Goal: Task Accomplishment & Management: Manage account settings

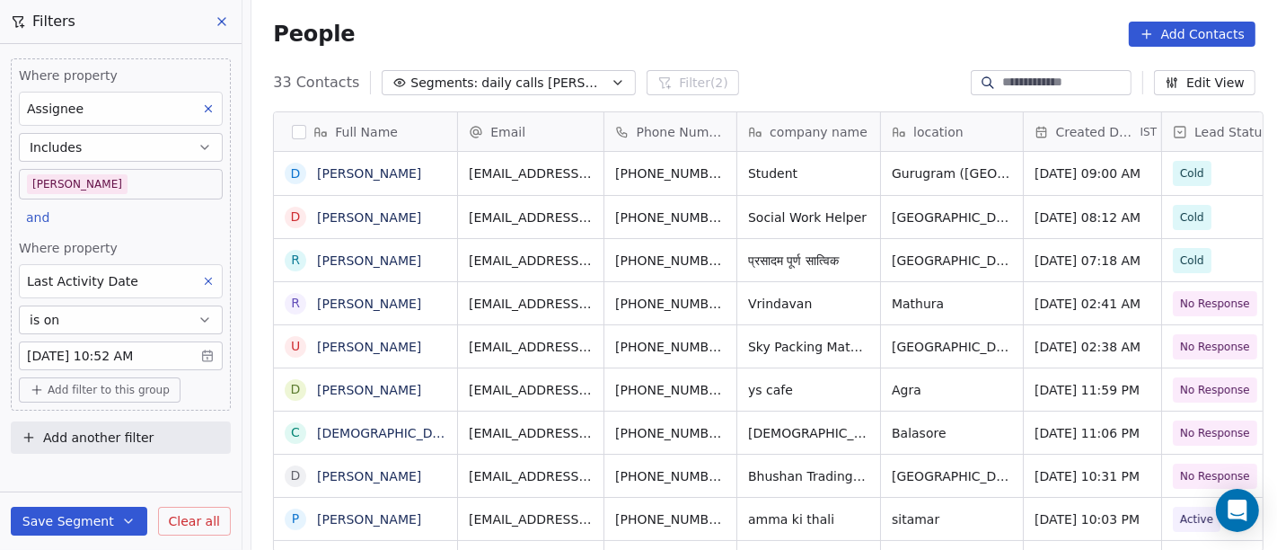
scroll to position [469, 1019]
click at [759, 50] on div "People Add Contacts" at bounding box center [765, 34] width 1026 height 68
click at [100, 181] on body "On2Cook India Pvt. Ltd. Contacts People Marketing Workflows Campaigns Metrics &…" at bounding box center [638, 275] width 1277 height 550
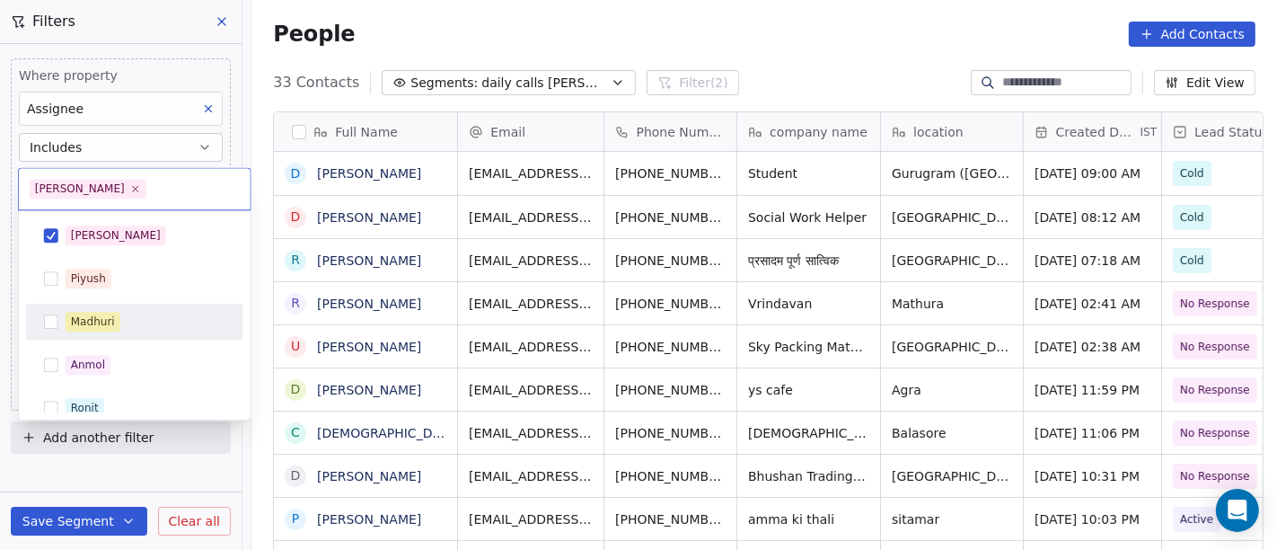
click at [125, 308] on div "Madhuri" at bounding box center [134, 321] width 203 height 29
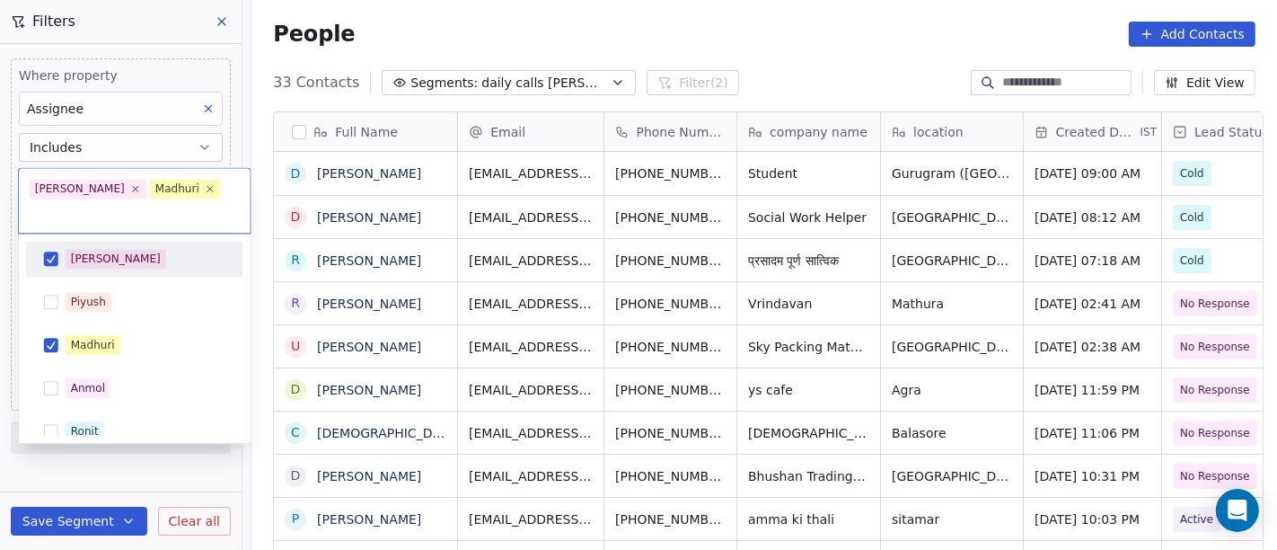
click at [124, 249] on div "[PERSON_NAME]" at bounding box center [146, 259] width 160 height 20
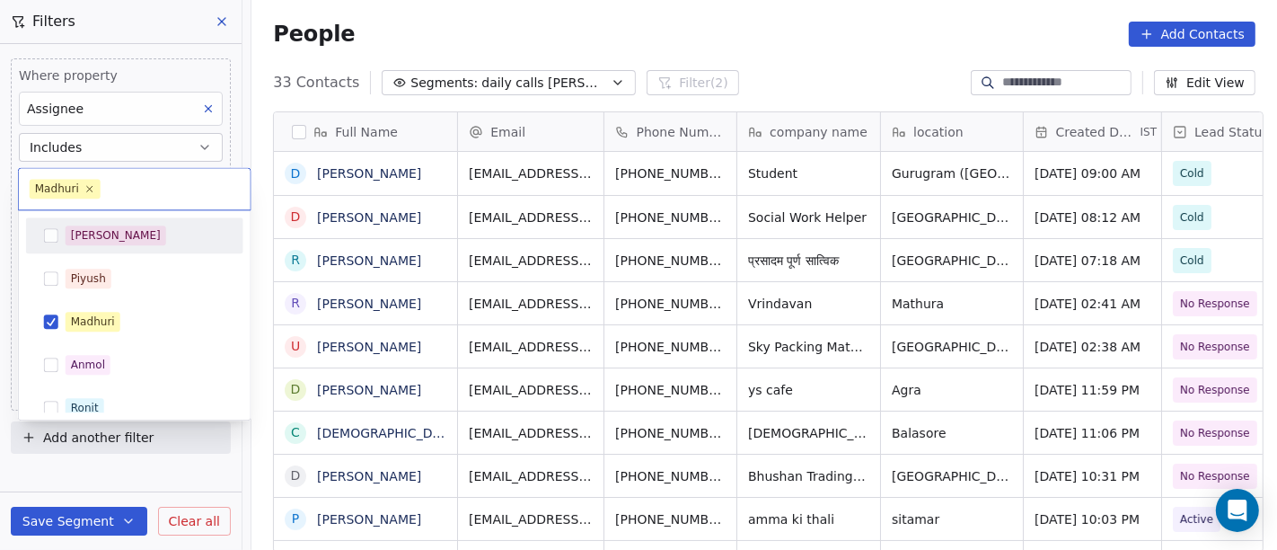
click at [574, 35] on html "On2Cook India Pvt. Ltd. Contacts People Marketing Workflows Campaigns Metrics &…" at bounding box center [638, 275] width 1277 height 550
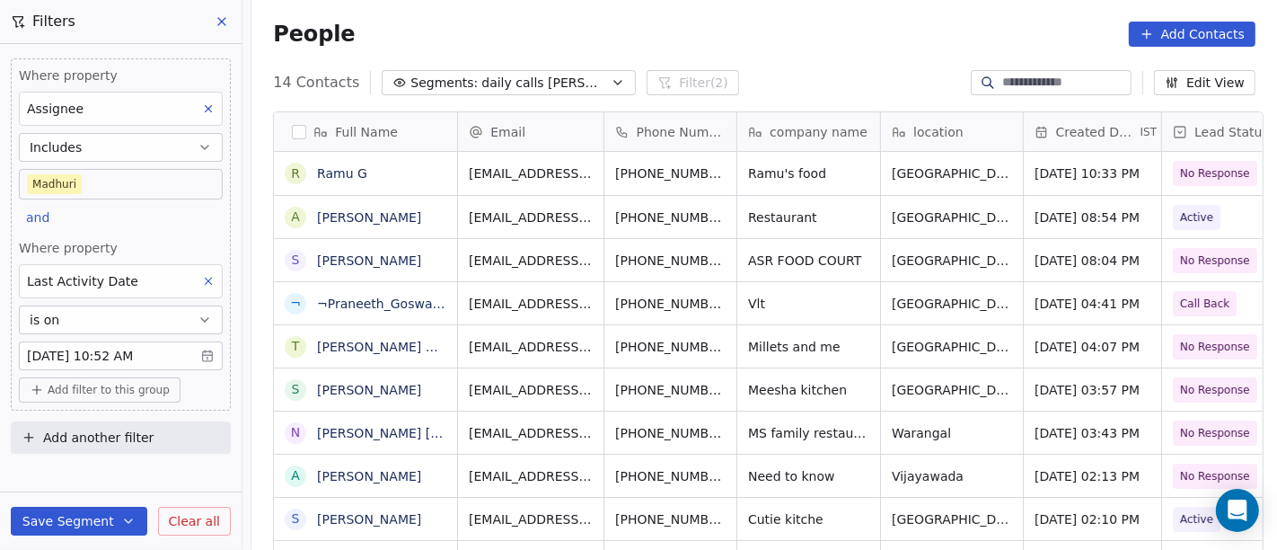
click at [129, 186] on body "On2Cook India Pvt. Ltd. Contacts People Marketing Workflows Campaigns Metrics &…" at bounding box center [638, 275] width 1277 height 550
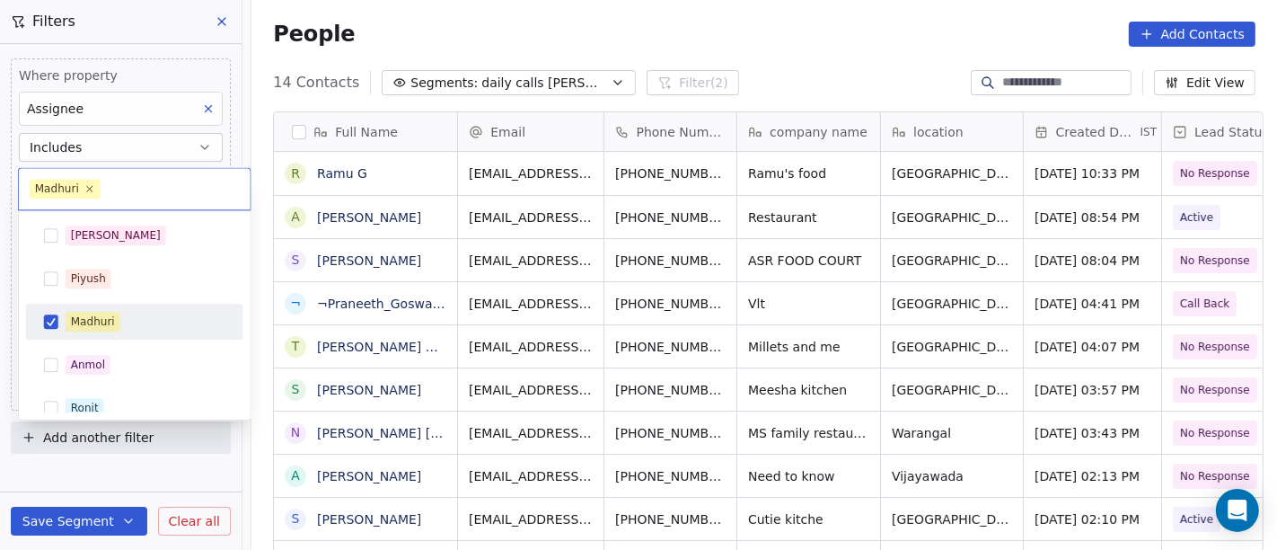
click at [112, 305] on div "Madhuri" at bounding box center [134, 322] width 217 height 36
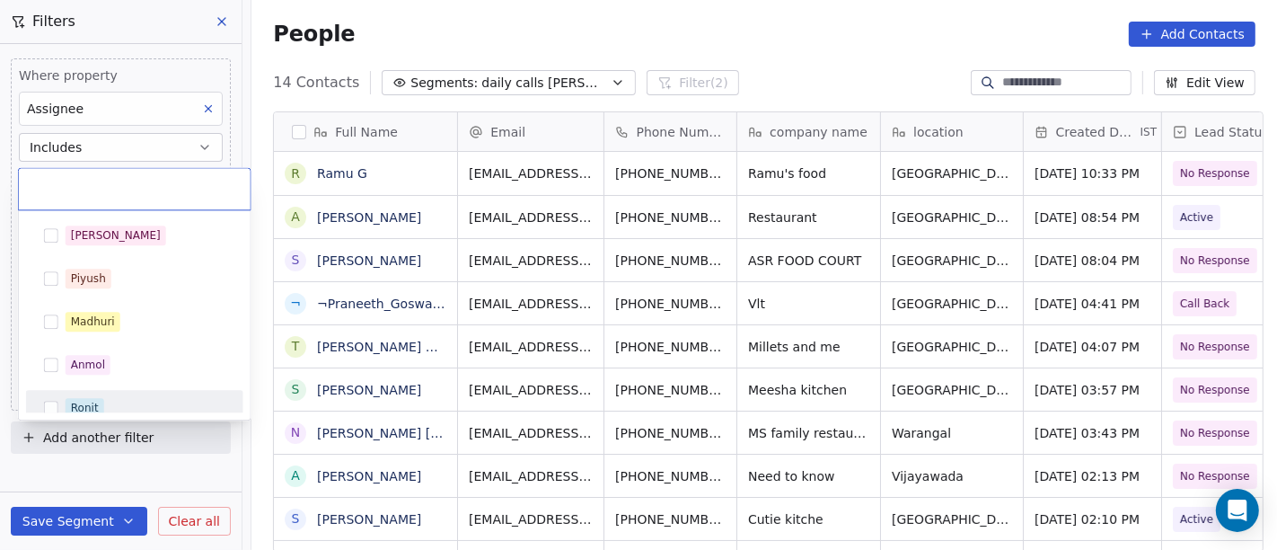
click at [123, 401] on div "Ronit" at bounding box center [146, 408] width 160 height 20
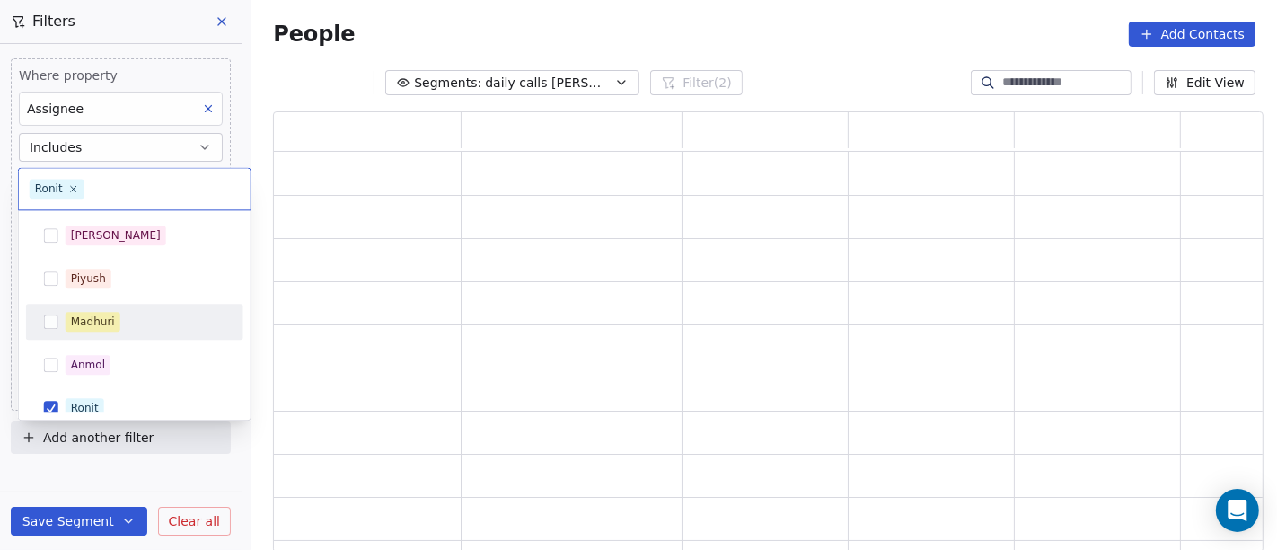
click at [629, 22] on html "On2Cook India Pvt. Ltd. Contacts People Marketing Workflows Campaigns Metrics &…" at bounding box center [638, 275] width 1277 height 550
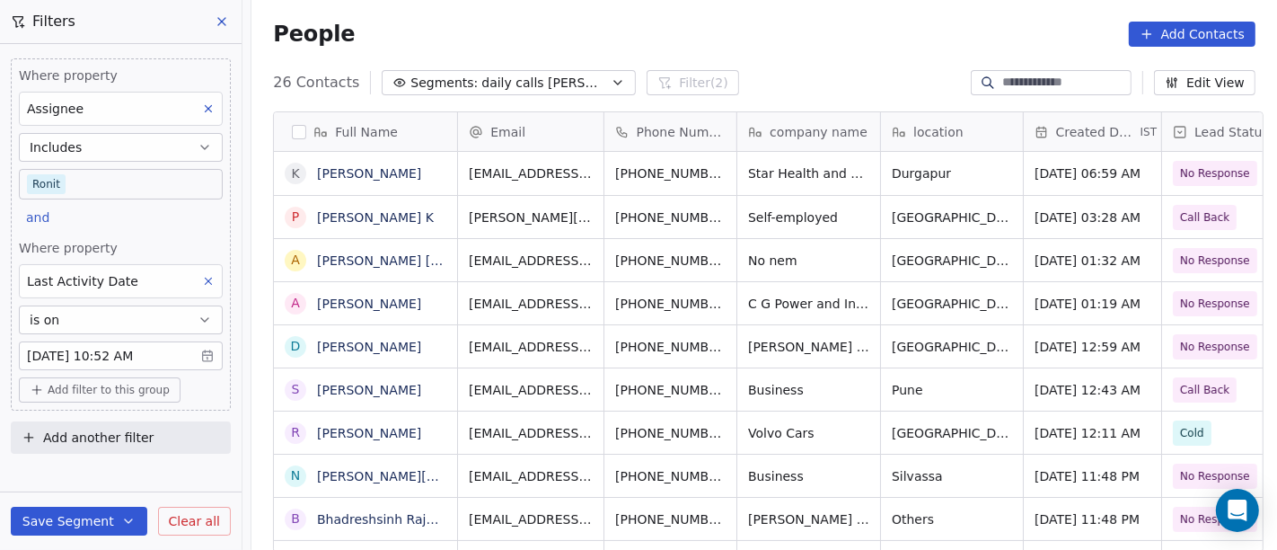
click at [87, 182] on body "On2Cook India Pvt. Ltd. Contacts People Marketing Workflows Campaigns Metrics &…" at bounding box center [638, 275] width 1277 height 550
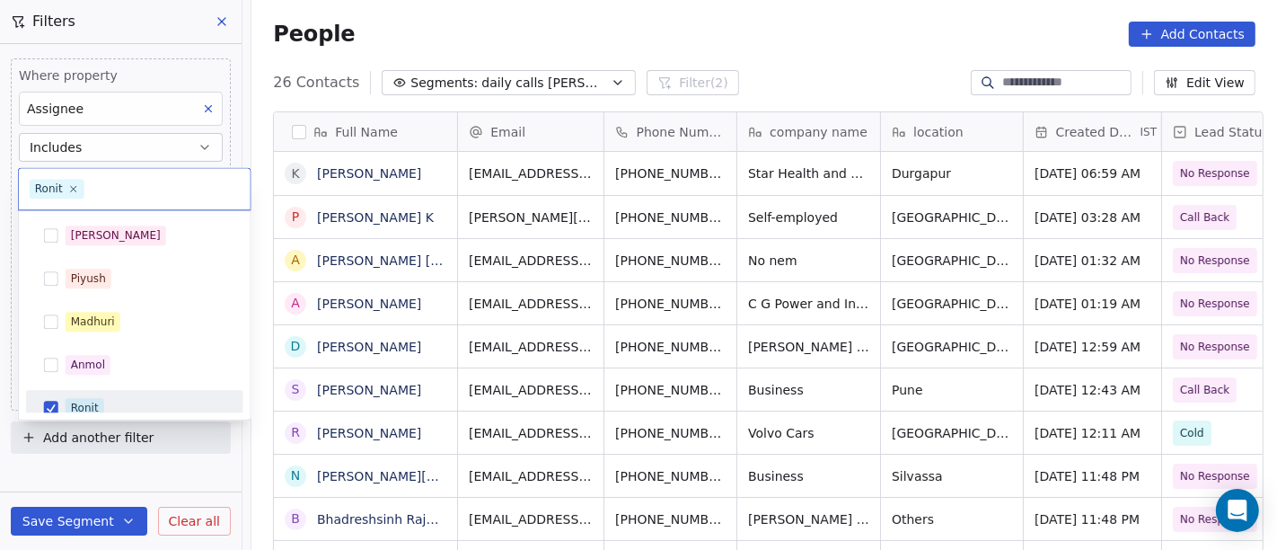
scroll to position [13, 0]
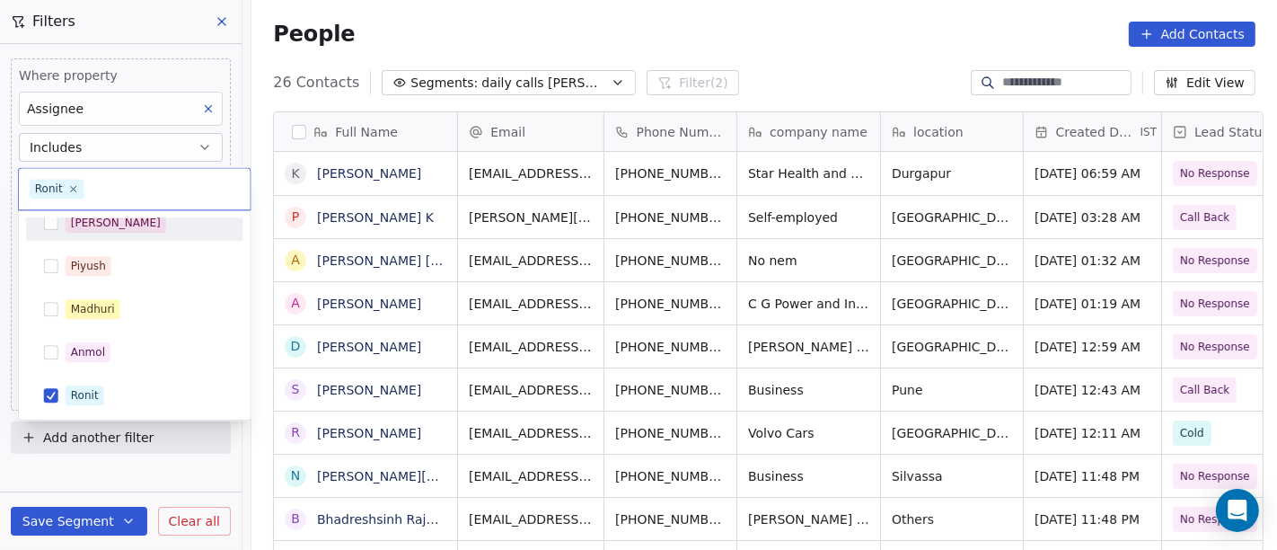
click at [131, 234] on div "[PERSON_NAME]" at bounding box center [134, 222] width 203 height 29
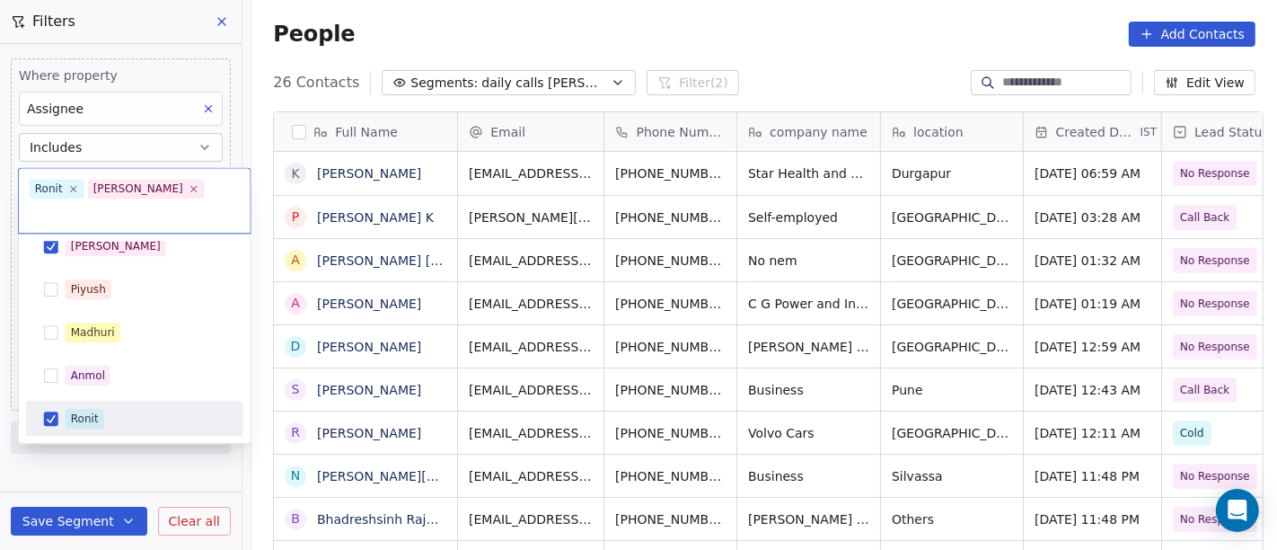
click at [136, 409] on div "Ronit" at bounding box center [146, 419] width 160 height 20
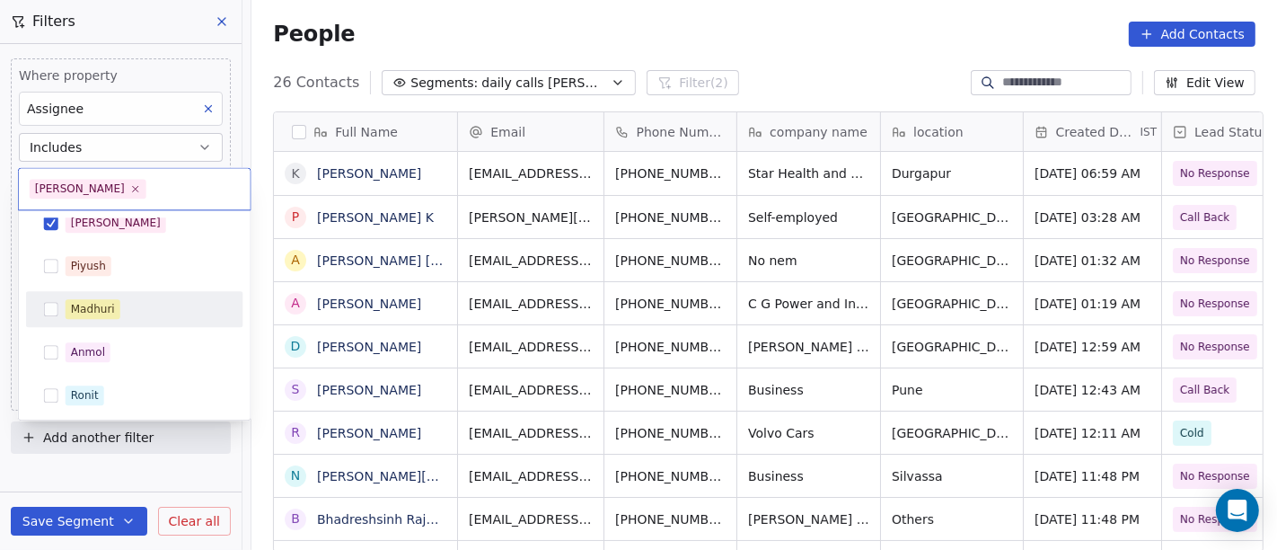
click at [569, 1] on html "On2Cook India Pvt. Ltd. Contacts People Marketing Workflows Campaigns Metrics &…" at bounding box center [638, 275] width 1277 height 550
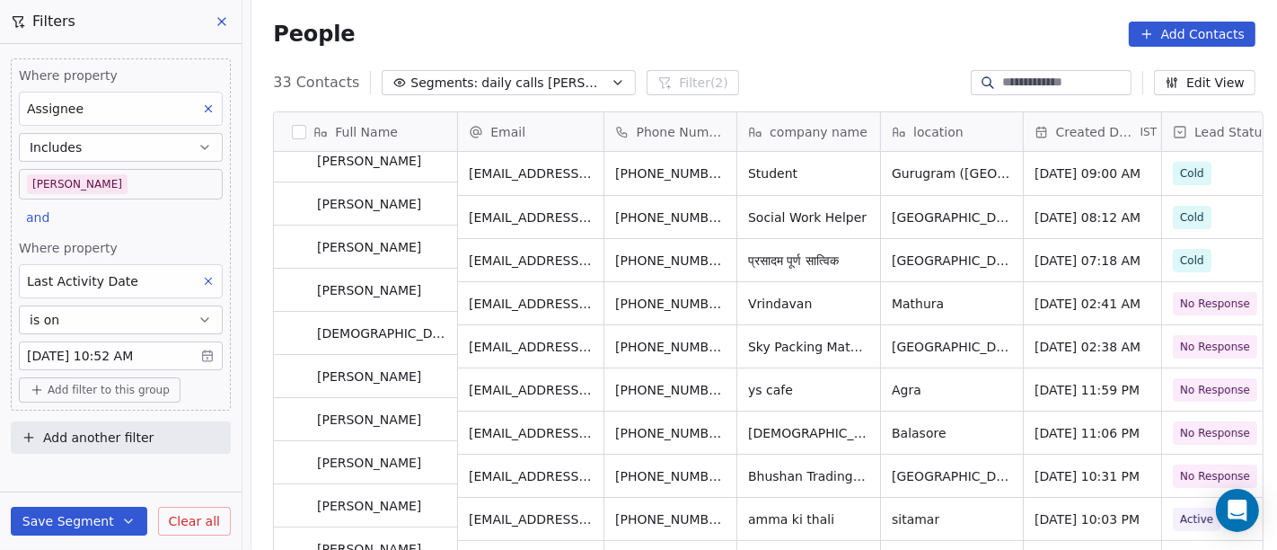
scroll to position [0, 0]
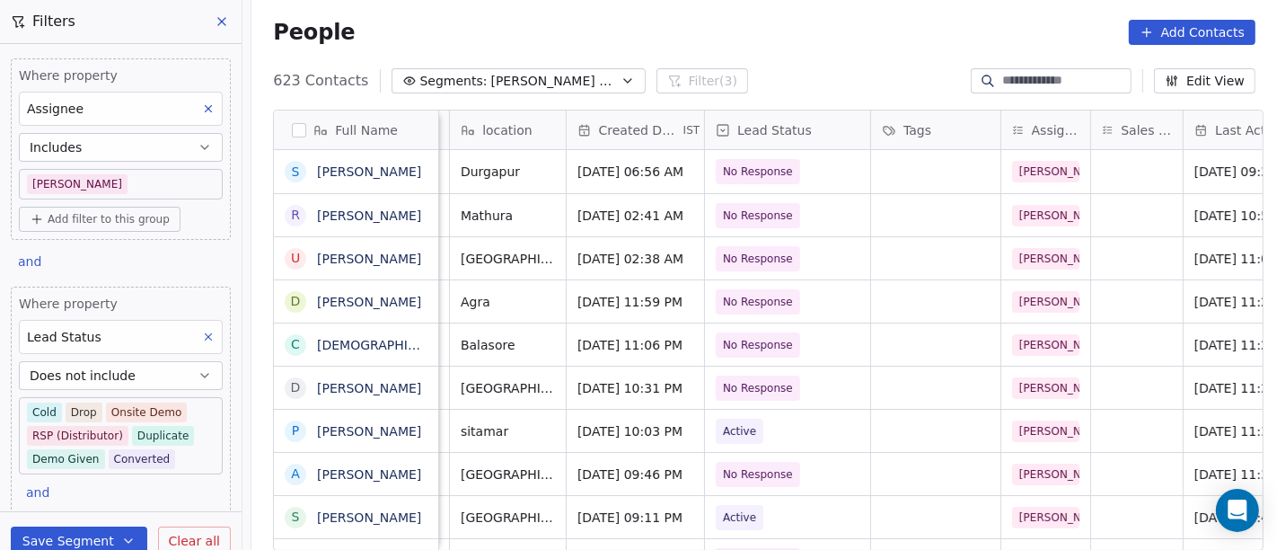
scroll to position [0, 364]
click at [629, 178] on span "[DATE] 06:56 AM" at bounding box center [632, 172] width 106 height 18
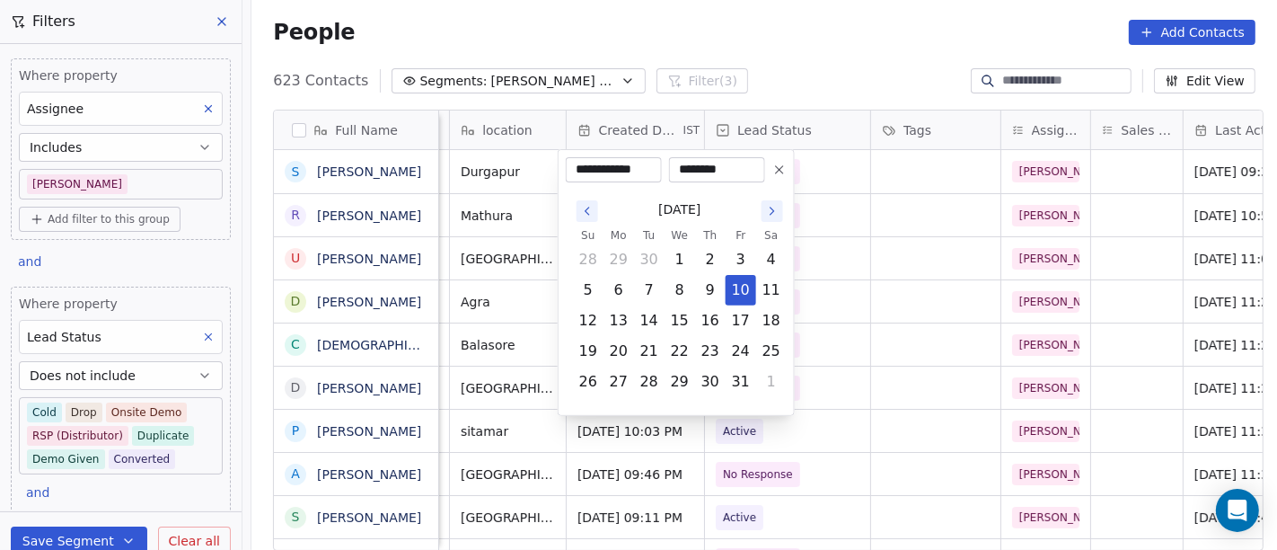
click at [585, 206] on icon "Go to the Previous Month" at bounding box center [587, 211] width 14 height 14
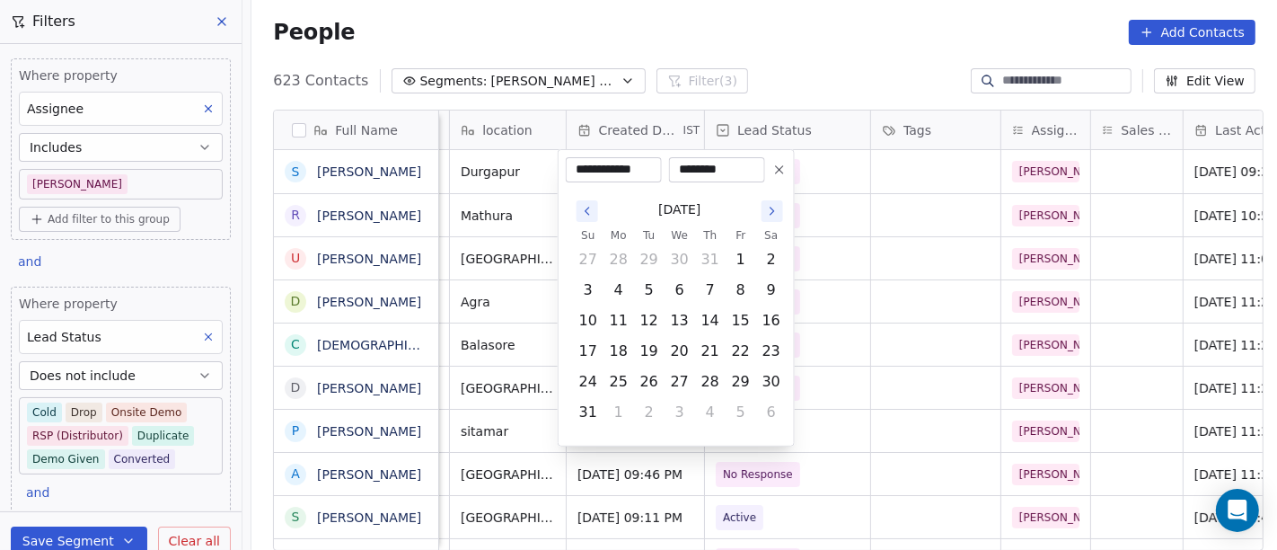
click at [585, 206] on icon "Go to the Previous Month" at bounding box center [587, 211] width 14 height 14
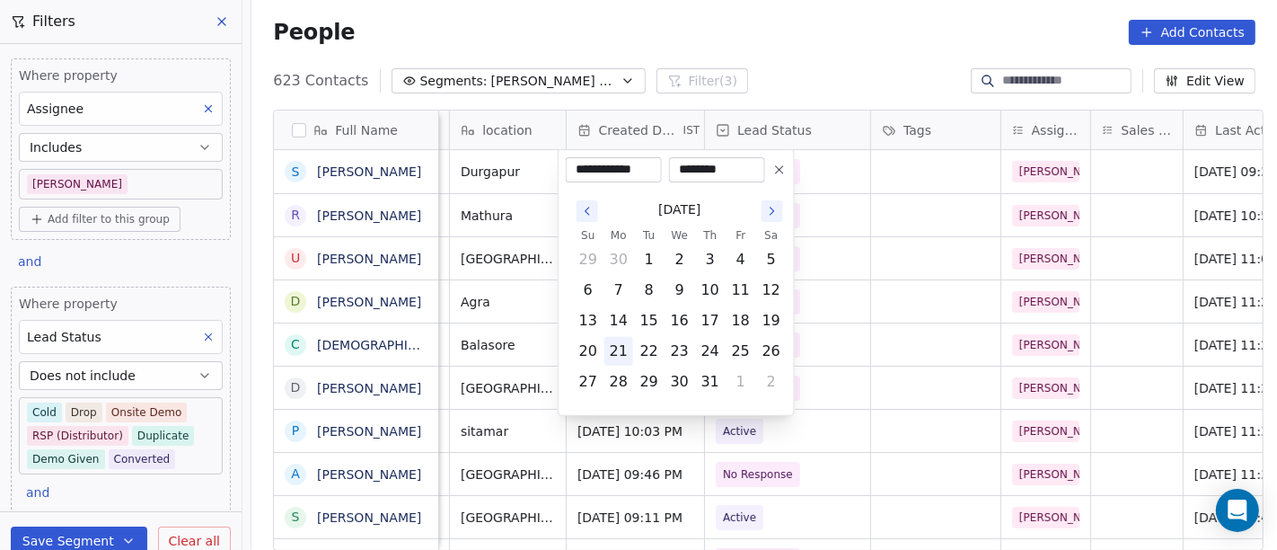
click at [616, 348] on button "21" at bounding box center [619, 351] width 29 height 29
type input "**********"
click at [772, 40] on html "On2Cook India Pvt. Ltd. Contacts People Marketing Workflows Campaigns Metrics &…" at bounding box center [638, 275] width 1277 height 550
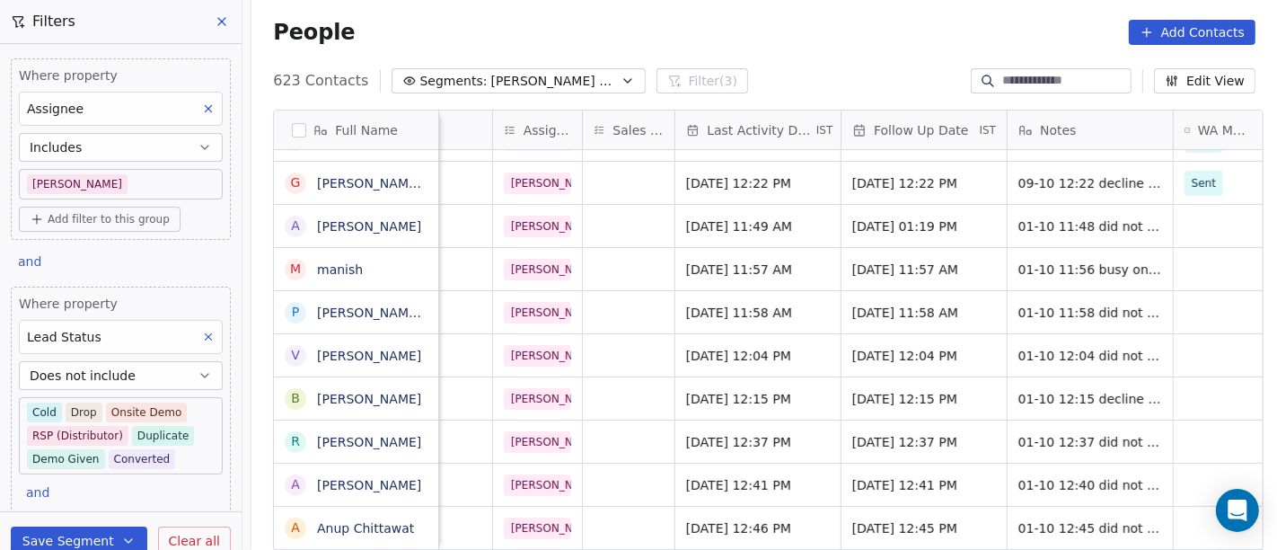
scroll to position [4, 874]
click at [762, 190] on div "[DATE] 12:22 PM" at bounding box center [756, 183] width 165 height 42
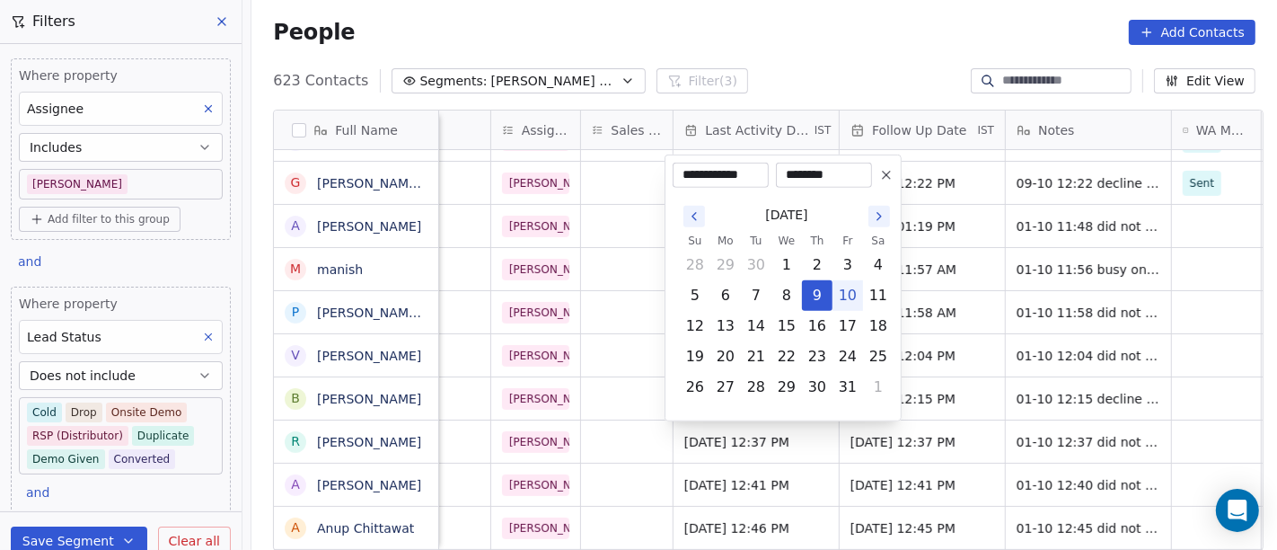
click at [860, 281] on button "10" at bounding box center [848, 295] width 29 height 29
type input "**********"
click at [817, 41] on html "On2Cook India Pvt. Ltd. Contacts People Marketing Workflows Campaigns Metrics &…" at bounding box center [638, 275] width 1277 height 550
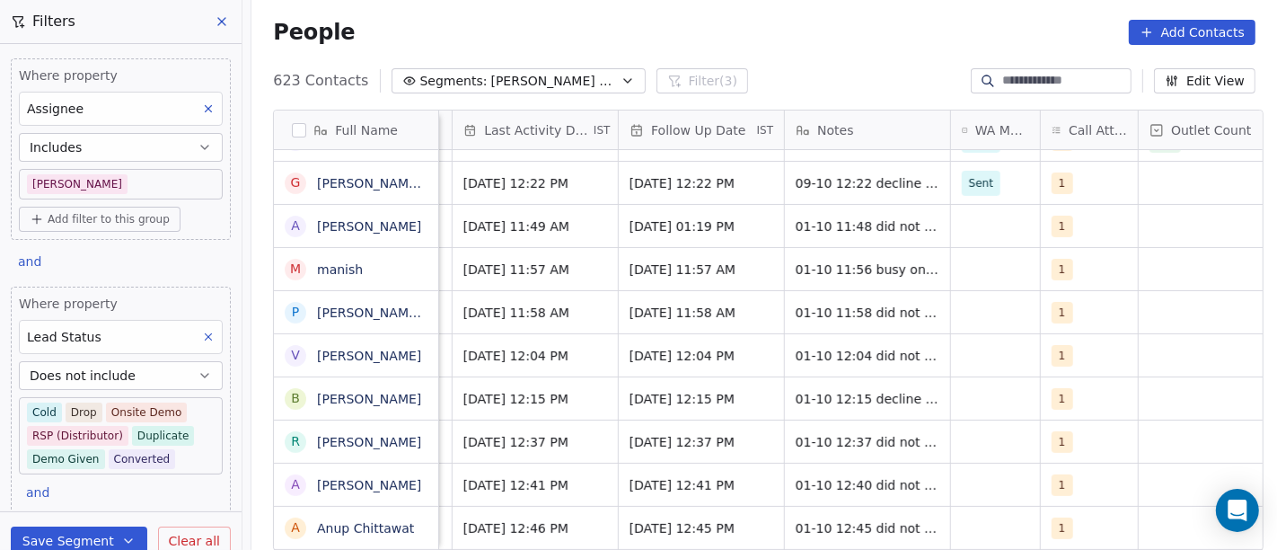
scroll to position [4, 1098]
click at [880, 177] on span "09-10 12:22 decline call" at bounding box center [870, 183] width 152 height 18
type textarea "**********"
click at [846, 16] on html "On2Cook India Pvt. Ltd. Contacts People Marketing Workflows Campaigns Metrics &…" at bounding box center [638, 275] width 1277 height 550
click at [1078, 189] on div "1" at bounding box center [1086, 183] width 97 height 42
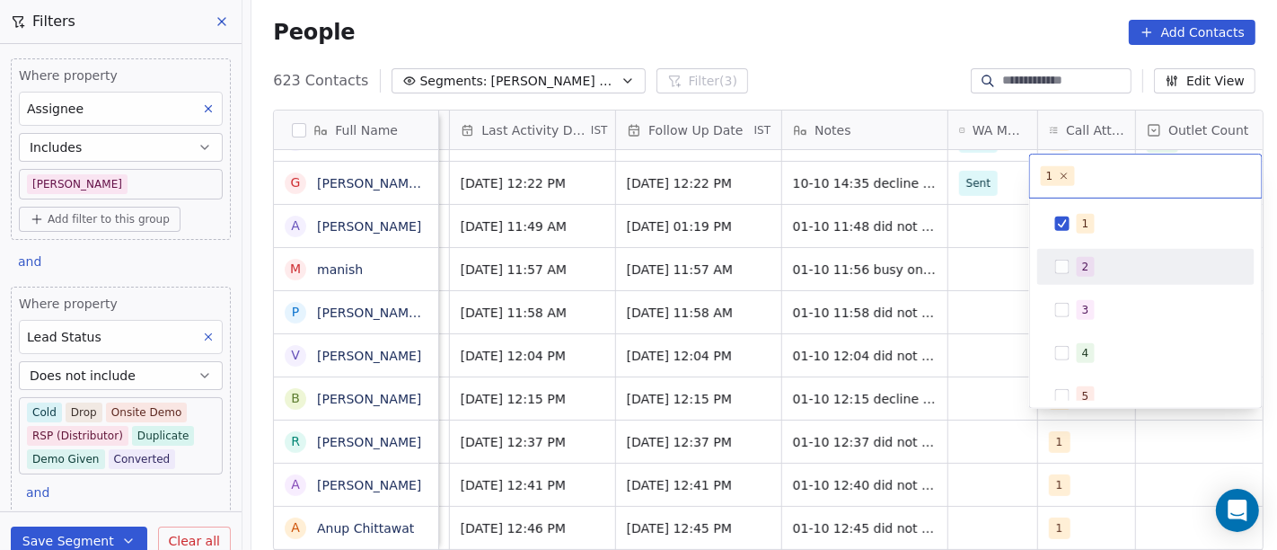
click at [1088, 262] on div "2" at bounding box center [1085, 267] width 7 height 16
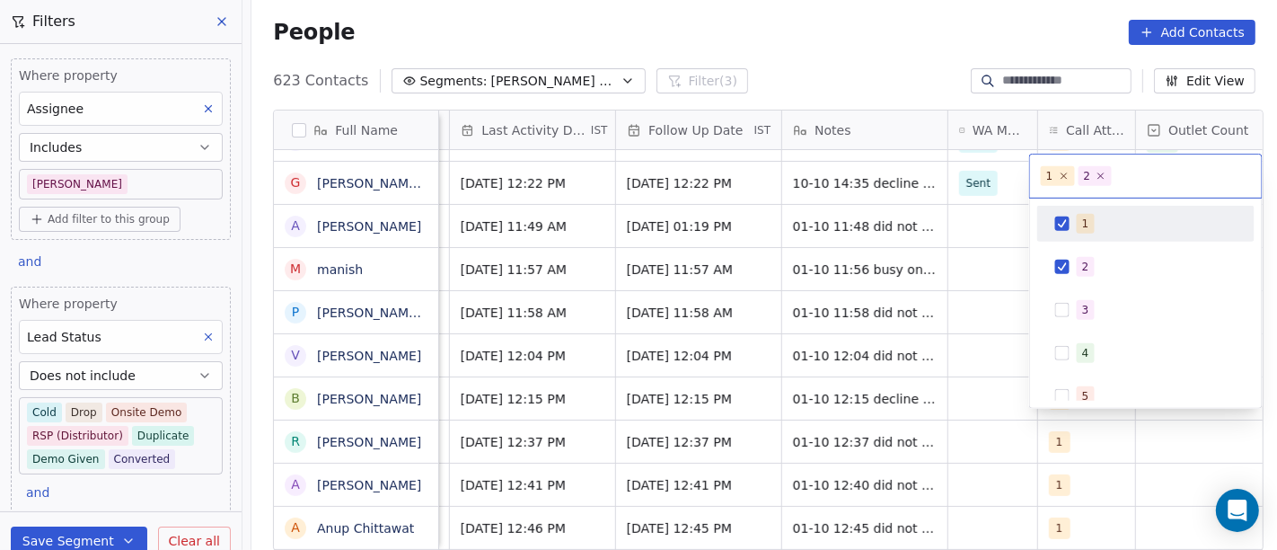
click at [1098, 234] on div "1" at bounding box center [1146, 223] width 203 height 29
click at [915, 73] on html "On2Cook India Pvt. Ltd. Contacts People Marketing Workflows Campaigns Metrics &…" at bounding box center [638, 275] width 1277 height 550
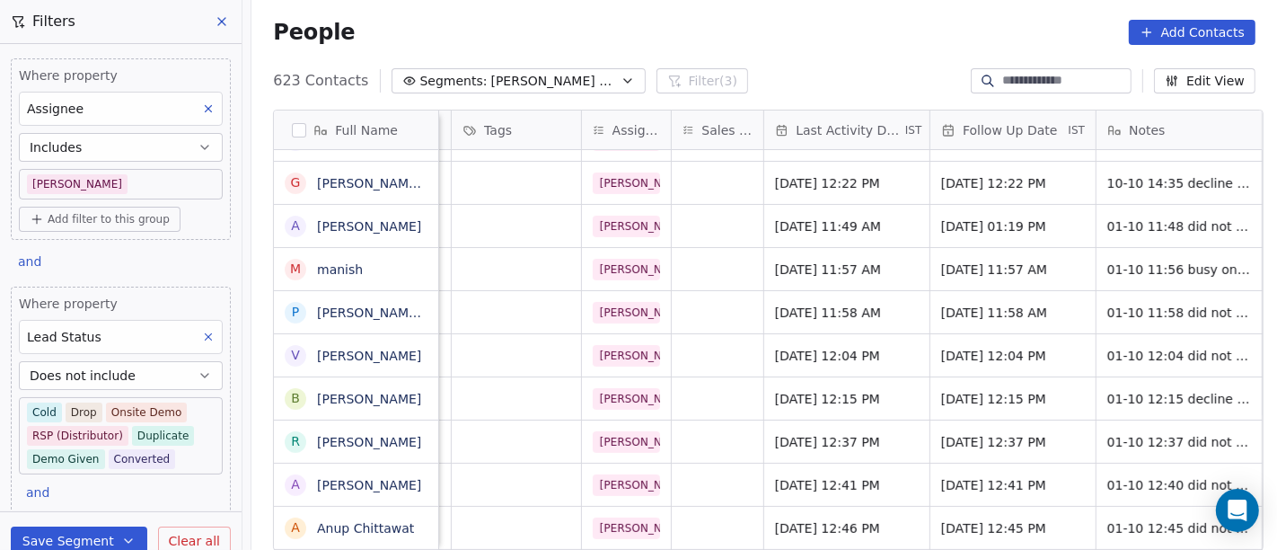
scroll to position [4, 806]
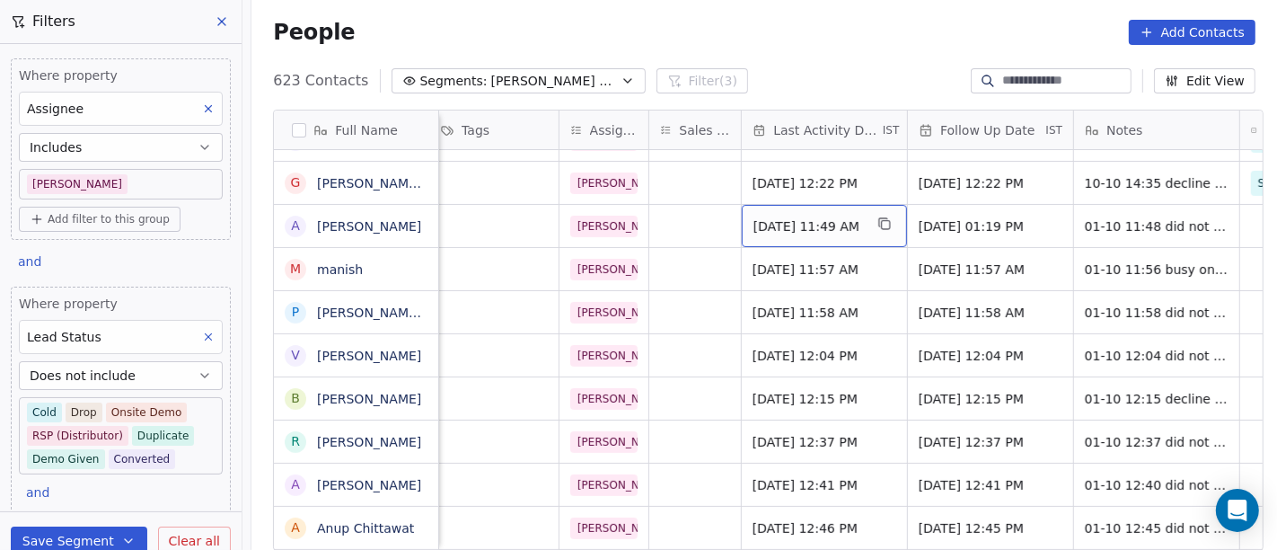
click at [765, 220] on span "[DATE] 11:49 AM" at bounding box center [809, 226] width 110 height 18
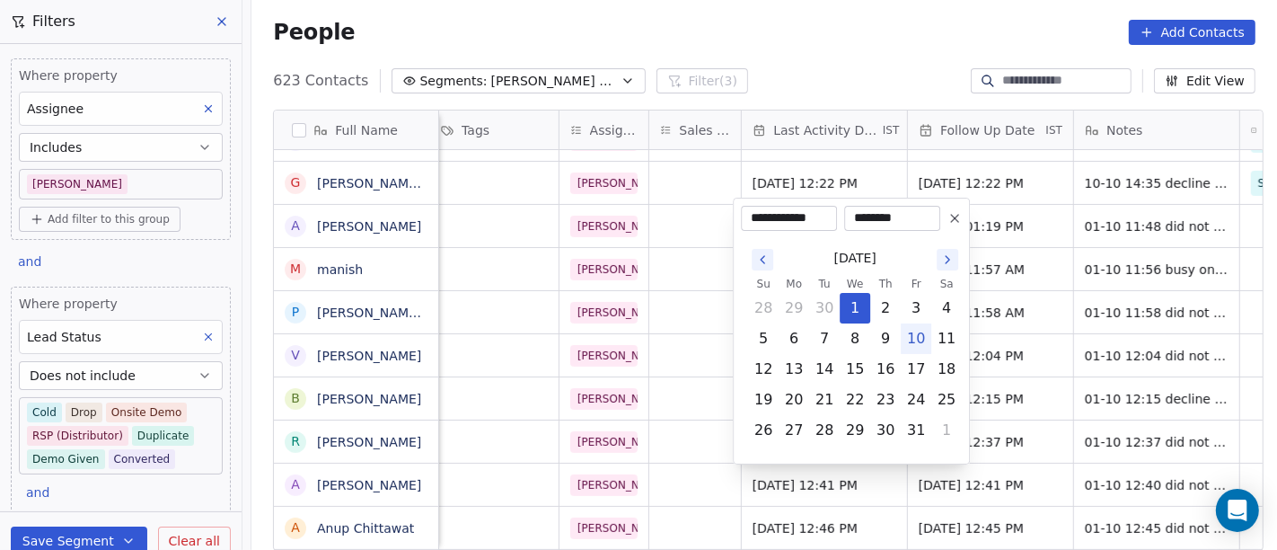
click at [919, 332] on button "10" at bounding box center [916, 338] width 29 height 29
type input "**********"
click at [813, 30] on html "On2Cook India Pvt. Ltd. Contacts People Marketing Workflows Campaigns Metrics &…" at bounding box center [638, 275] width 1277 height 550
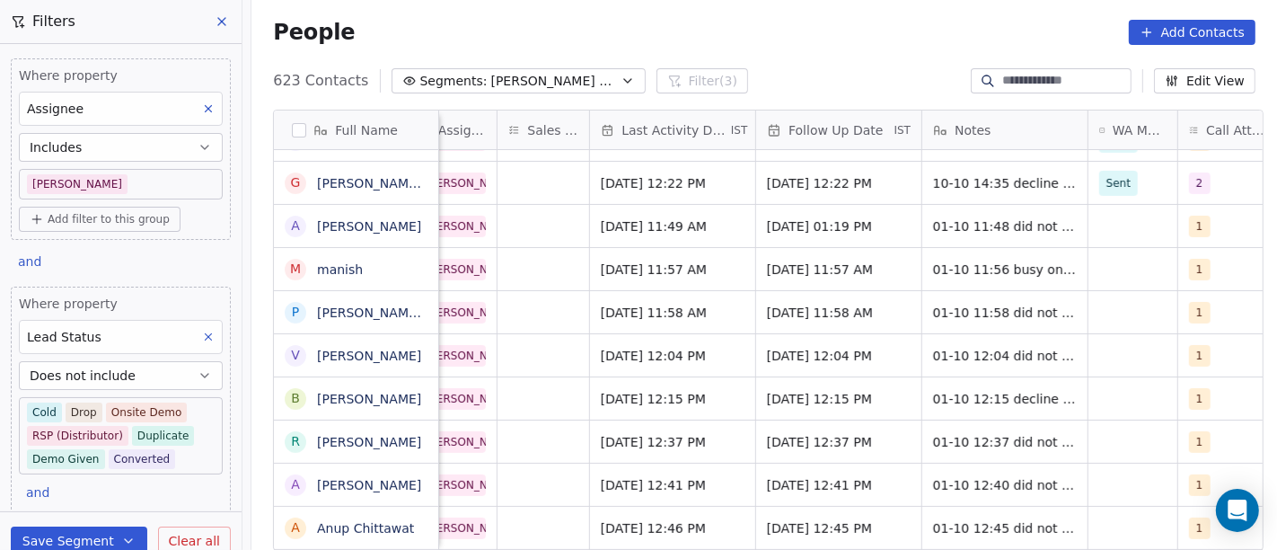
scroll to position [4, 967]
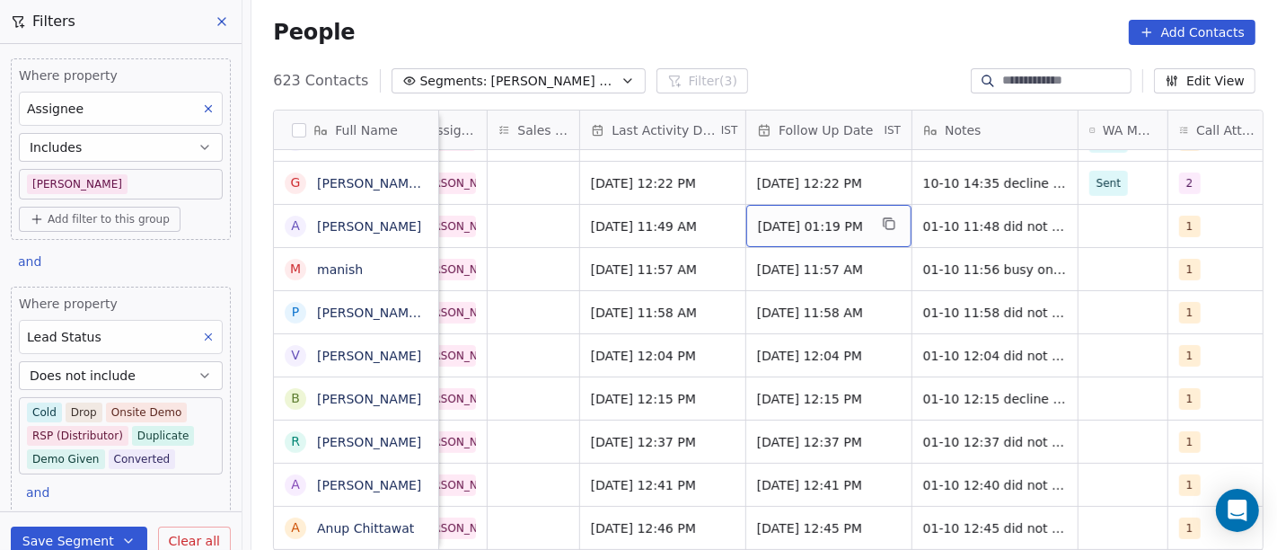
click at [817, 222] on span "[DATE] 01:19 PM" at bounding box center [813, 226] width 110 height 18
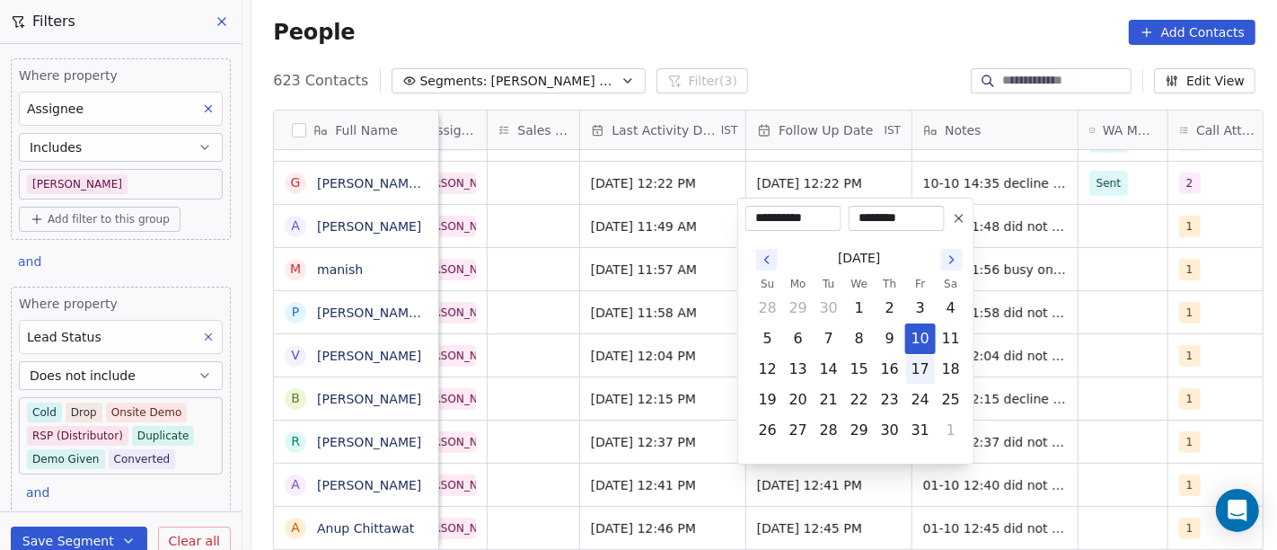
click at [913, 364] on button "17" at bounding box center [920, 369] width 29 height 29
type input "**********"
click at [797, 55] on html "On2Cook India Pvt. Ltd. Contacts People Marketing Workflows Campaigns Metrics &…" at bounding box center [638, 275] width 1277 height 550
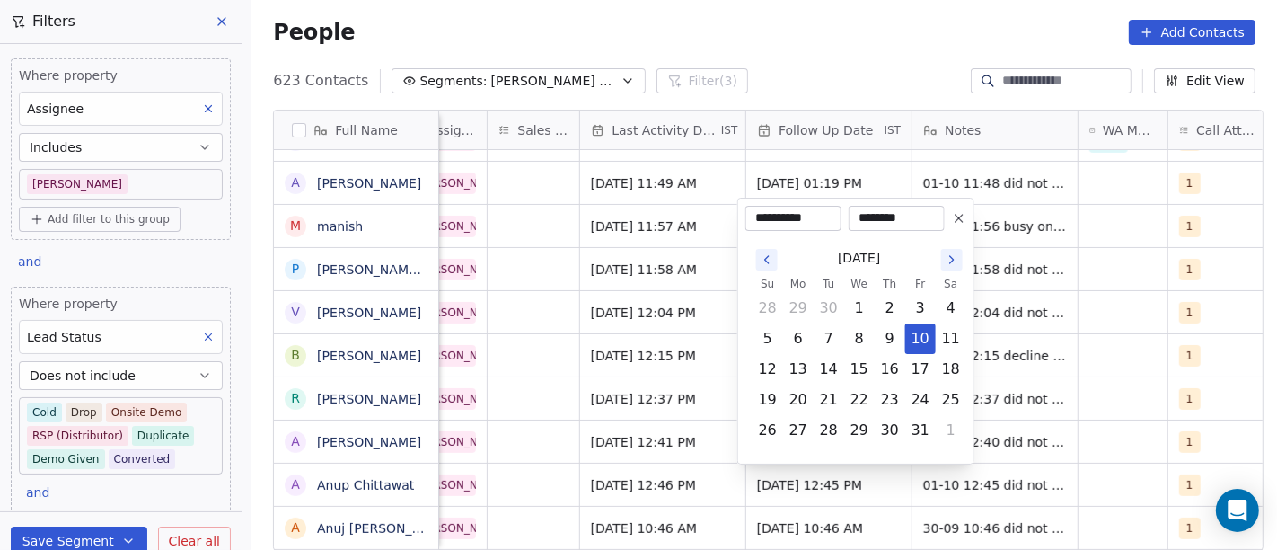
click at [784, 34] on html "On2Cook India Pvt. Ltd. Contacts People Marketing Workflows Campaigns Metrics &…" at bounding box center [638, 275] width 1277 height 550
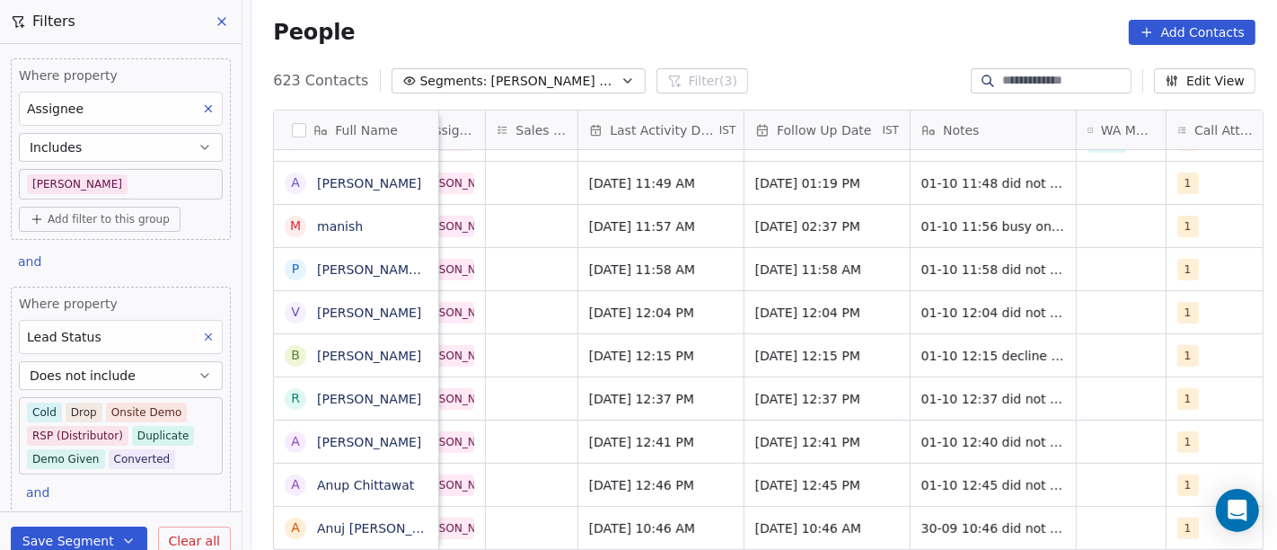
scroll to position [4, 970]
click at [807, 178] on span "[DATE] 01:19 PM" at bounding box center [810, 183] width 110 height 18
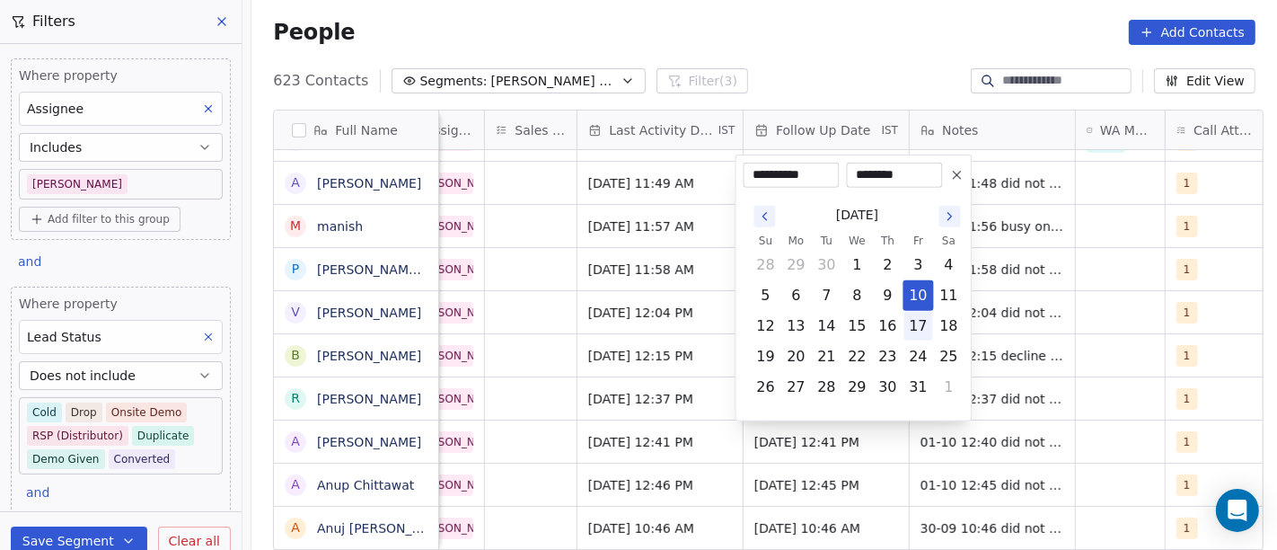
click at [919, 328] on button "17" at bounding box center [919, 326] width 29 height 29
type input "**********"
click at [801, 64] on html "On2Cook India Pvt. Ltd. Contacts People Marketing Workflows Campaigns Metrics &…" at bounding box center [638, 275] width 1277 height 550
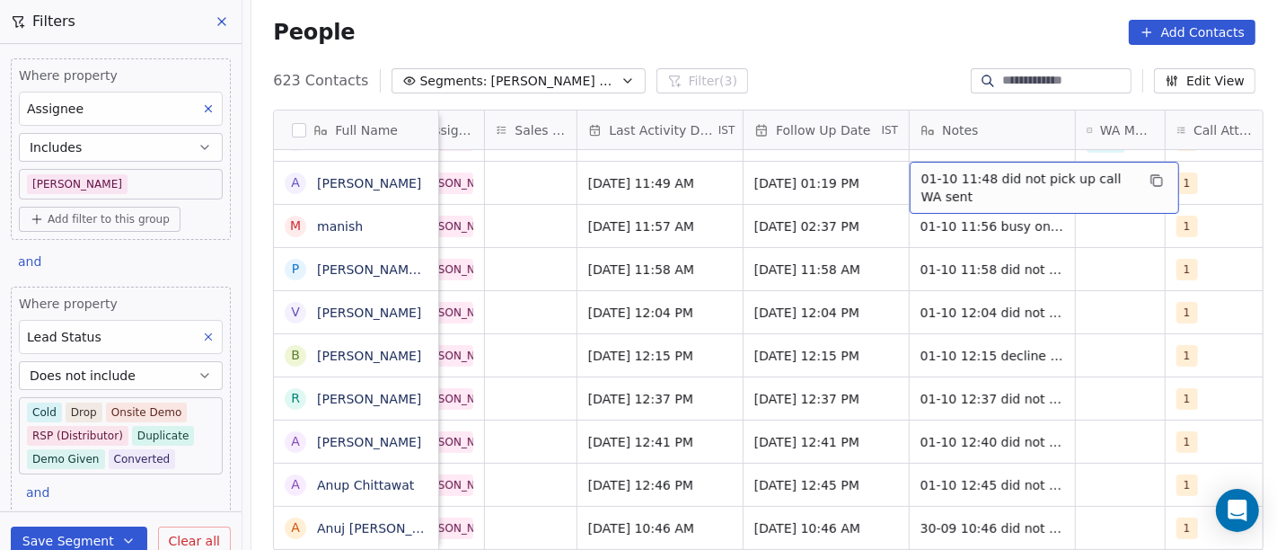
click at [967, 185] on span "01-10 11:48 did not pick up call WA sent" at bounding box center [1029, 188] width 214 height 36
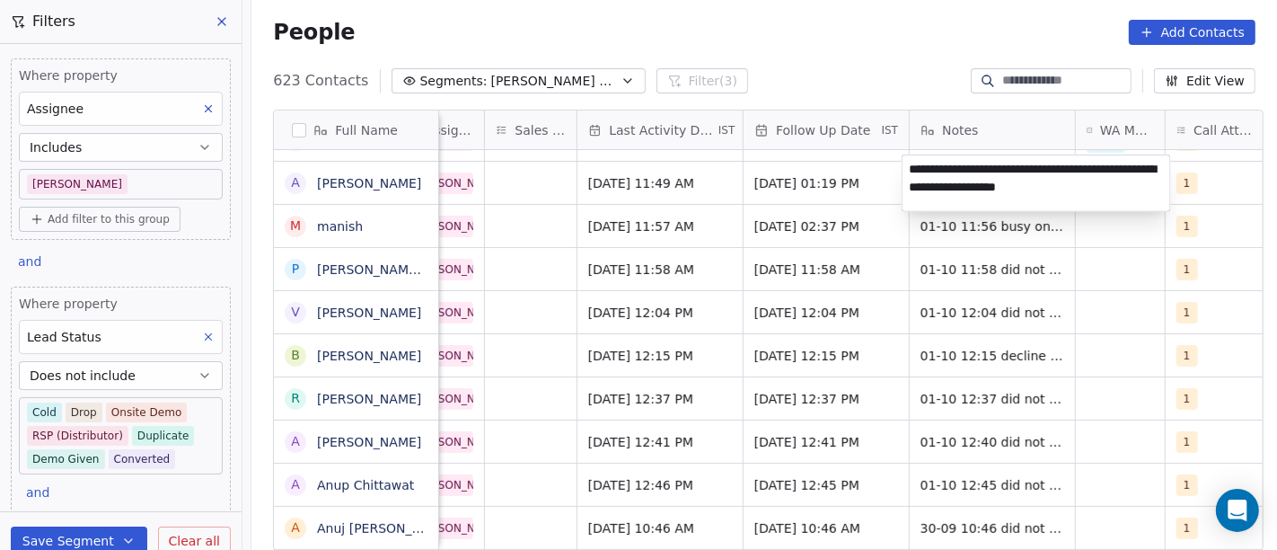
type textarea "**********"
click at [862, 29] on html "On2Cook India Pvt. Ltd. Contacts People Marketing Workflows Campaigns Metrics &…" at bounding box center [638, 275] width 1277 height 550
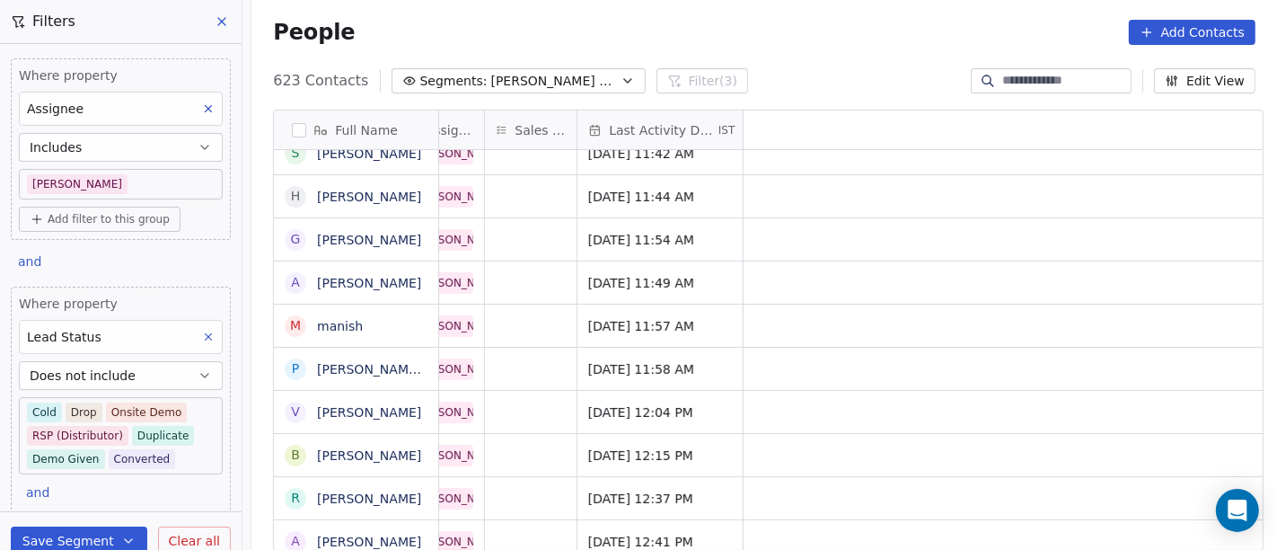
scroll to position [4, 0]
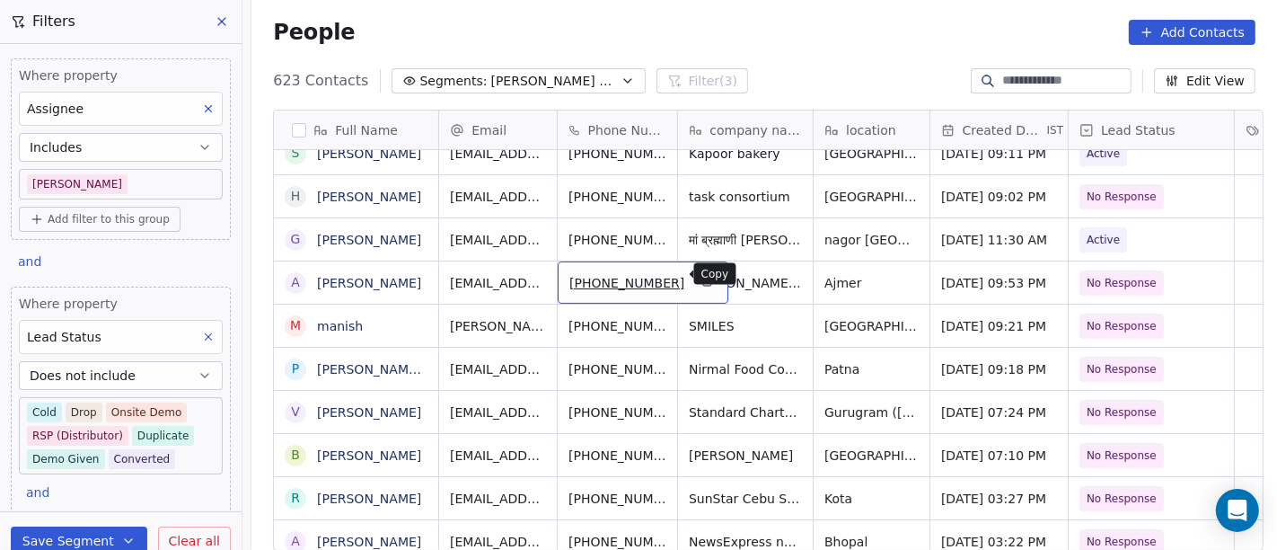
click at [699, 274] on icon "grid" at bounding box center [706, 280] width 14 height 14
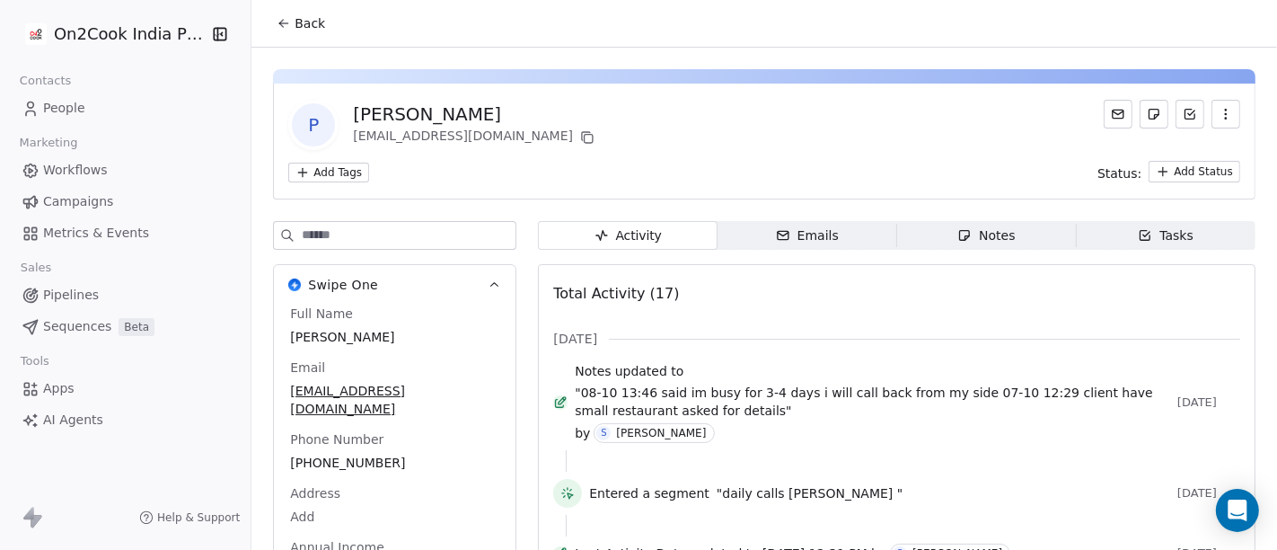
click at [297, 34] on button "Back" at bounding box center [301, 23] width 70 height 32
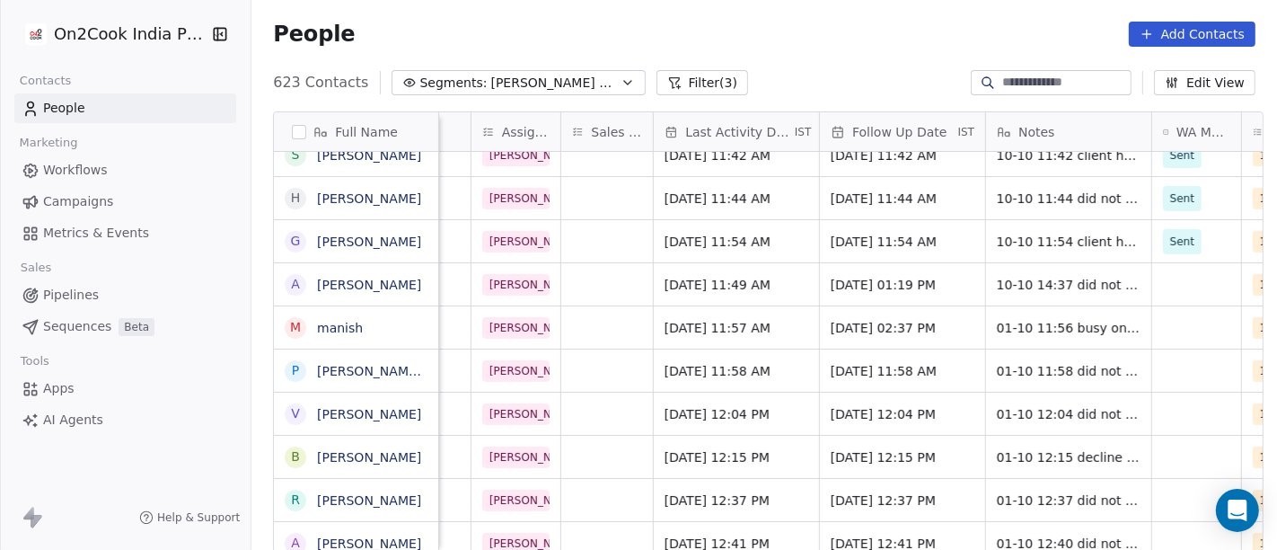
scroll to position [0, 896]
click at [897, 288] on span "[DATE] 01:19 PM" at bounding box center [885, 285] width 110 height 18
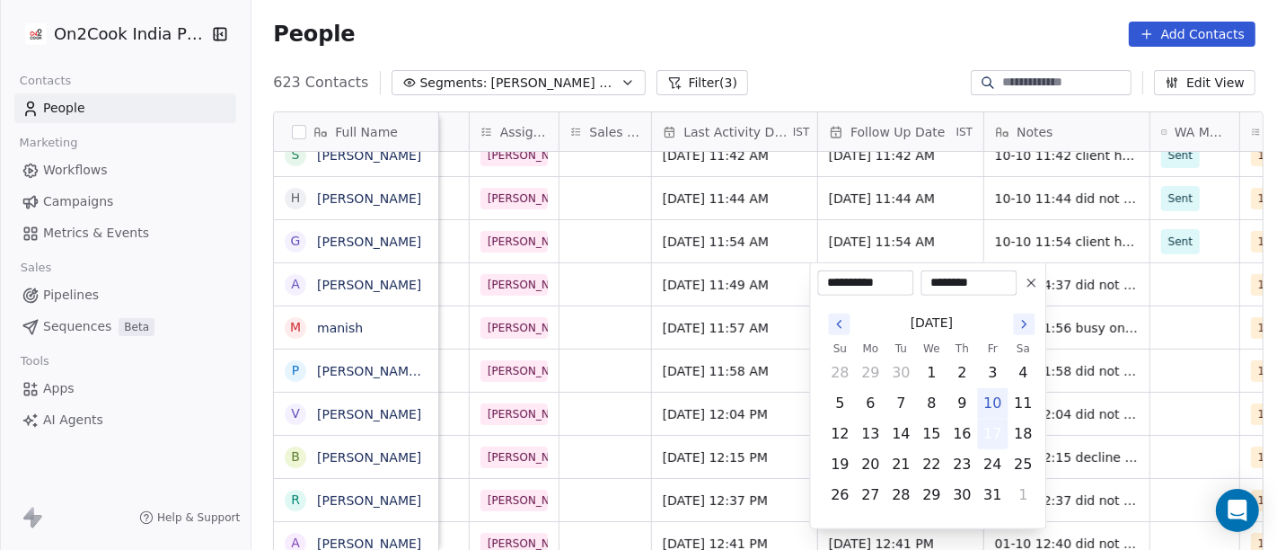
click at [990, 425] on button "17" at bounding box center [992, 434] width 29 height 29
click at [914, 208] on html "On2Cook India Pvt. Ltd. Contacts People Marketing Workflows Campaigns Metrics &…" at bounding box center [638, 275] width 1277 height 550
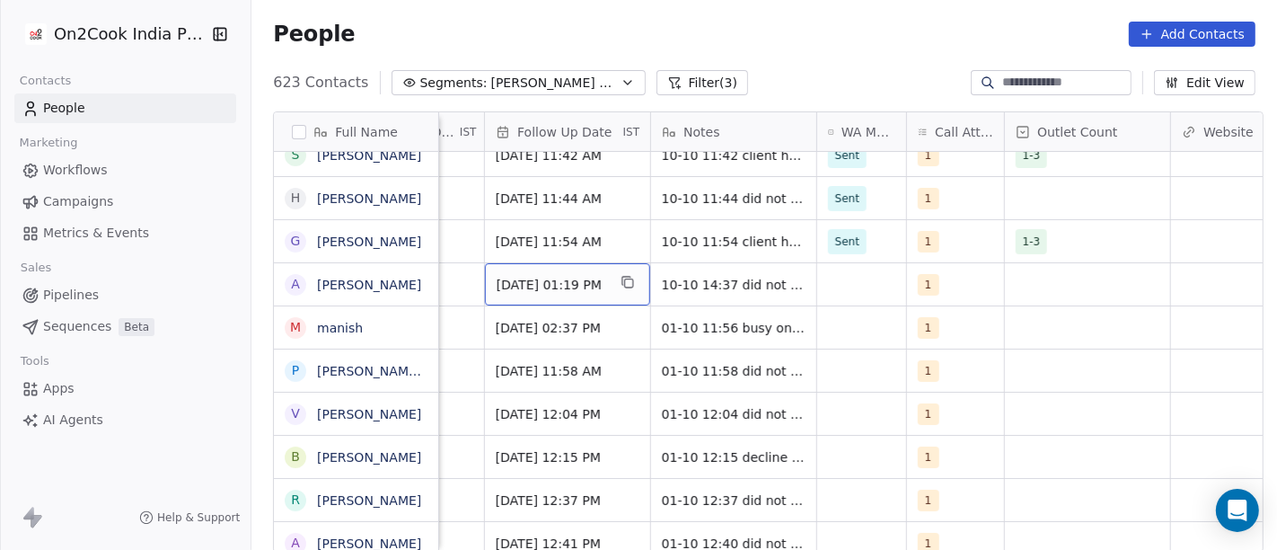
scroll to position [0, 1229]
click at [848, 280] on div "grid" at bounding box center [861, 284] width 89 height 42
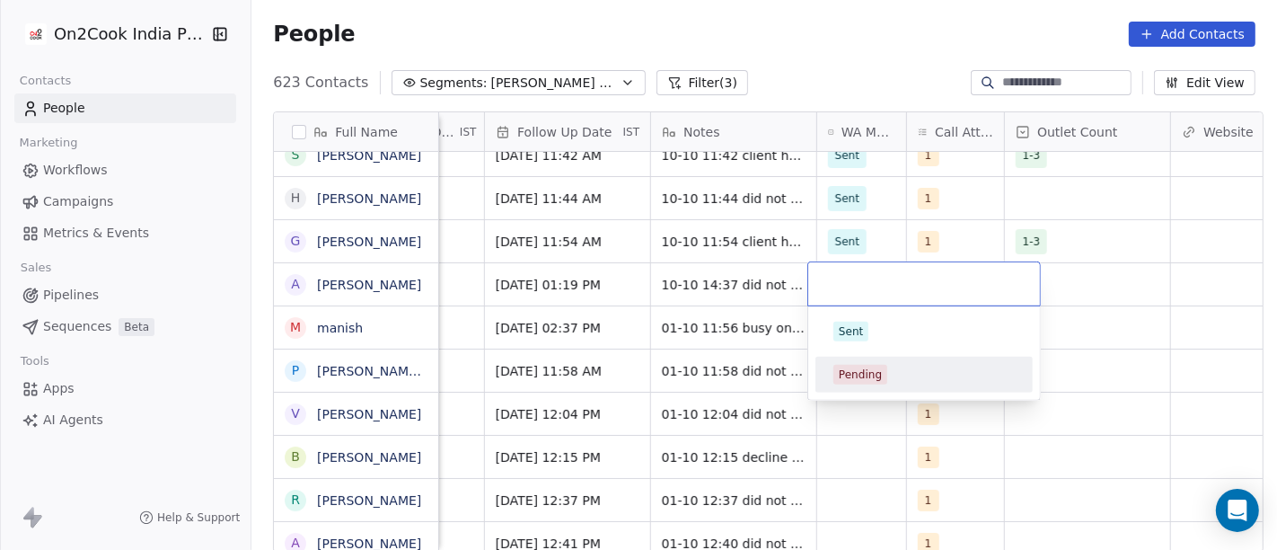
click at [866, 379] on div "Pending" at bounding box center [860, 375] width 43 height 16
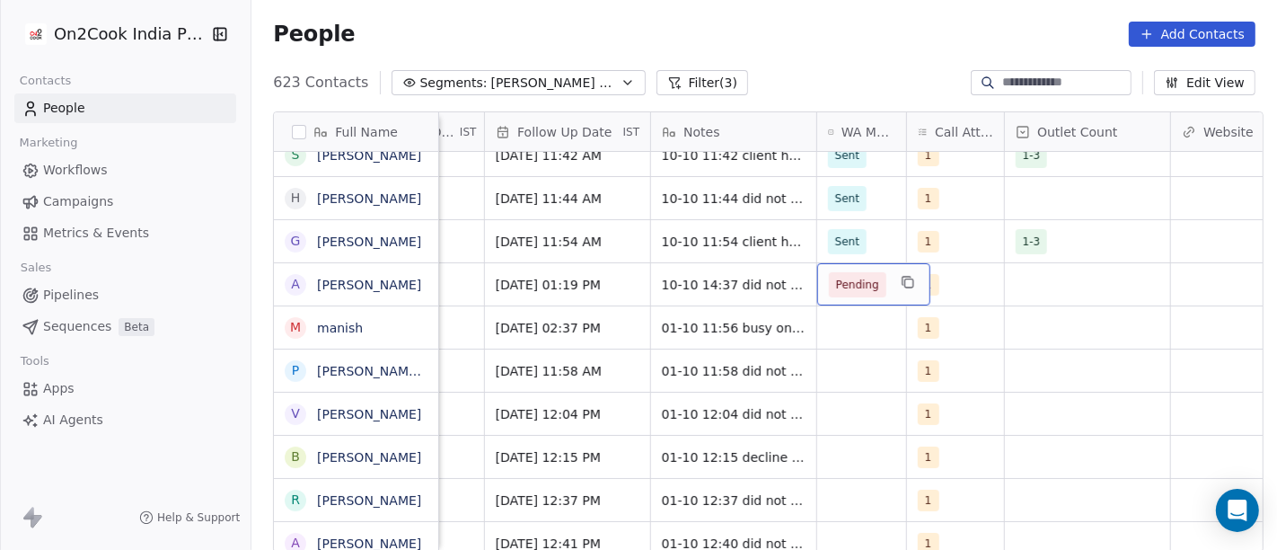
click at [852, 294] on span "Pending" at bounding box center [857, 284] width 57 height 25
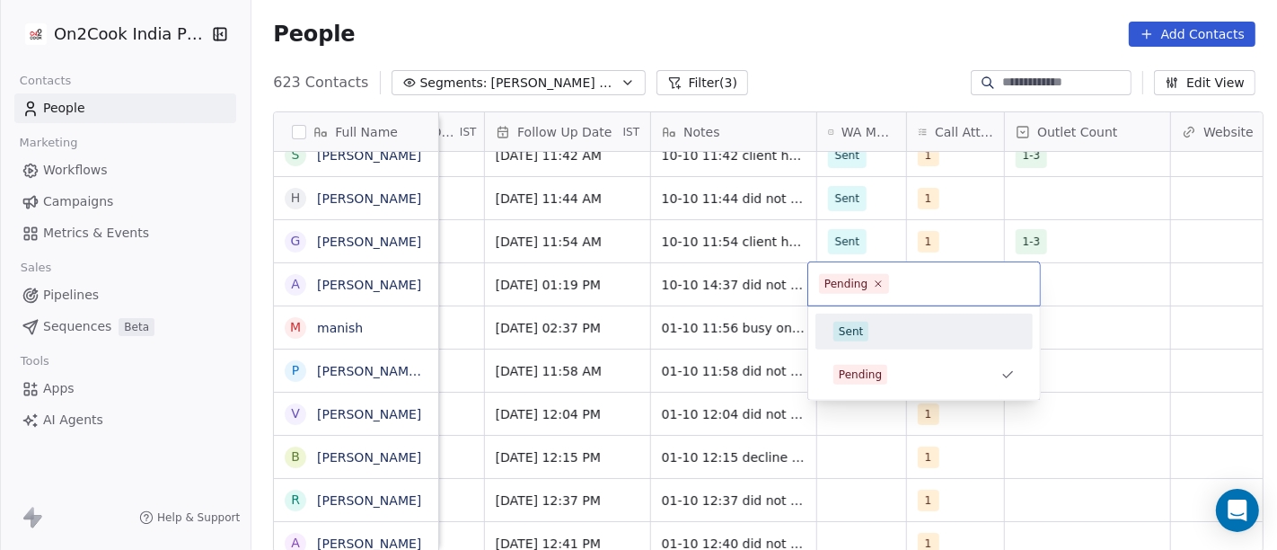
click at [857, 337] on div "Sent" at bounding box center [851, 331] width 24 height 16
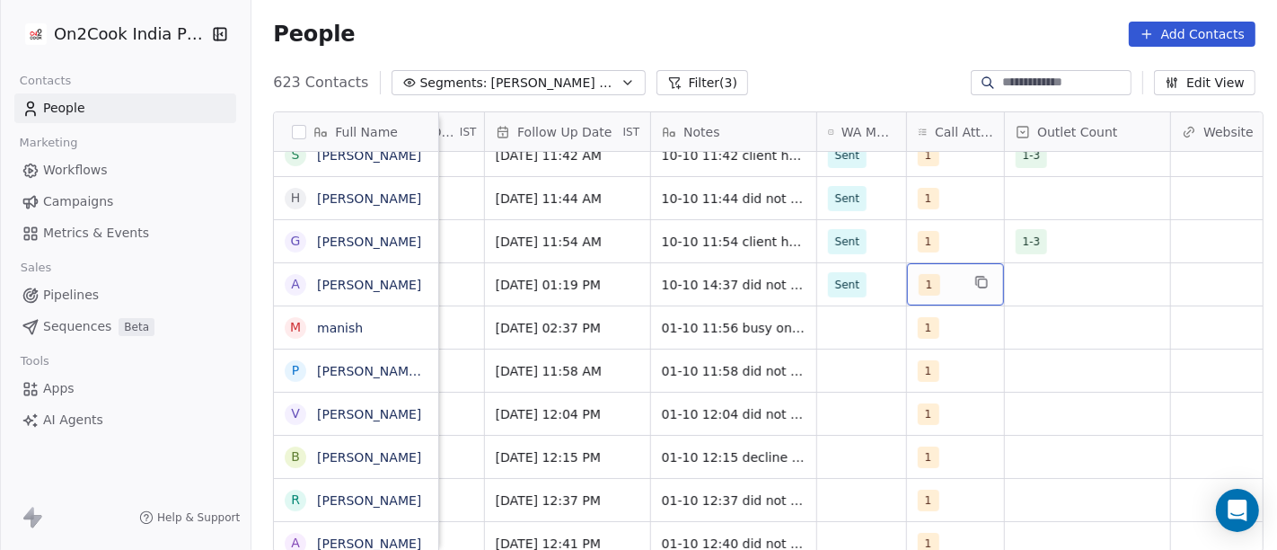
click at [932, 285] on div "1" at bounding box center [939, 285] width 41 height 22
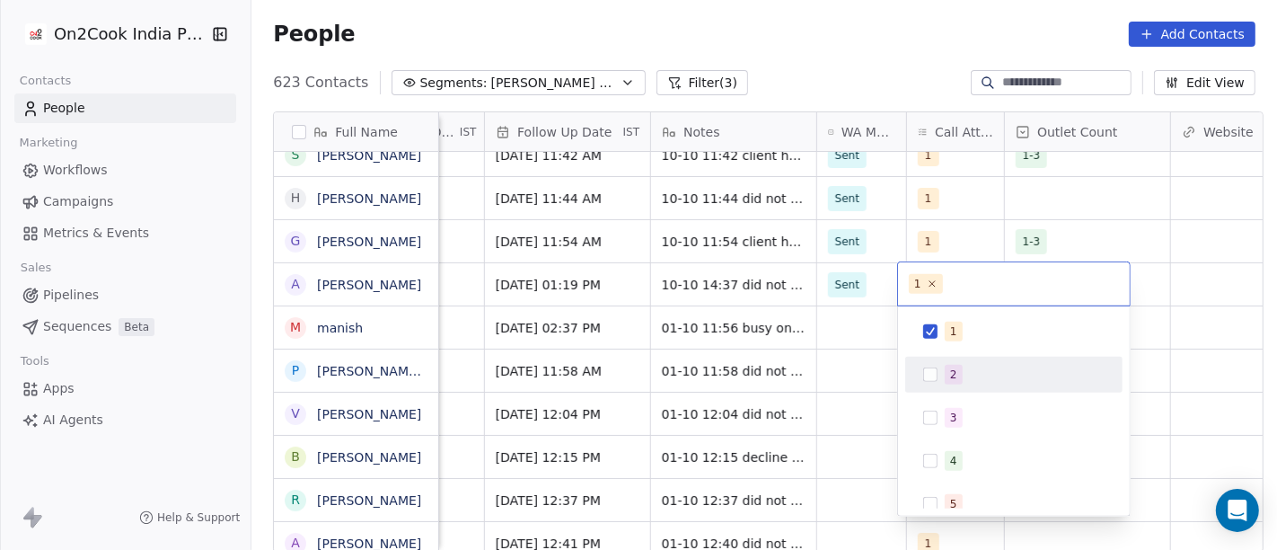
click at [968, 374] on div "2" at bounding box center [1025, 375] width 160 height 20
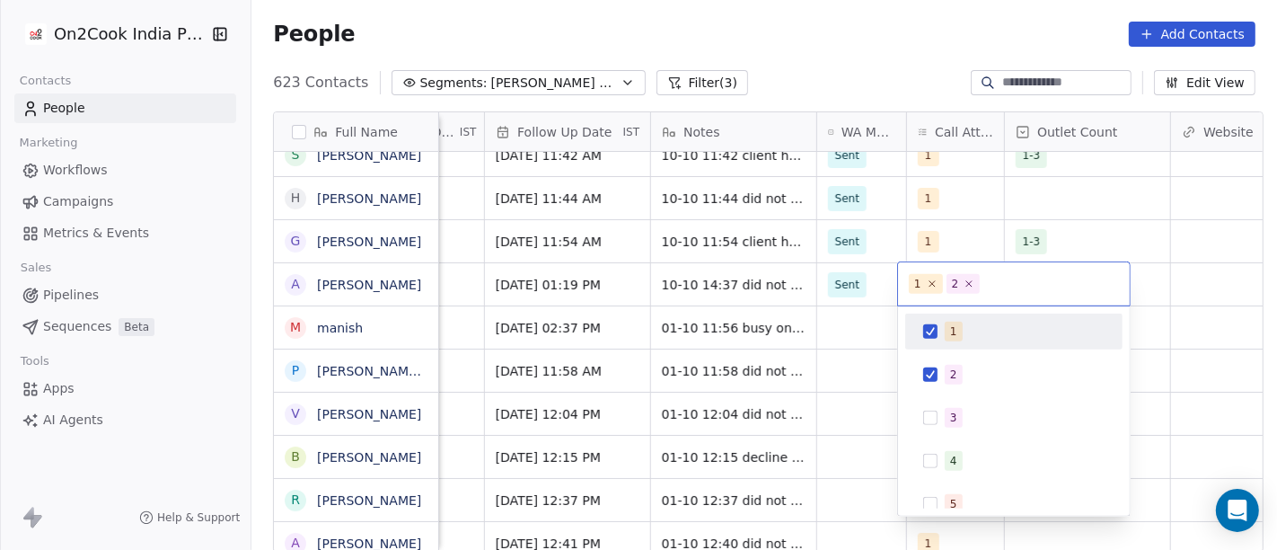
click at [957, 324] on span "1" at bounding box center [954, 332] width 18 height 20
click at [882, 37] on html "On2Cook India Pvt. Ltd. Contacts People Marketing Workflows Campaigns Metrics &…" at bounding box center [638, 275] width 1277 height 550
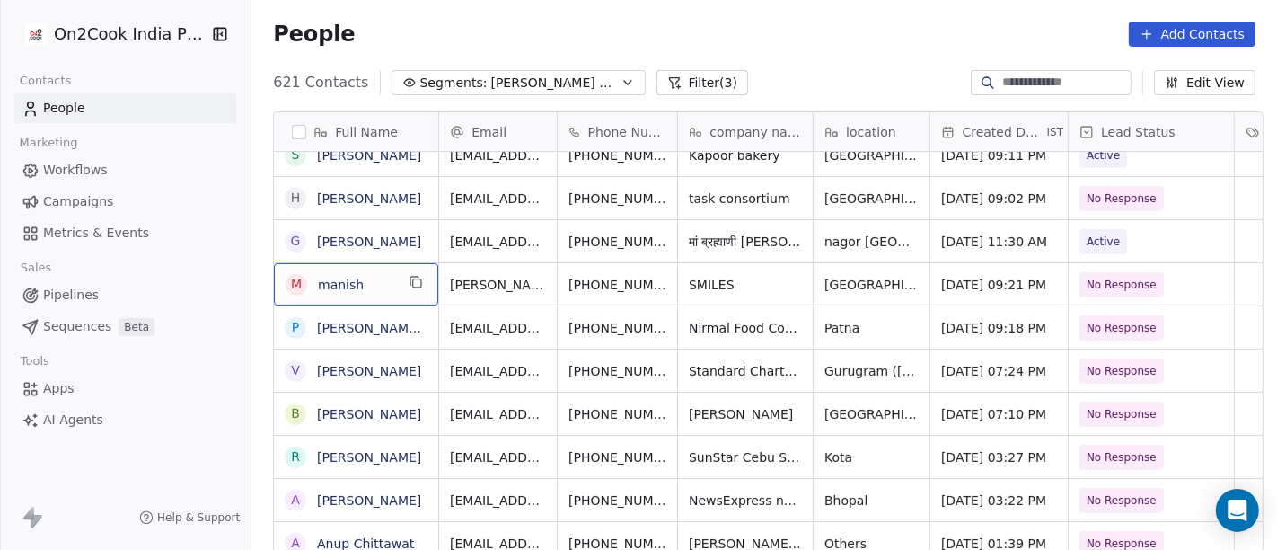
scroll to position [2, 0]
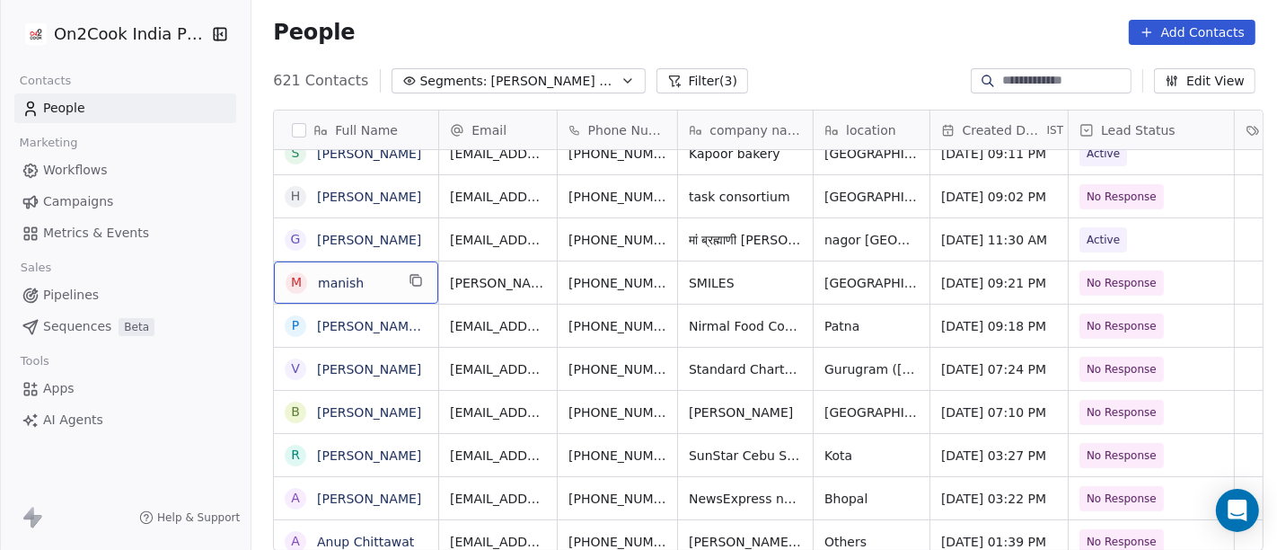
click at [392, 273] on div "m manish" at bounding box center [356, 282] width 164 height 42
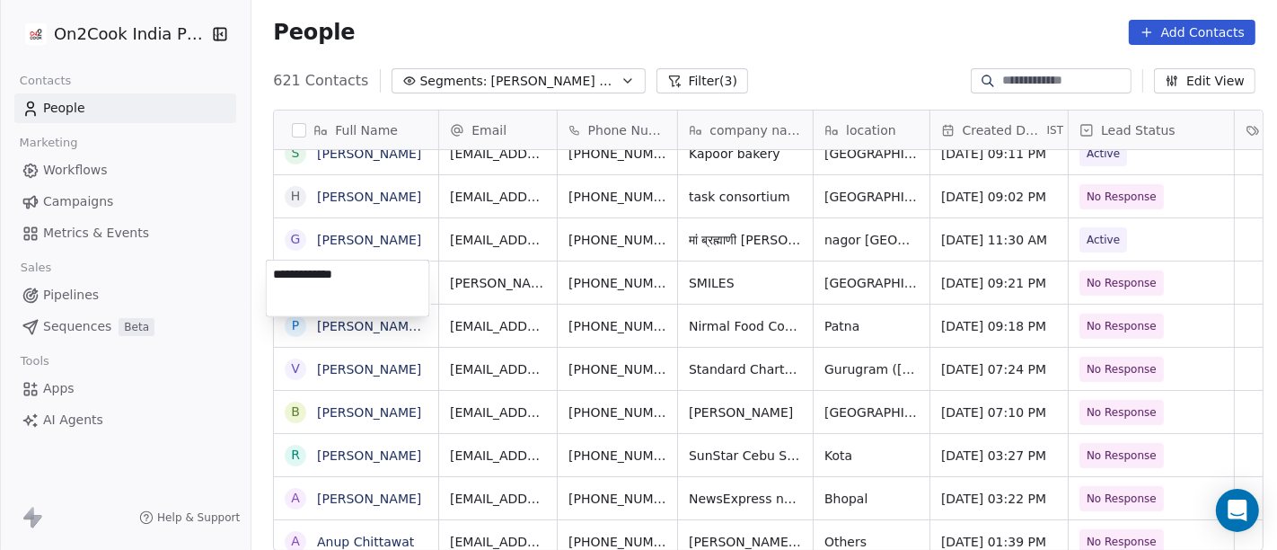
type textarea "**********"
click at [857, 289] on html "On2Cook India Pvt. Ltd. Contacts People Marketing Workflows Campaigns Metrics &…" at bounding box center [638, 275] width 1277 height 550
click at [833, 275] on html "On2Cook India Pvt. Ltd. Contacts People Marketing Workflows Campaigns Metrics &…" at bounding box center [638, 275] width 1277 height 550
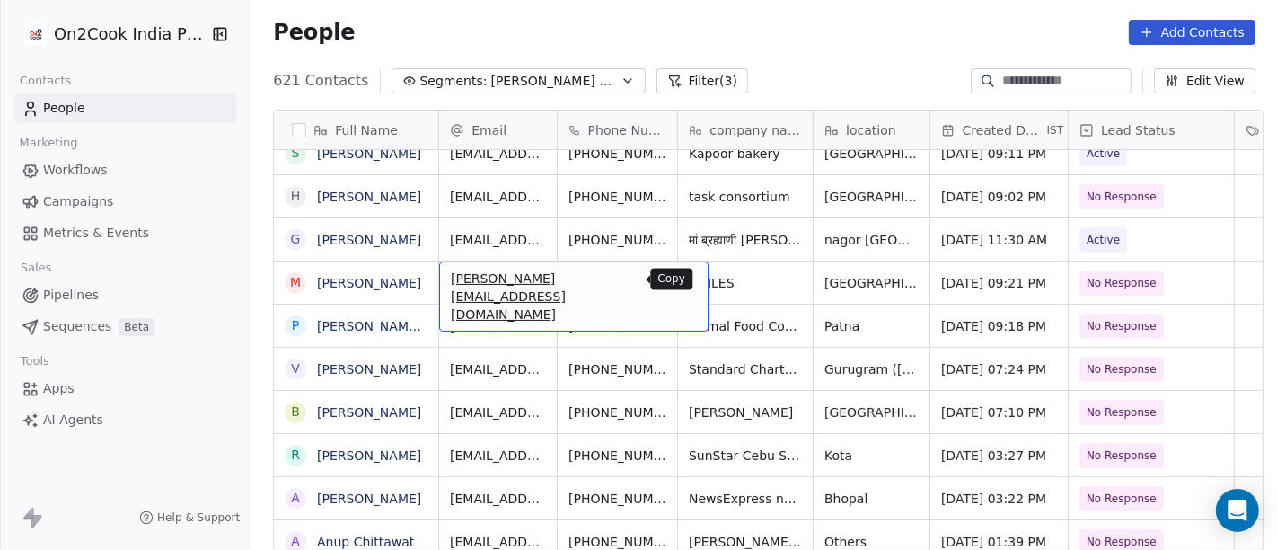
click at [679, 280] on icon "grid" at bounding box center [686, 280] width 14 height 14
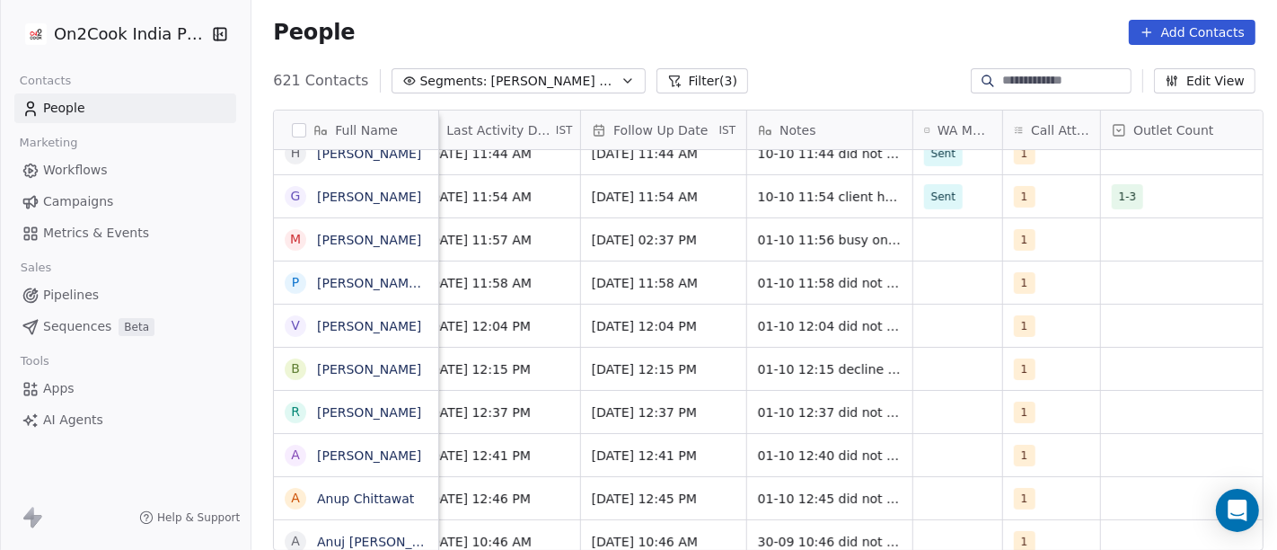
scroll to position [0, 1134]
click at [947, 232] on div "grid" at bounding box center [957, 239] width 89 height 42
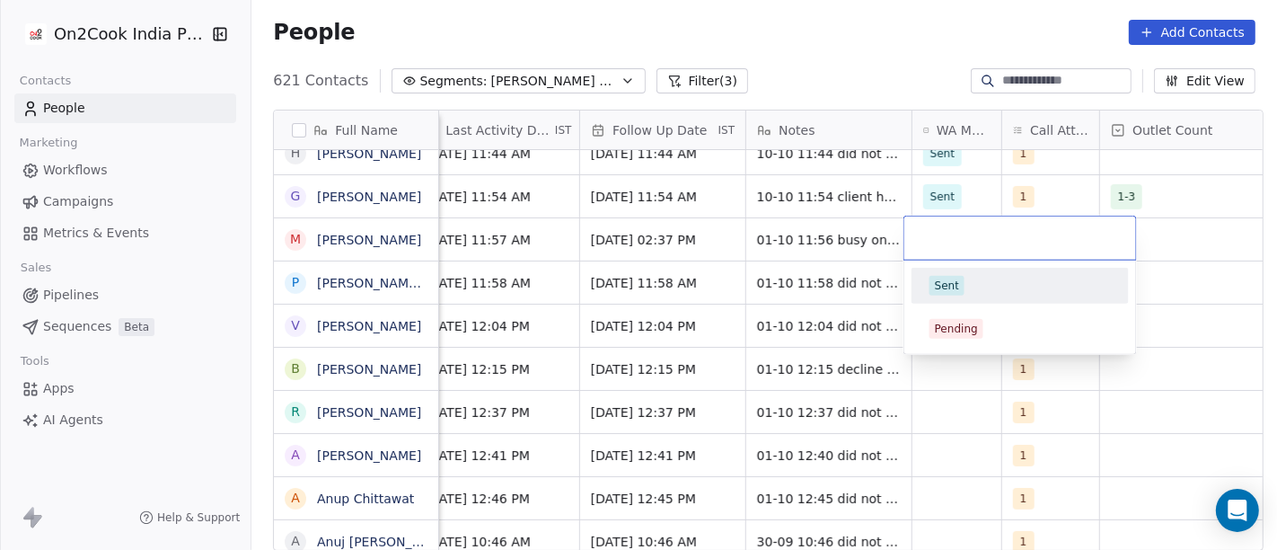
click at [967, 299] on div "Sent" at bounding box center [1020, 286] width 217 height 36
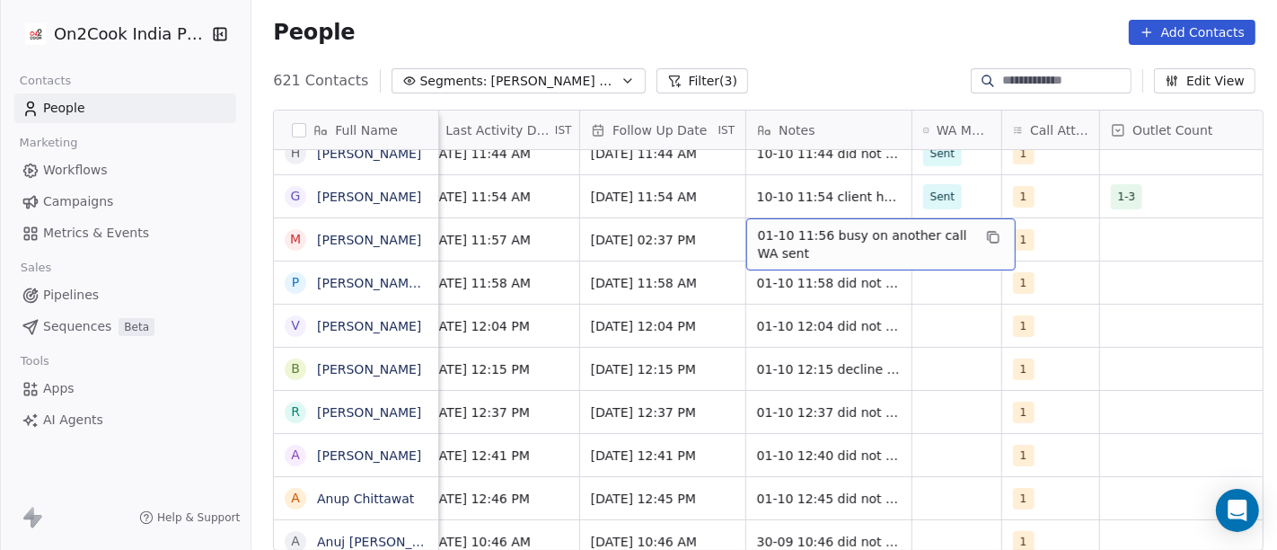
click at [820, 235] on span "01-10 11:56 busy on another call WA sent" at bounding box center [865, 244] width 214 height 36
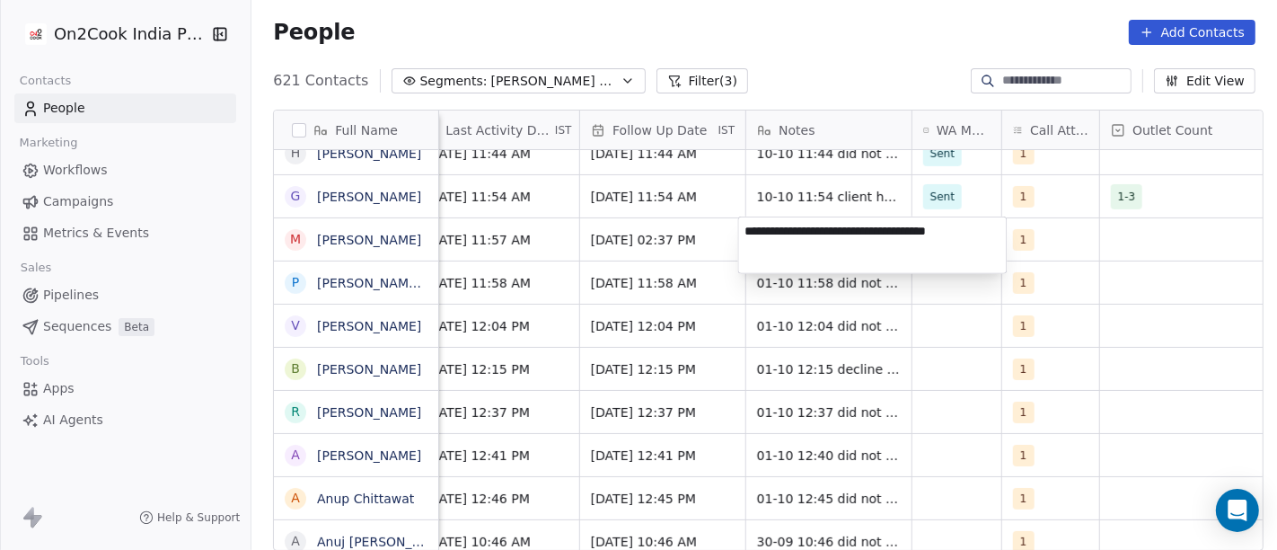
click at [884, 358] on html "On2Cook India Pvt. Ltd. Contacts People Marketing Workflows Campaigns Metrics &…" at bounding box center [638, 275] width 1277 height 550
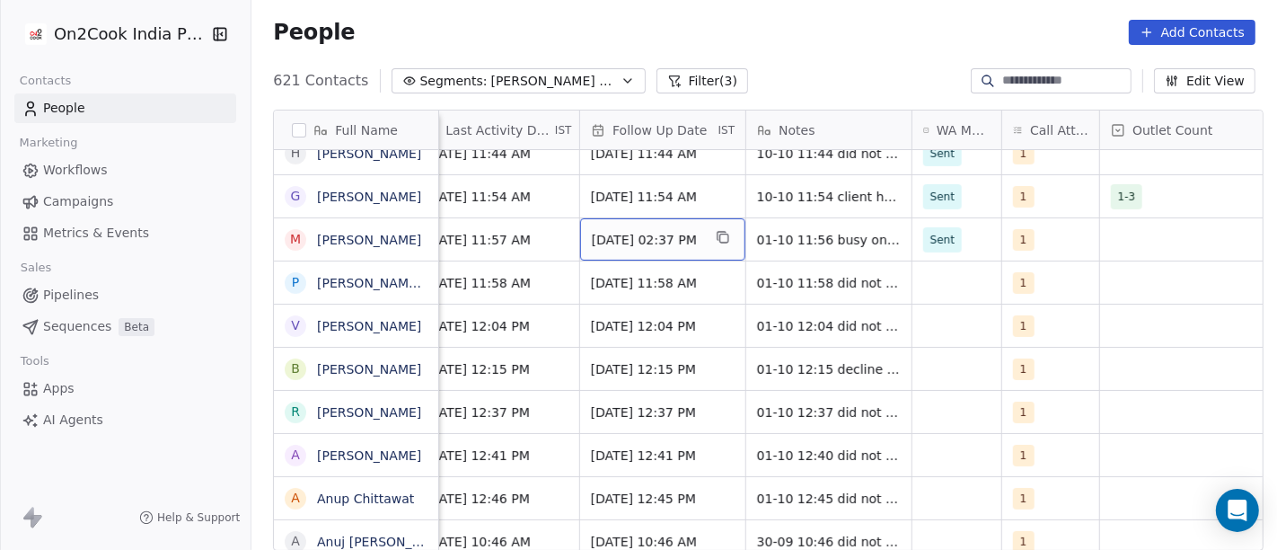
click at [667, 252] on div "[DATE] 02:37 PM" at bounding box center [662, 239] width 165 height 42
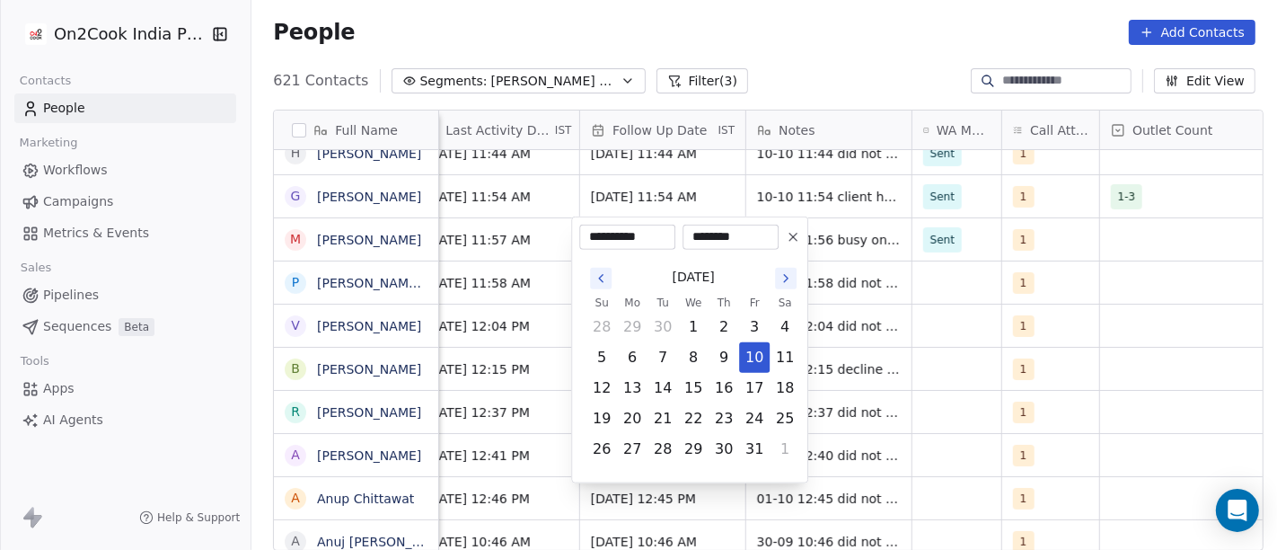
click at [798, 238] on icon at bounding box center [793, 237] width 14 height 14
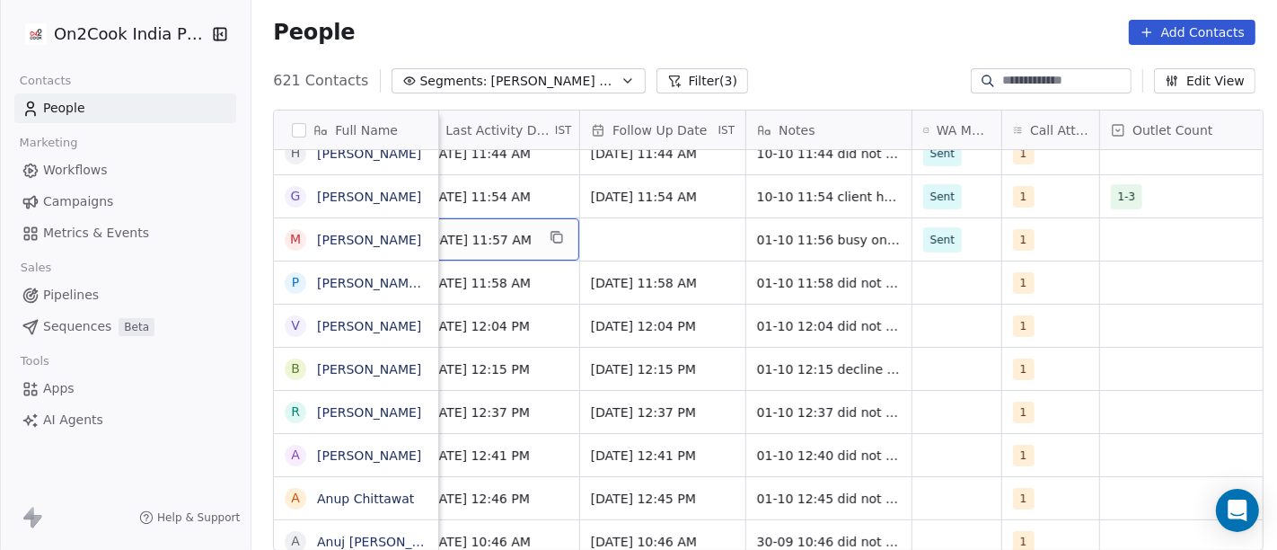
scroll to position [0, 1109]
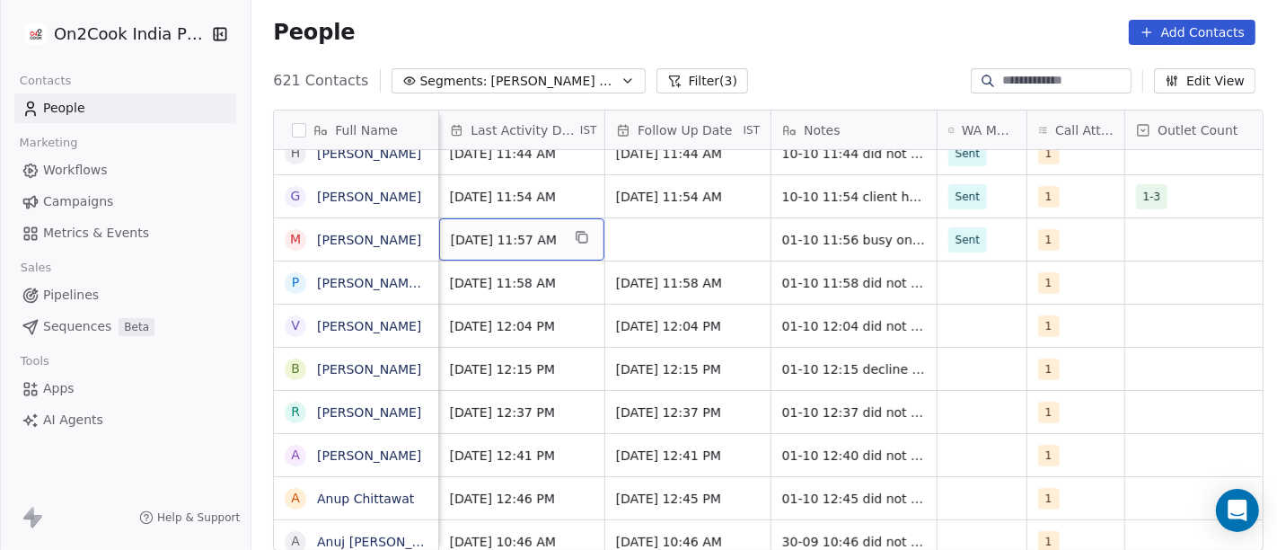
click at [505, 236] on span "[DATE] 11:57 AM" at bounding box center [506, 240] width 110 height 18
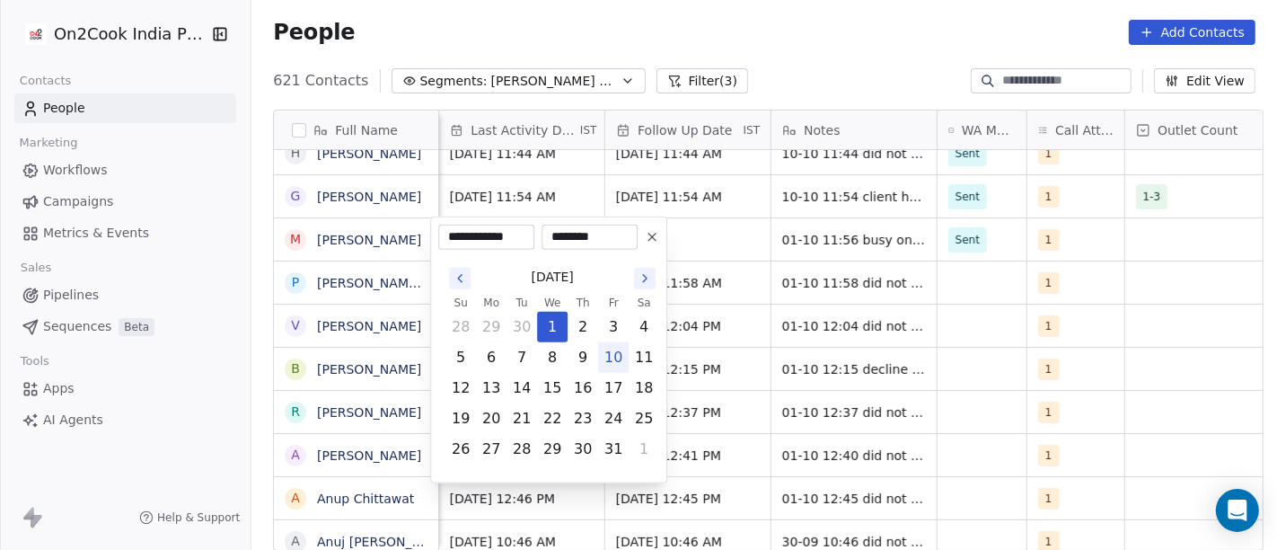
click at [610, 356] on button "10" at bounding box center [613, 357] width 29 height 29
type input "**********"
click at [757, 229] on html "On2Cook India Pvt. Ltd. Contacts People Marketing Workflows Campaigns Metrics &…" at bounding box center [638, 275] width 1277 height 550
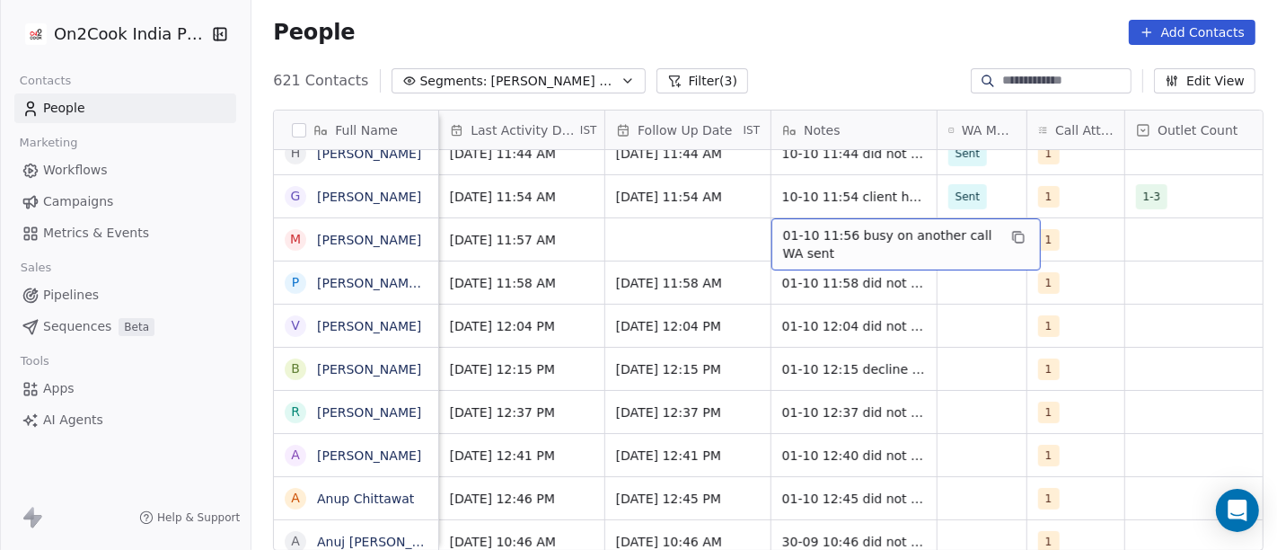
click at [825, 244] on span "01-10 11:56 busy on another call WA sent" at bounding box center [890, 244] width 214 height 36
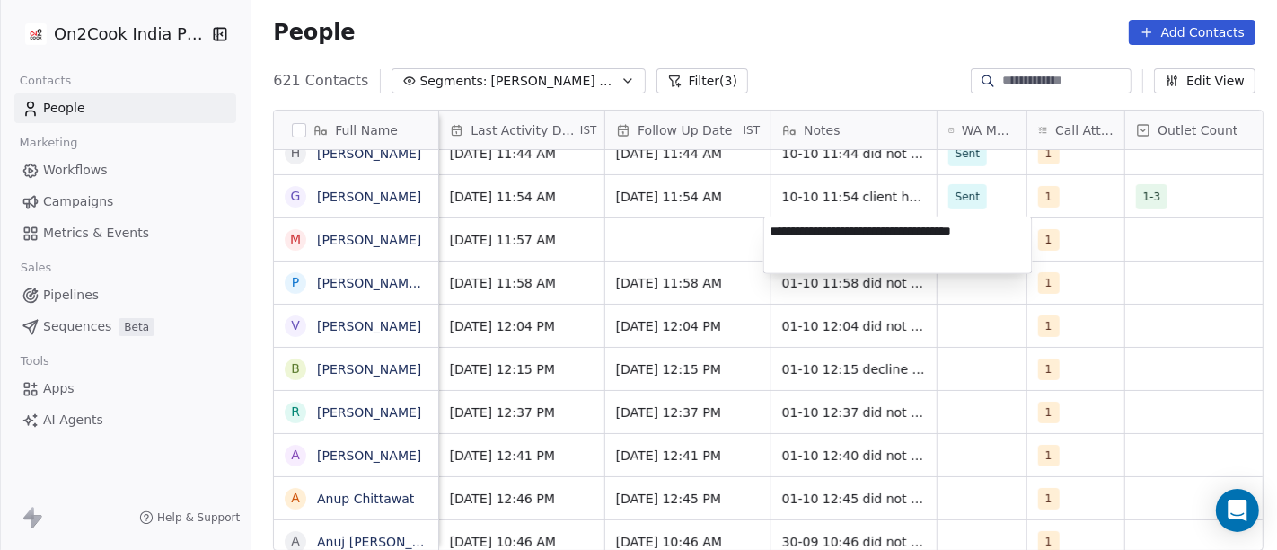
click at [825, 244] on textarea "**********" at bounding box center [898, 245] width 268 height 56
type textarea "**********"
click at [1001, 345] on html "On2Cook India Pvt. Ltd. Contacts People Marketing Workflows Campaigns Metrics &…" at bounding box center [638, 275] width 1277 height 550
click at [638, 237] on html "On2Cook India Pvt. Ltd. Contacts People Marketing Workflows Campaigns Metrics &…" at bounding box center [638, 275] width 1277 height 550
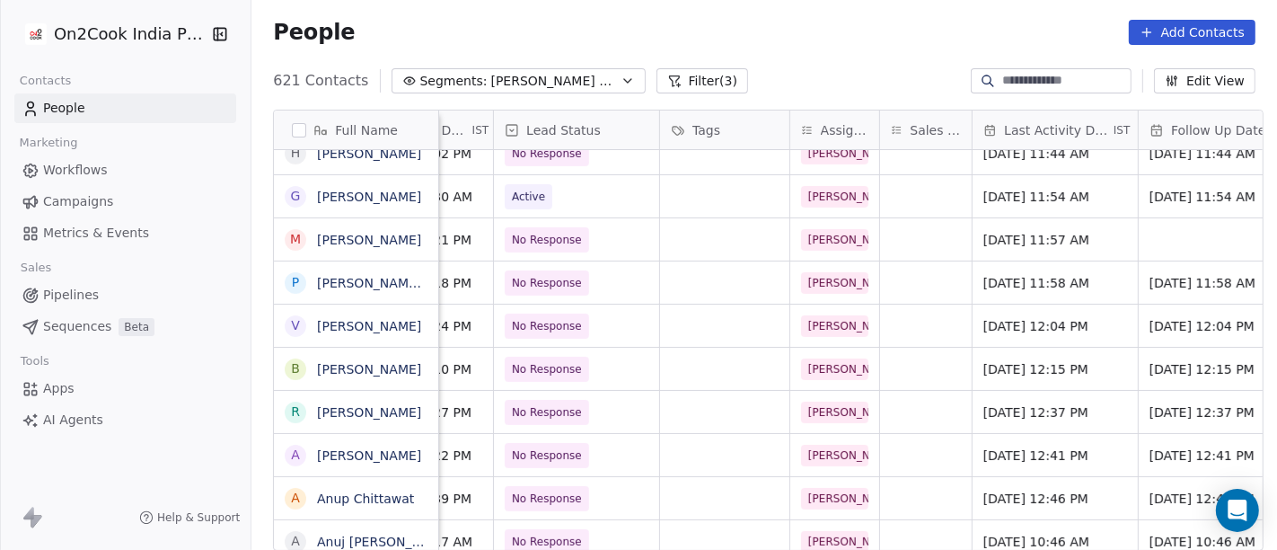
scroll to position [0, 575]
click at [570, 231] on span "No Response" at bounding box center [548, 240] width 70 height 18
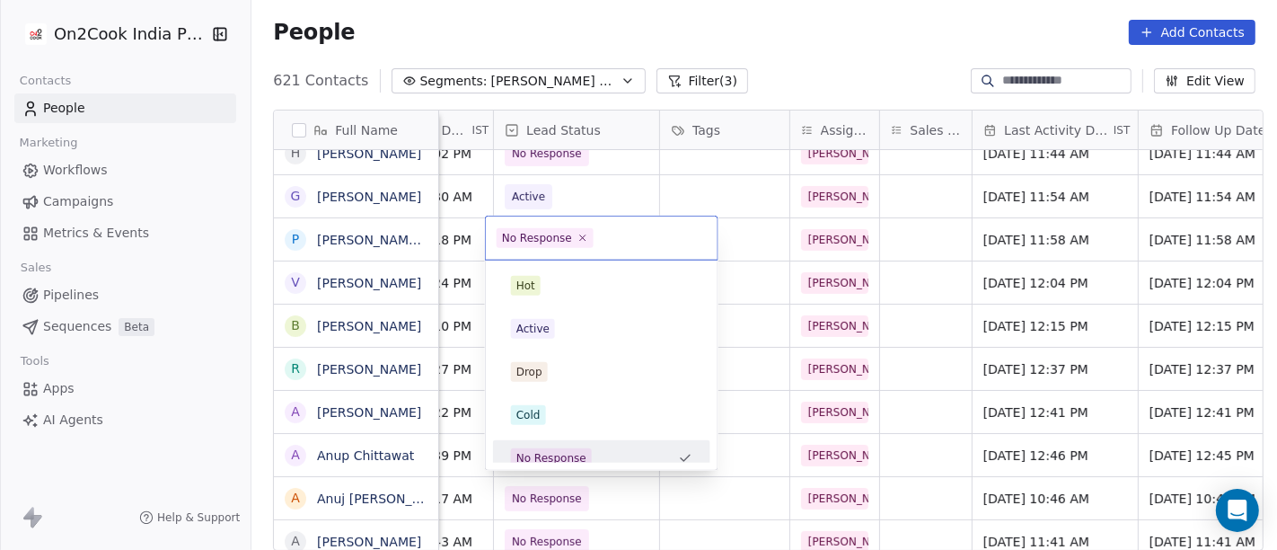
scroll to position [13, 0]
click at [672, 189] on html "On2Cook India Pvt. Ltd. Contacts People Marketing Workflows Campaigns Metrics &…" at bounding box center [638, 275] width 1277 height 550
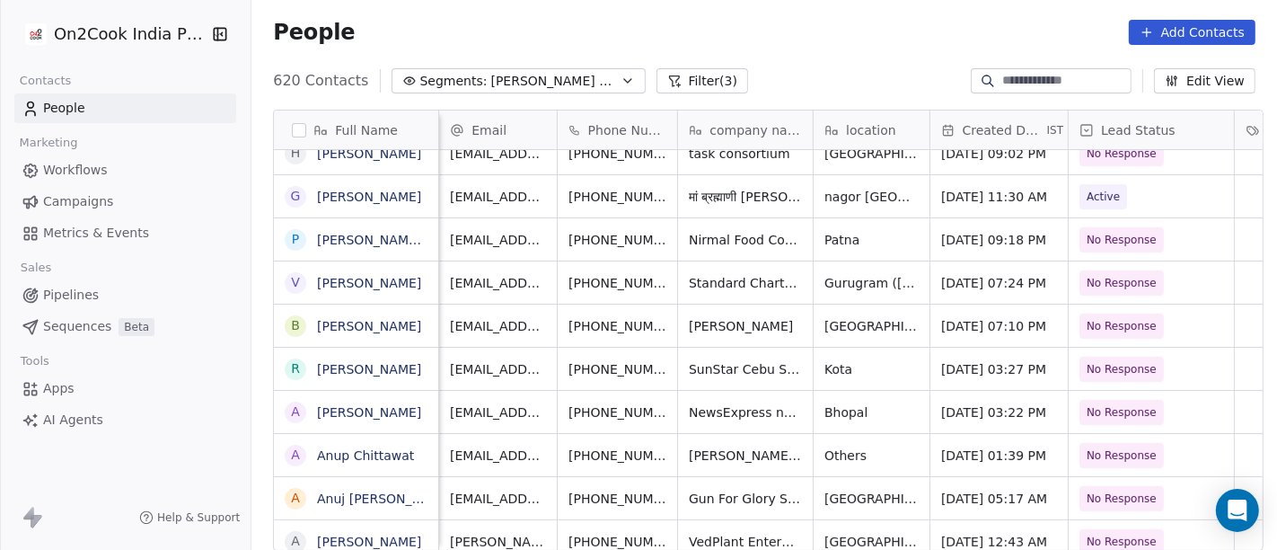
scroll to position [0, 0]
click at [699, 233] on icon "grid" at bounding box center [706, 237] width 14 height 14
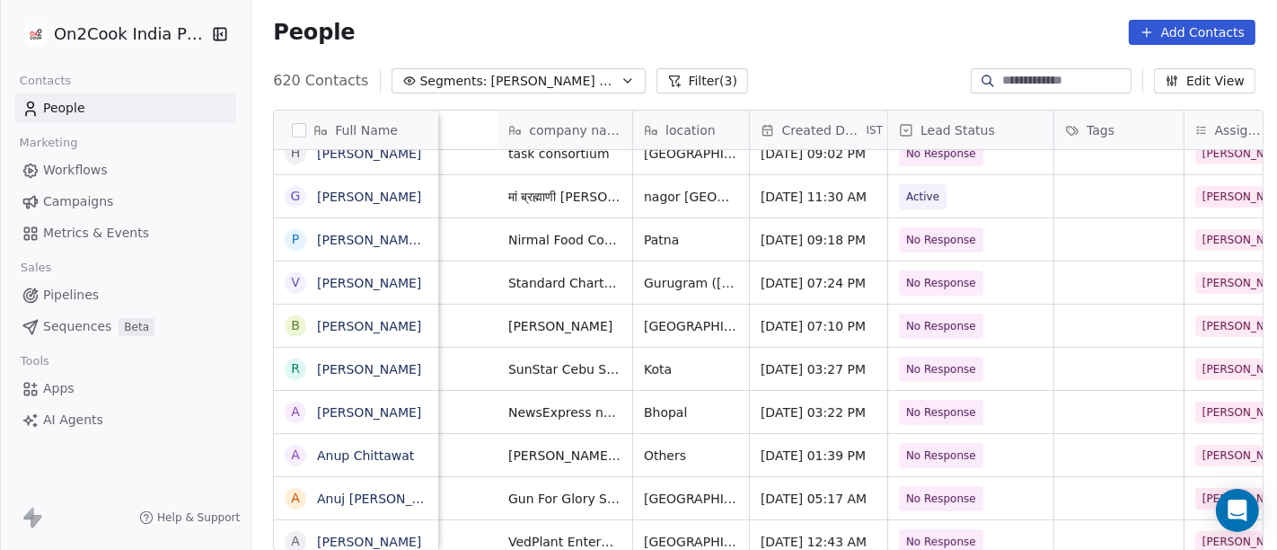
scroll to position [0, 893]
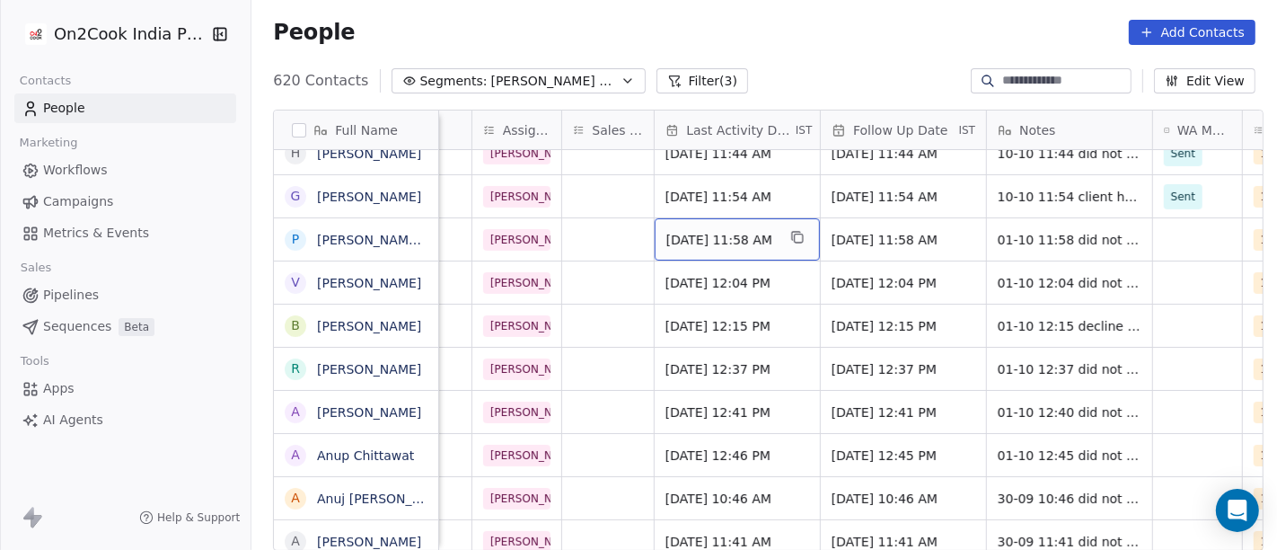
click at [711, 226] on div "[DATE] 11:58 AM" at bounding box center [737, 239] width 165 height 42
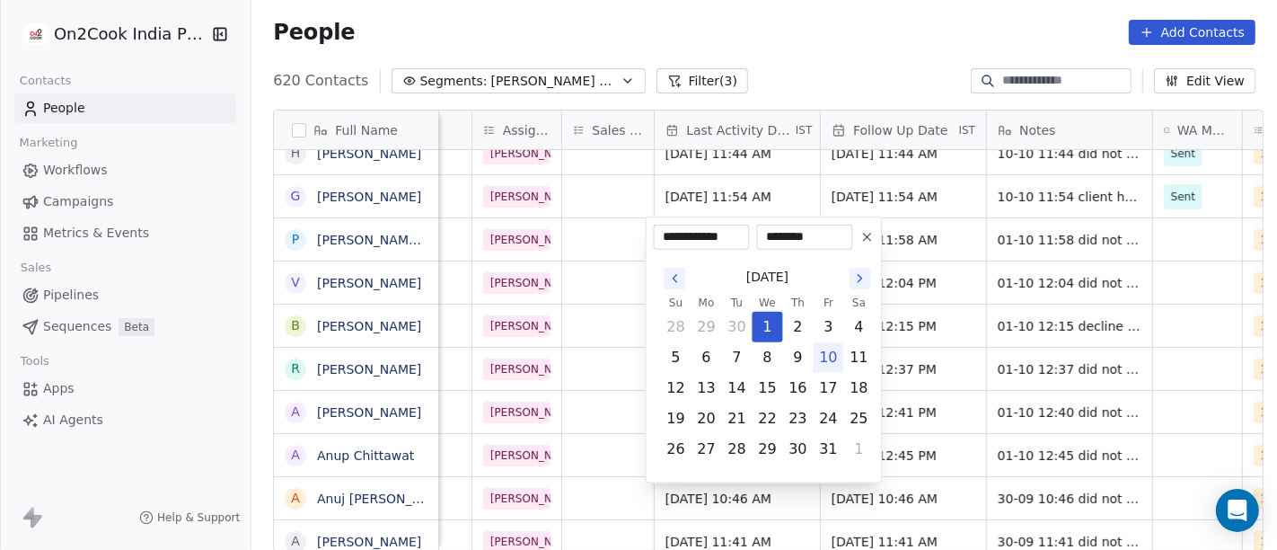
click at [828, 358] on button "10" at bounding box center [829, 357] width 29 height 29
type input "**********"
click at [923, 288] on html "On2Cook India Pvt. Ltd. Contacts People Marketing Workflows Campaigns Metrics &…" at bounding box center [638, 275] width 1277 height 550
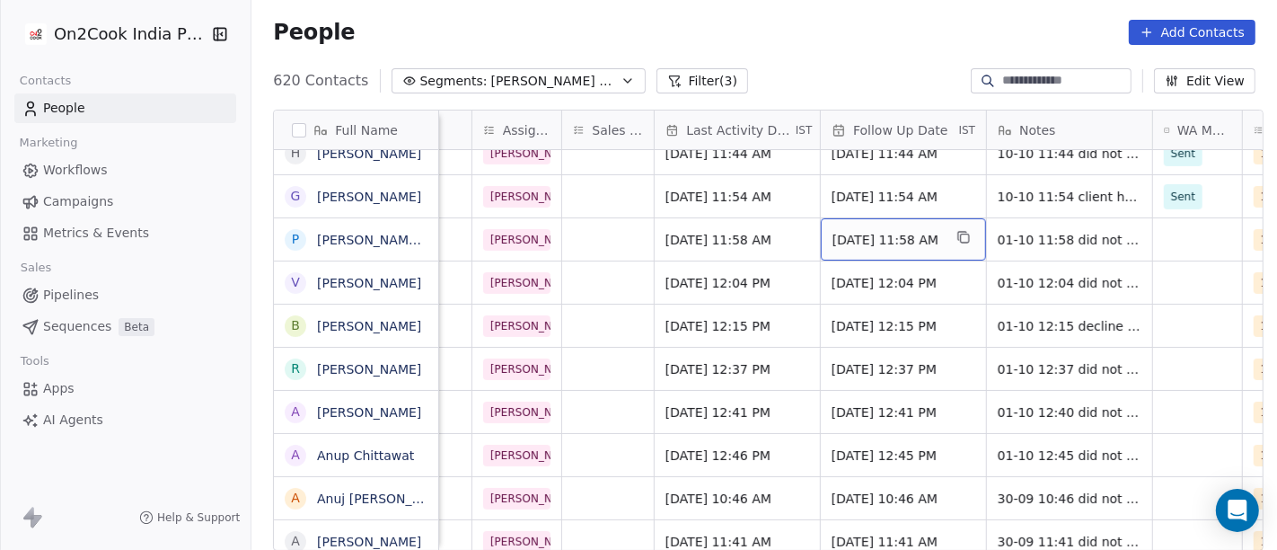
click at [892, 236] on span "[DATE] 11:58 AM" at bounding box center [888, 240] width 110 height 18
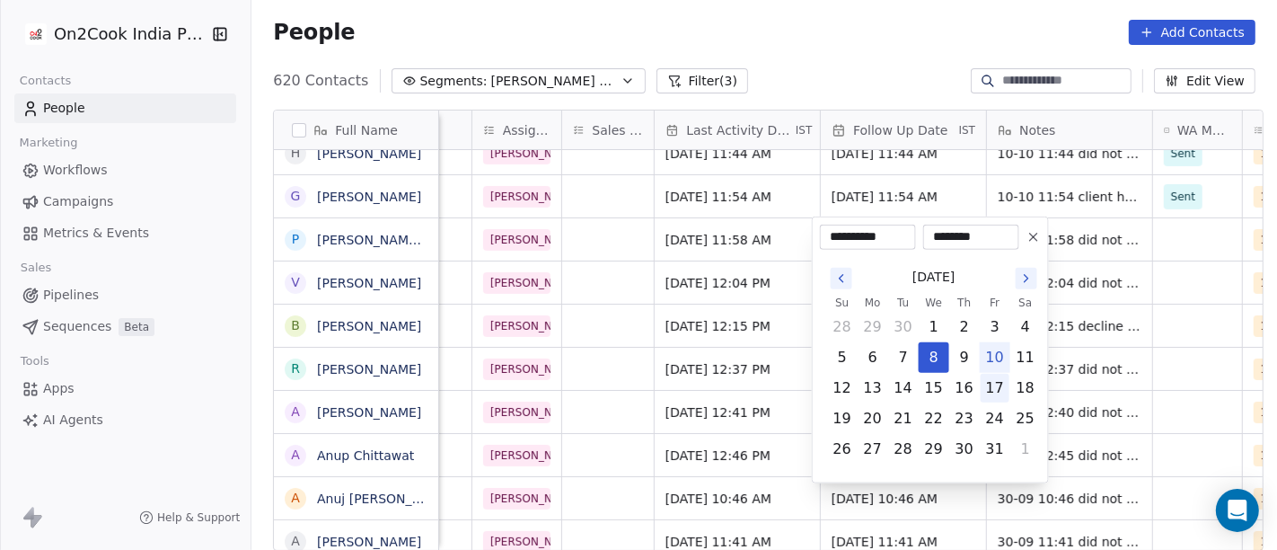
click at [988, 395] on button "17" at bounding box center [995, 388] width 29 height 29
type input "**********"
click at [679, 348] on html "On2Cook India Pvt. Ltd. Contacts People Marketing Workflows Campaigns Metrics &…" at bounding box center [638, 275] width 1277 height 550
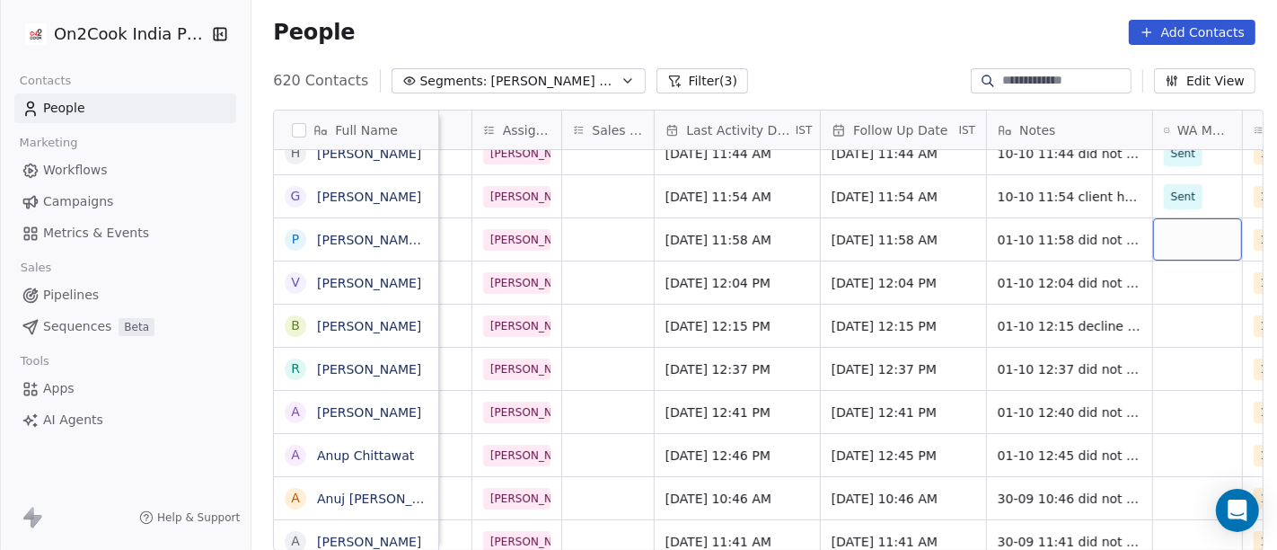
click at [1156, 229] on div "grid" at bounding box center [1197, 239] width 89 height 42
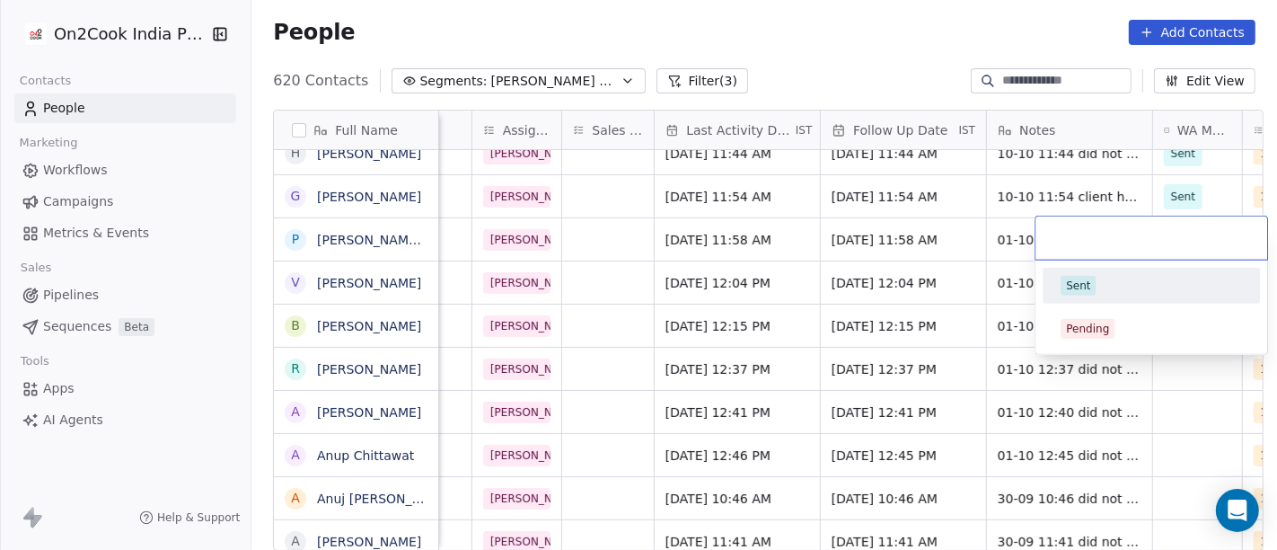
click at [1135, 287] on div "Sent" at bounding box center [1151, 286] width 181 height 20
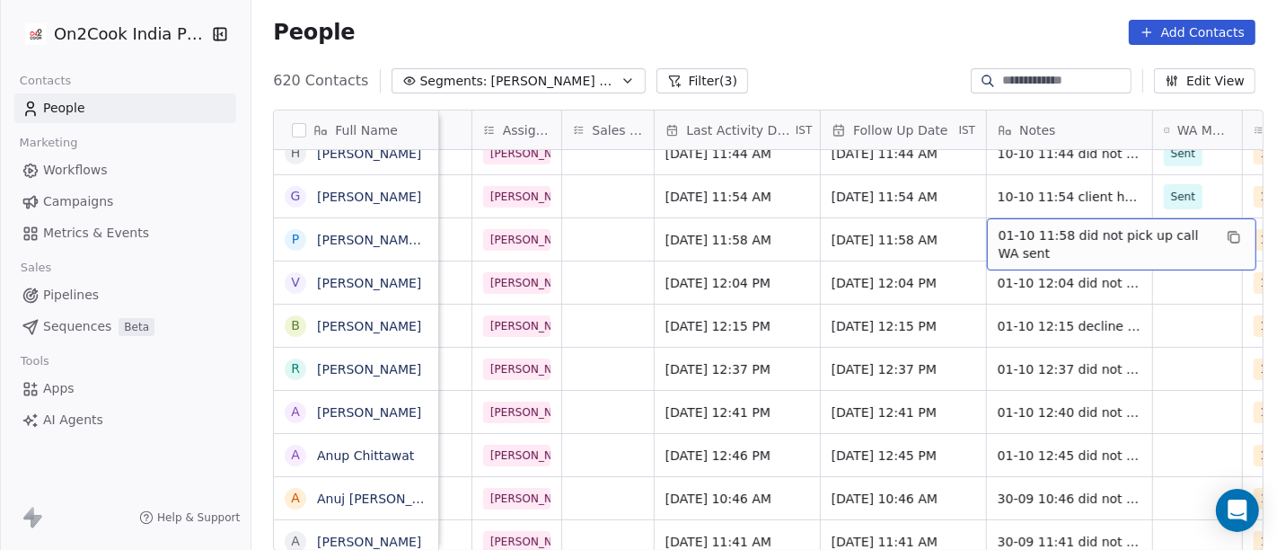
click at [1057, 234] on span "01-10 11:58 did not pick up call WA sent" at bounding box center [1106, 244] width 214 height 36
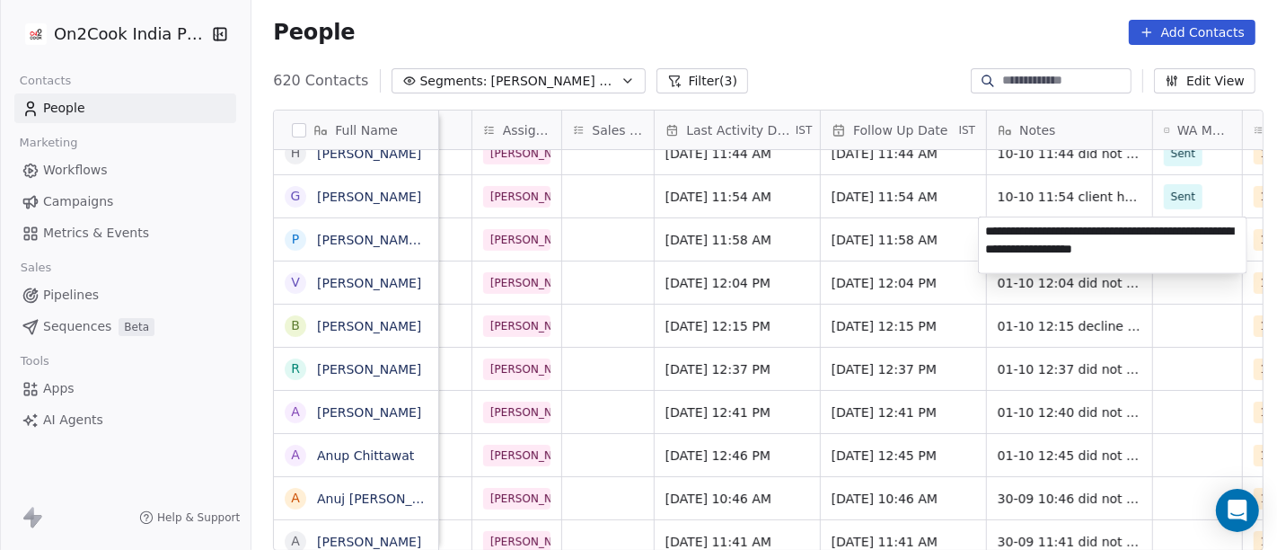
type textarea "**********"
click at [858, 225] on html "On2Cook India Pvt. Ltd. Contacts People Marketing Workflows Campaigns Metrics &…" at bounding box center [638, 275] width 1277 height 550
click at [878, 243] on html "On2Cook India Pvt. Ltd. Contacts People Marketing Workflows Campaigns Metrics &…" at bounding box center [638, 275] width 1277 height 550
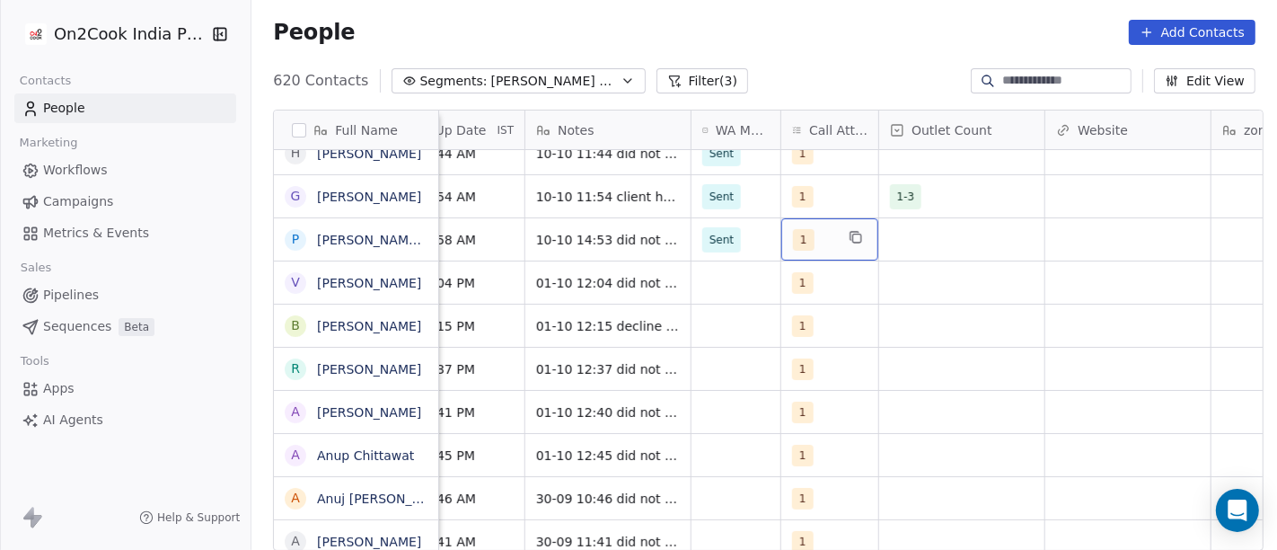
click at [839, 251] on div "1" at bounding box center [830, 239] width 97 height 42
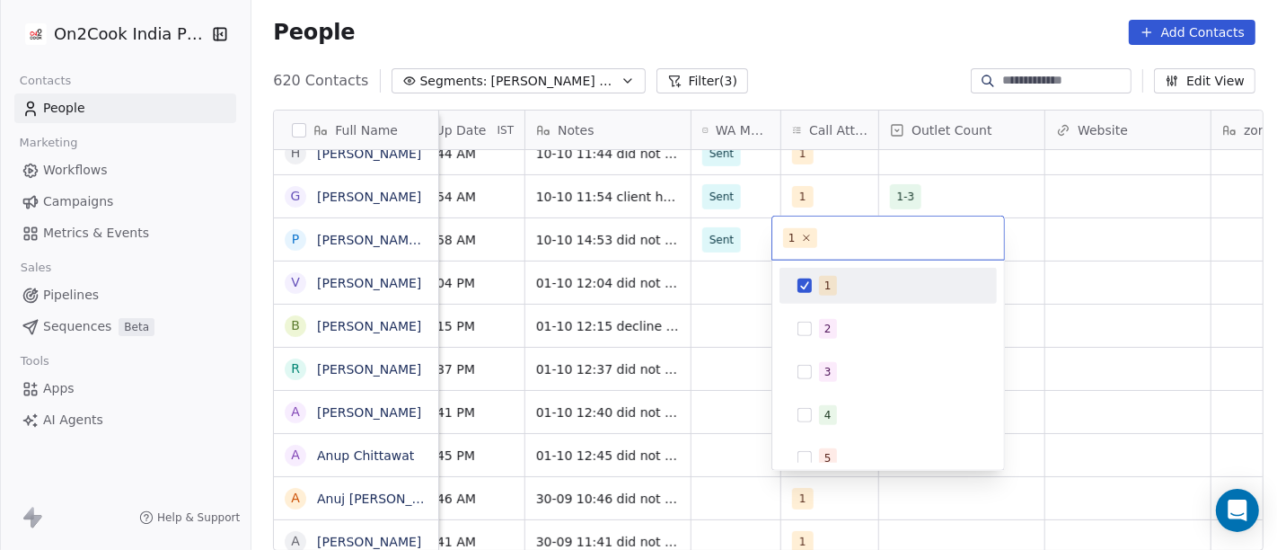
scroll to position [0, 1355]
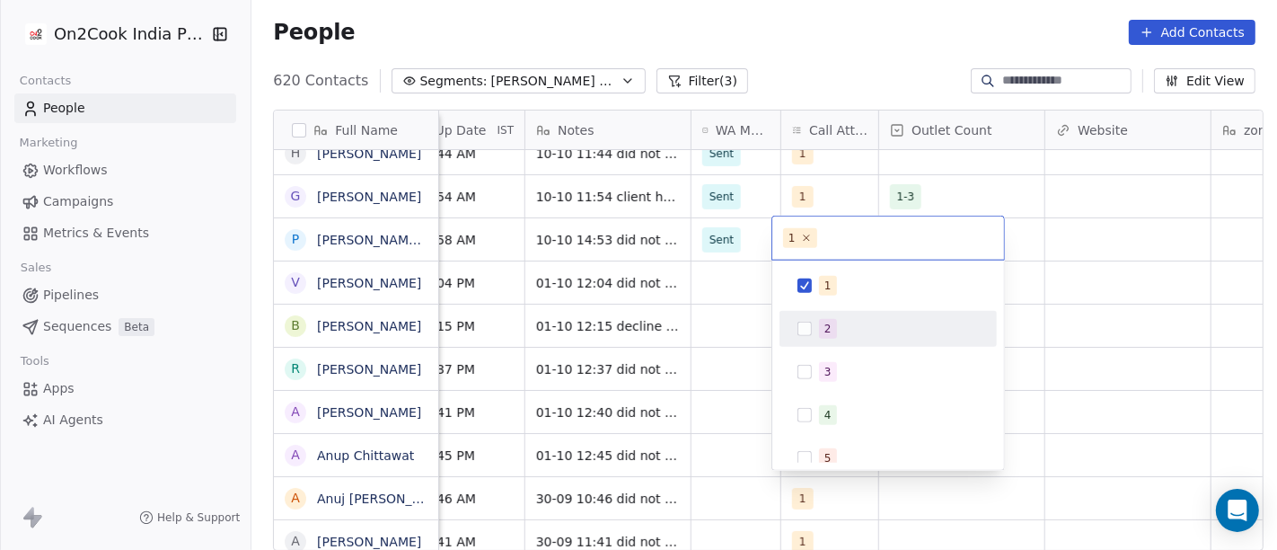
click at [820, 321] on span "2" at bounding box center [828, 329] width 18 height 20
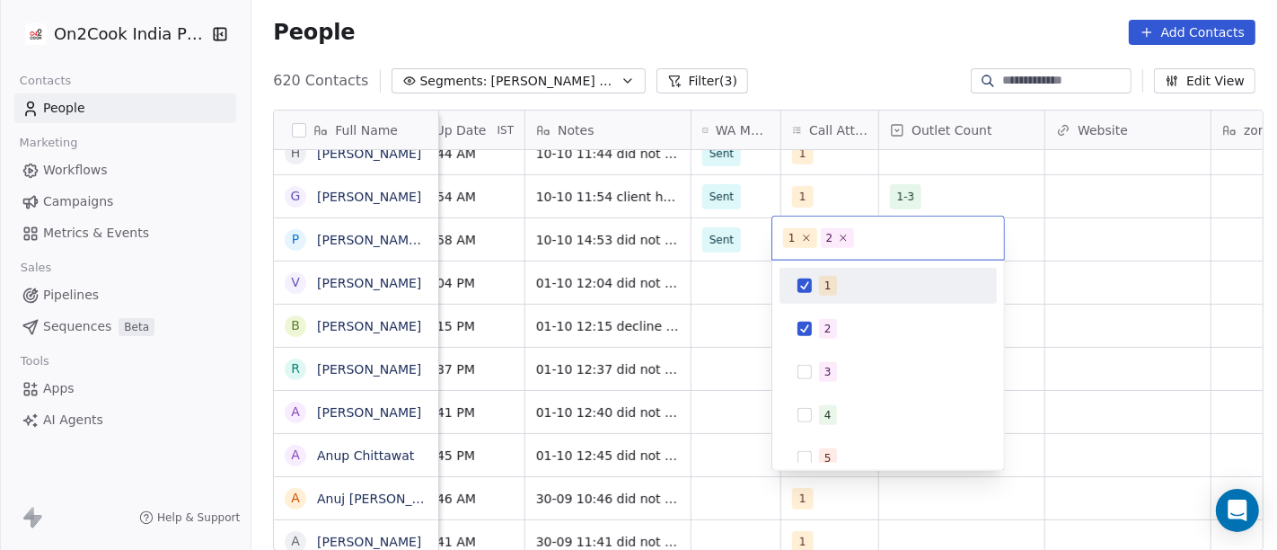
click at [830, 287] on span "1" at bounding box center [828, 286] width 18 height 20
click at [570, 234] on html "On2Cook India Pvt. Ltd. Contacts People Marketing Workflows Campaigns Metrics &…" at bounding box center [638, 275] width 1277 height 550
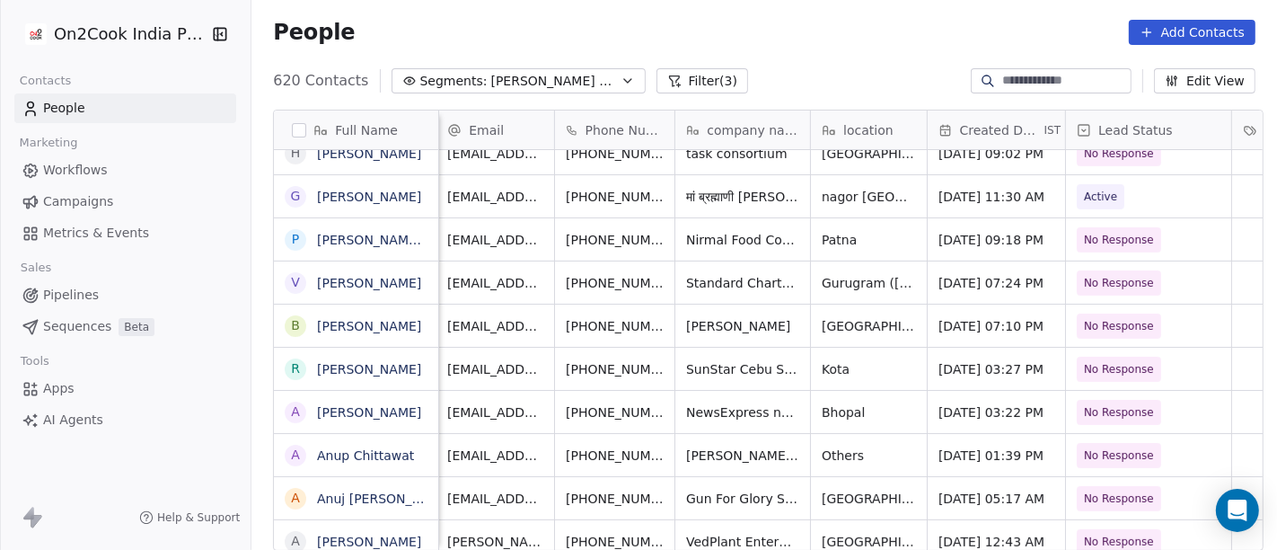
scroll to position [0, 0]
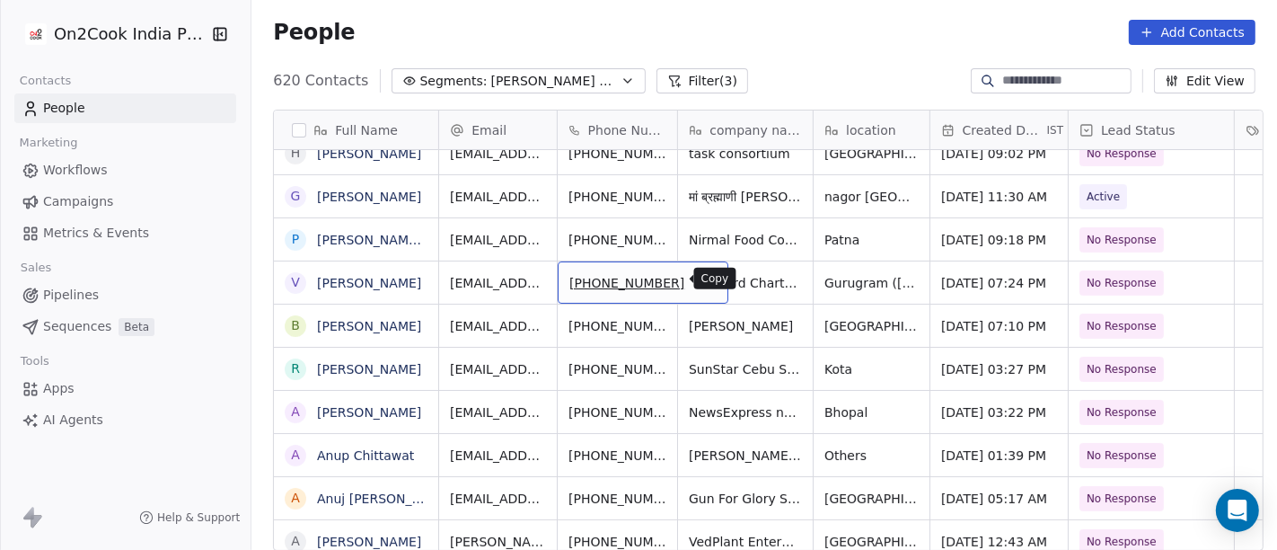
click at [699, 278] on icon "grid" at bounding box center [706, 280] width 14 height 14
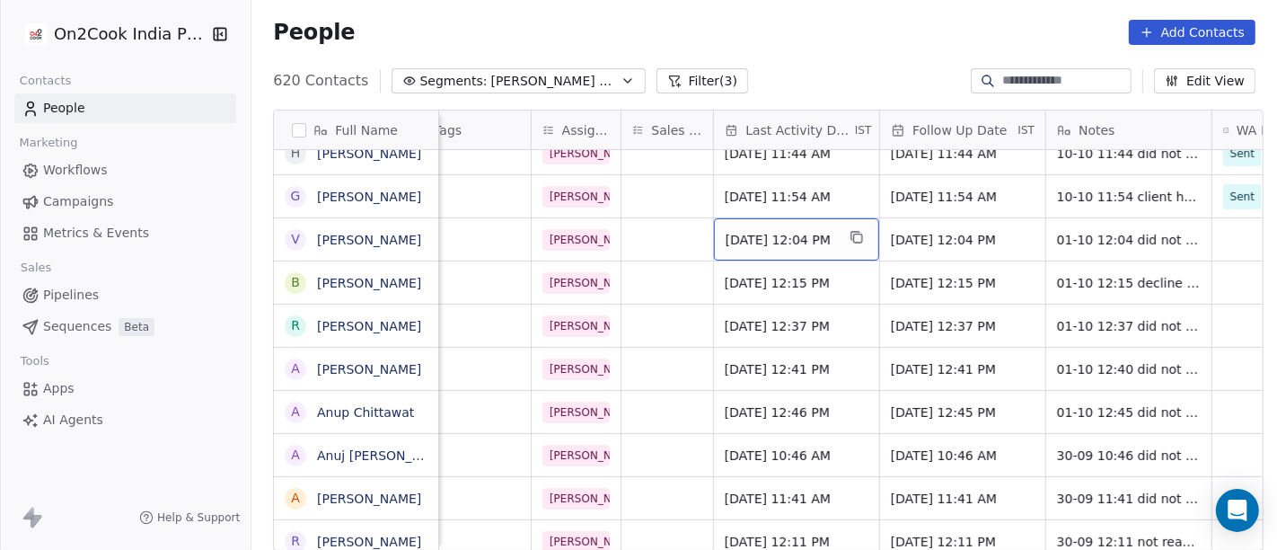
scroll to position [0, 834]
click at [835, 243] on span "[DATE] 12:04 PM" at bounding box center [781, 240] width 110 height 18
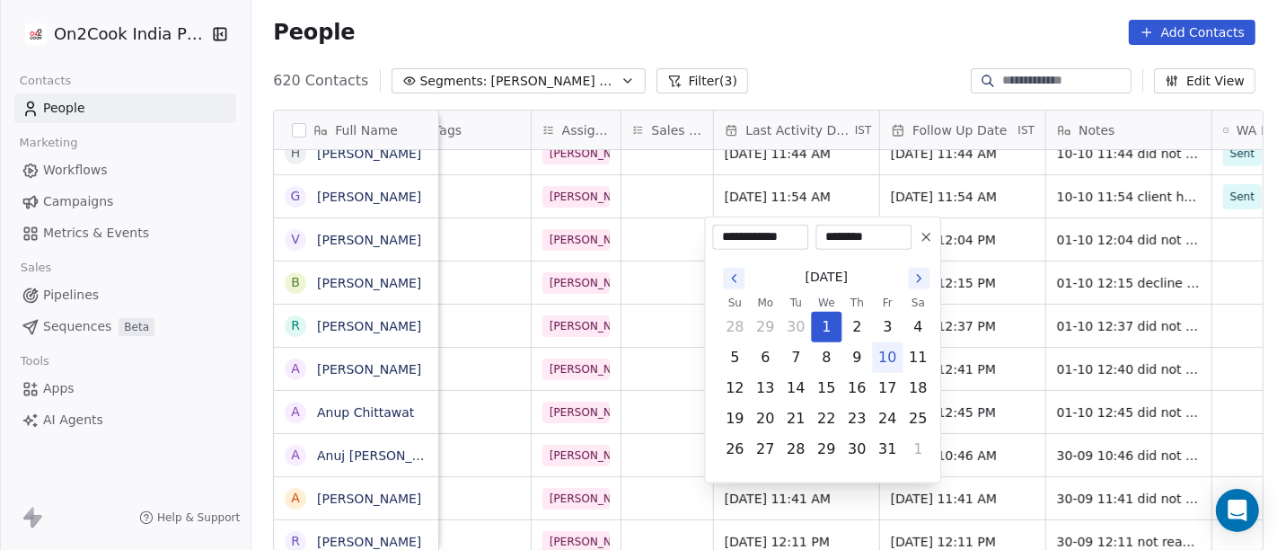
click at [894, 357] on button "10" at bounding box center [887, 357] width 29 height 29
type input "**********"
click at [978, 298] on html "On2Cook India Pvt. Ltd. Contacts People Marketing Workflows Campaigns Metrics &…" at bounding box center [638, 275] width 1277 height 550
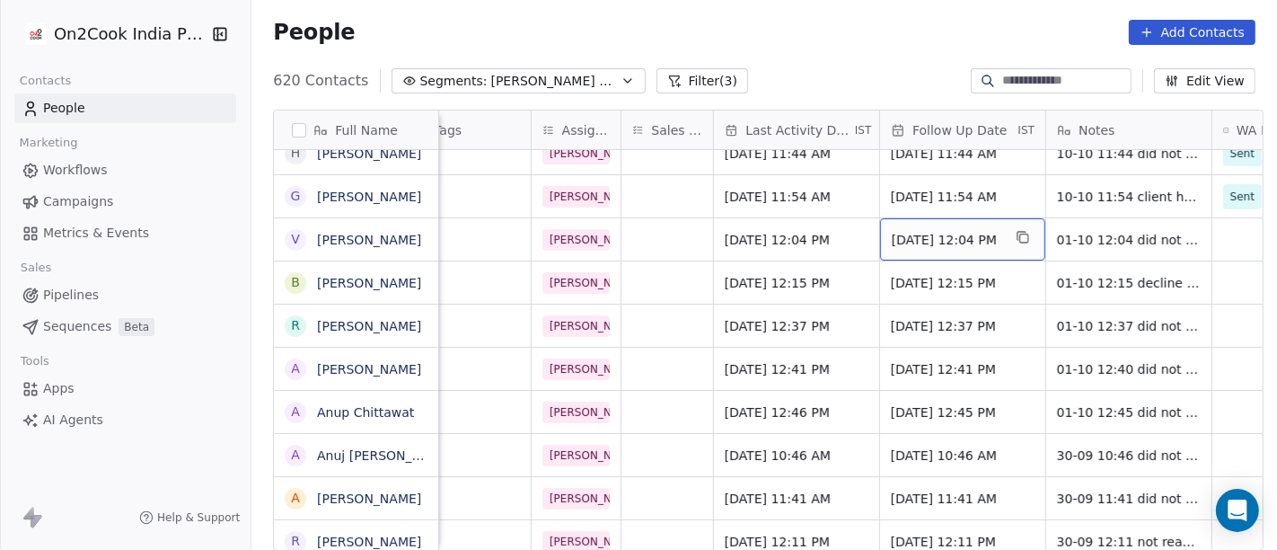
click at [952, 243] on span "[DATE] 12:04 PM" at bounding box center [947, 240] width 110 height 18
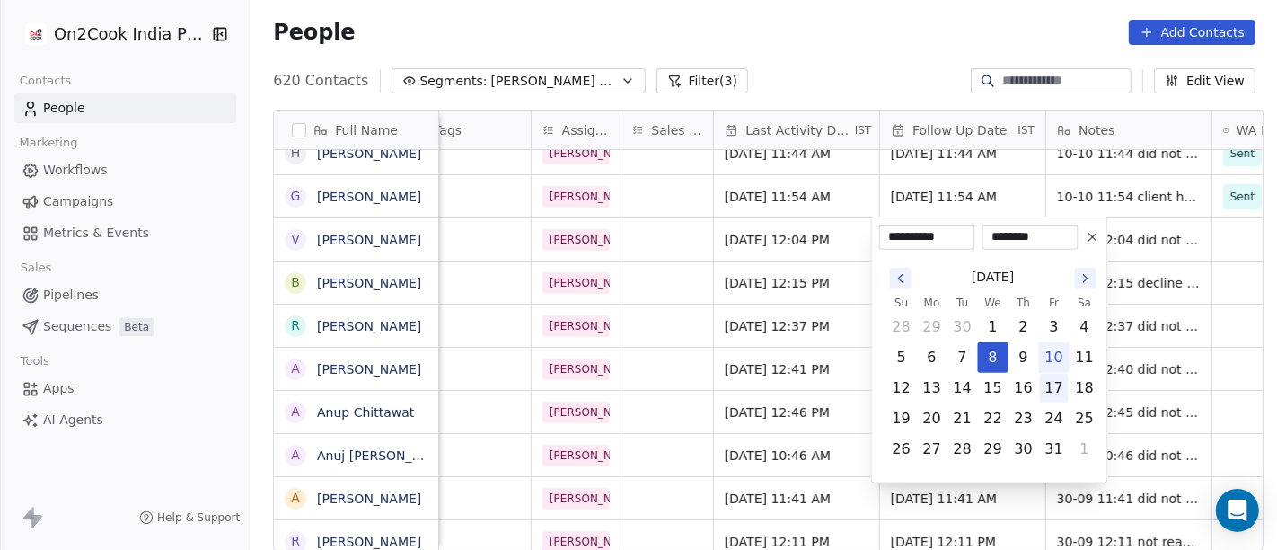
click at [1052, 374] on button "17" at bounding box center [1054, 388] width 29 height 29
type input "**********"
click at [881, 253] on div "[DATE] Su Mo Tu We Th Fr Sa 28 29 30 1 2 3 4 5 6 7 8 9 10 11 12 13 14 15 16 17 …" at bounding box center [989, 362] width 221 height 225
click at [1134, 250] on html "On2Cook India Pvt. Ltd. Contacts People Marketing Workflows Campaigns Metrics &…" at bounding box center [638, 275] width 1277 height 550
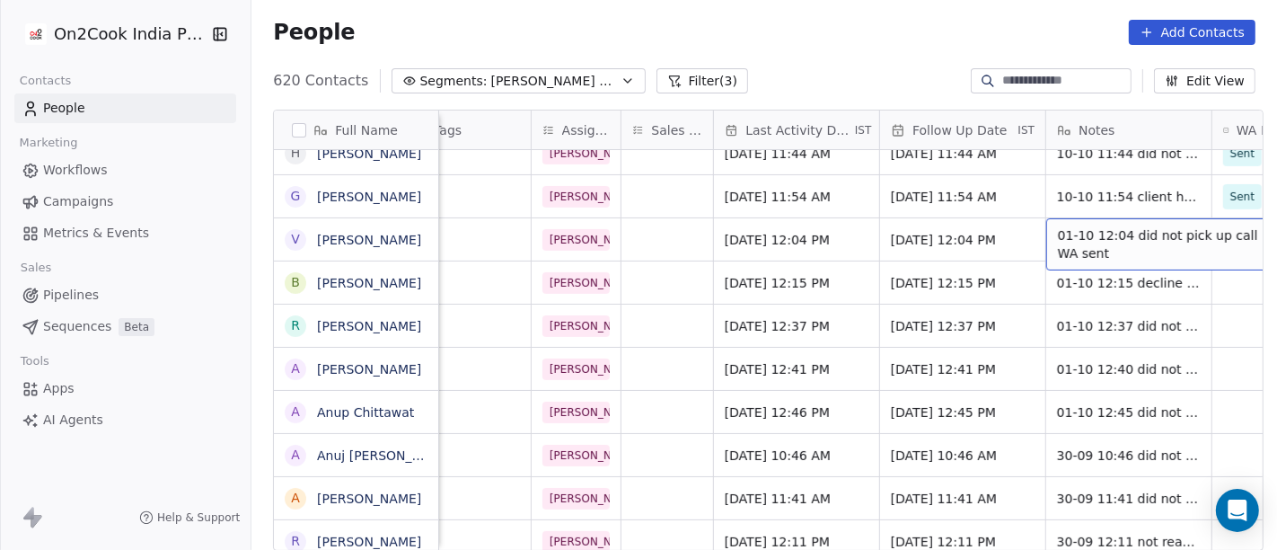
click at [1098, 234] on span "01-10 12:04 did not pick up call WA sent" at bounding box center [1165, 244] width 214 height 36
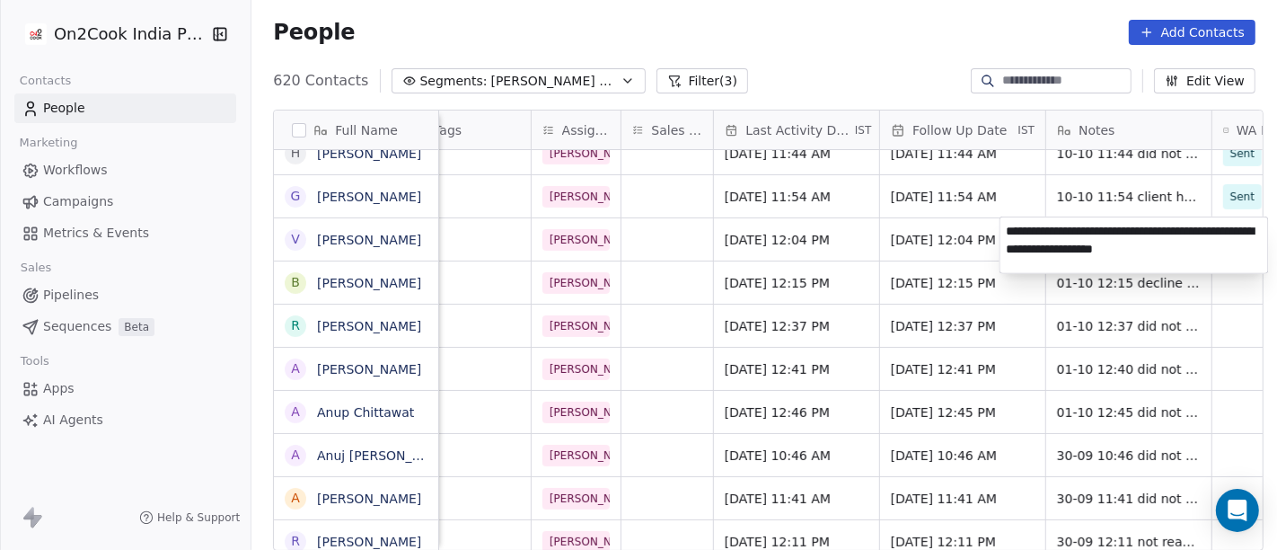
type textarea "**********"
click at [959, 246] on html "On2Cook India Pvt. Ltd. Contacts People Marketing Workflows Campaigns Metrics &…" at bounding box center [638, 275] width 1277 height 550
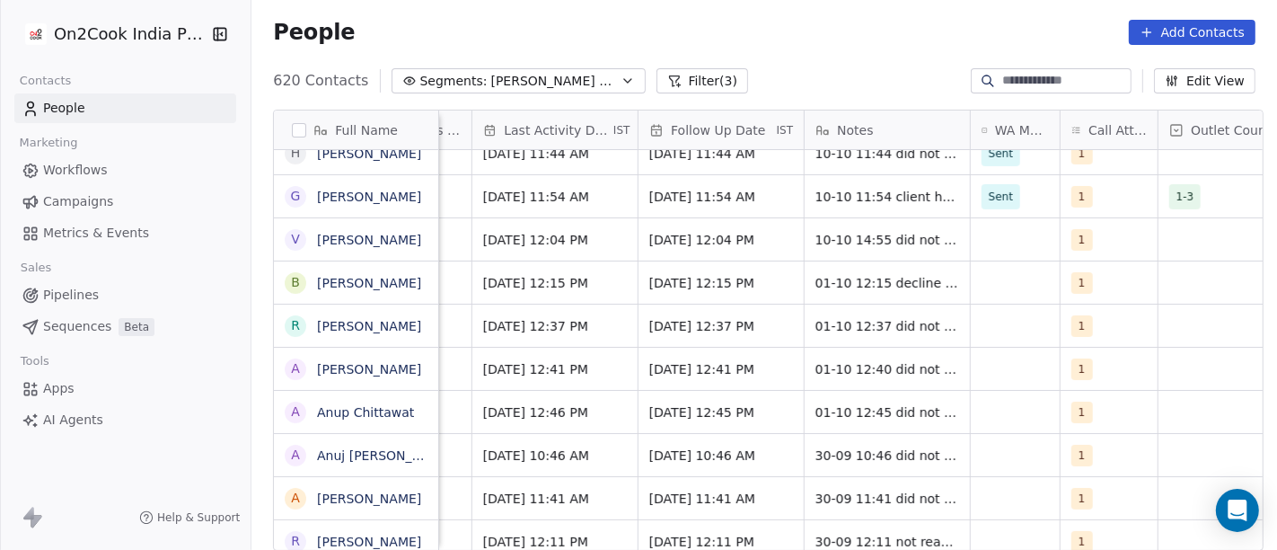
scroll to position [0, 1077]
click at [1003, 247] on div "grid" at bounding box center [1013, 239] width 89 height 42
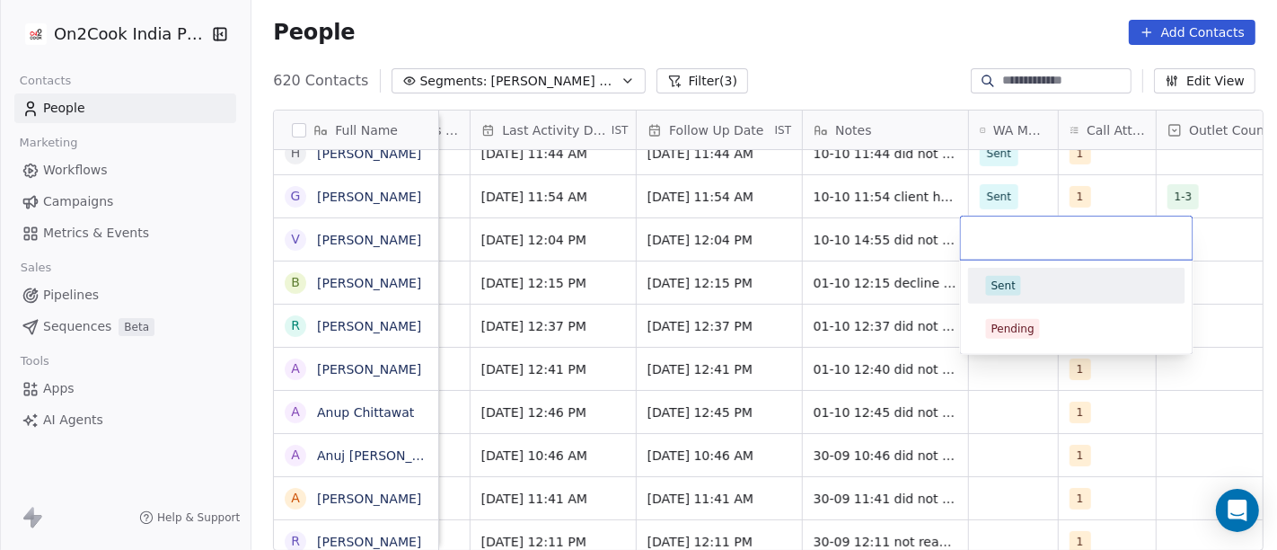
click at [1020, 283] on div "Sent" at bounding box center [1076, 286] width 181 height 20
click at [821, 261] on div "No Response [PERSON_NAME] [DATE] 12:15 PM [DATE] 12:15 PM 01-10 12:15 decline c…" at bounding box center [985, 282] width 3246 height 43
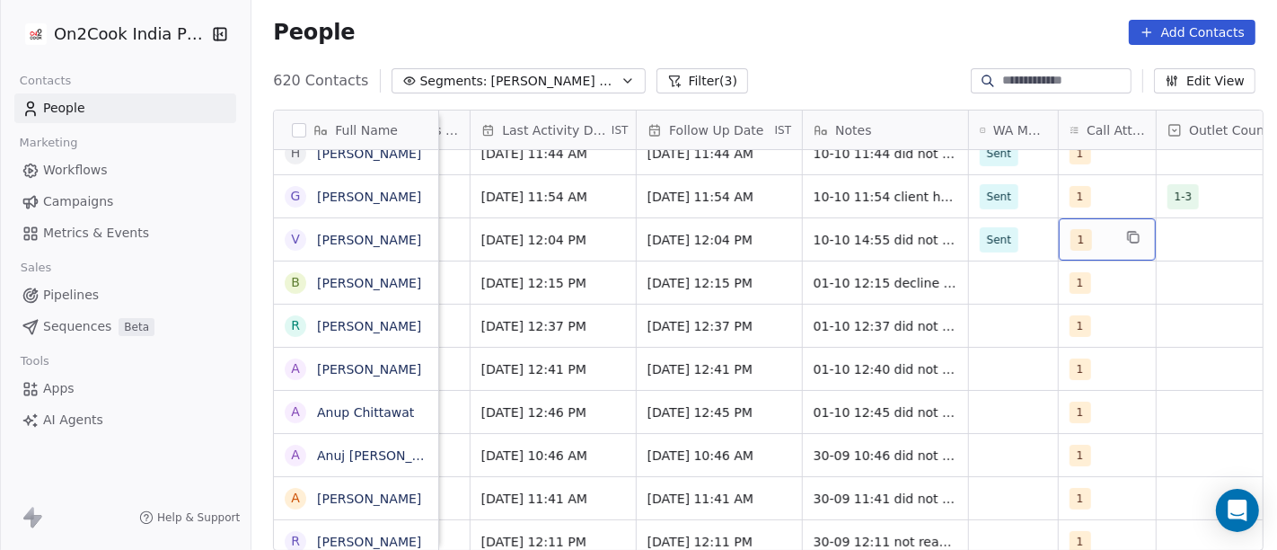
click at [1100, 232] on div "1" at bounding box center [1091, 240] width 41 height 22
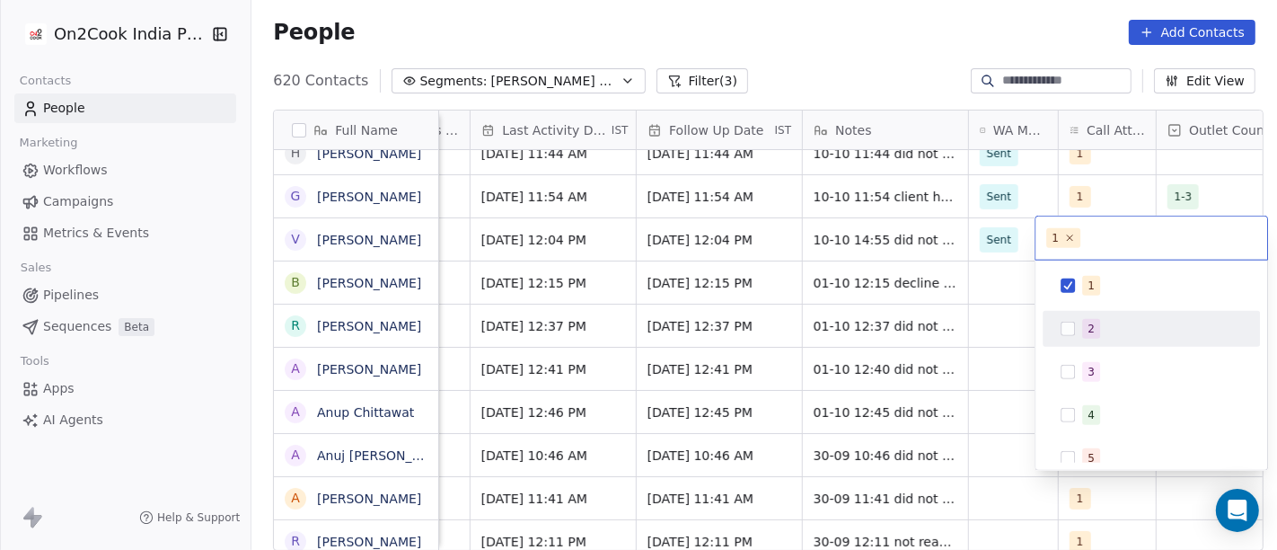
click at [1090, 314] on div "2" at bounding box center [1151, 328] width 203 height 29
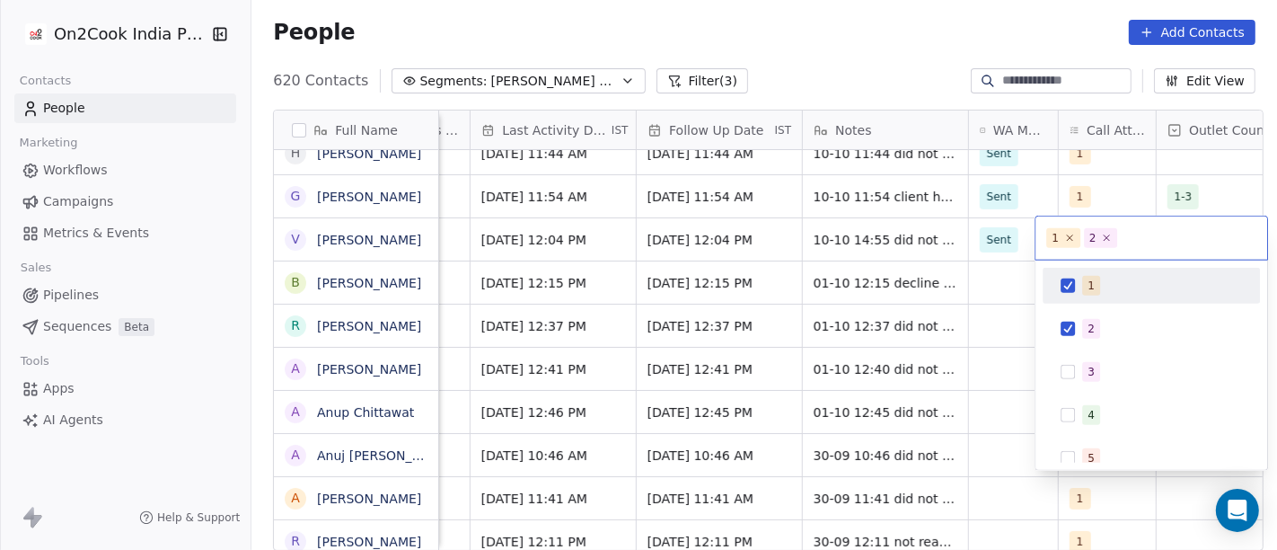
click at [1080, 291] on div "1" at bounding box center [1151, 285] width 203 height 29
click at [885, 238] on html "On2Cook India Pvt. Ltd. Contacts People Marketing Workflows Campaigns Metrics &…" at bounding box center [638, 275] width 1277 height 550
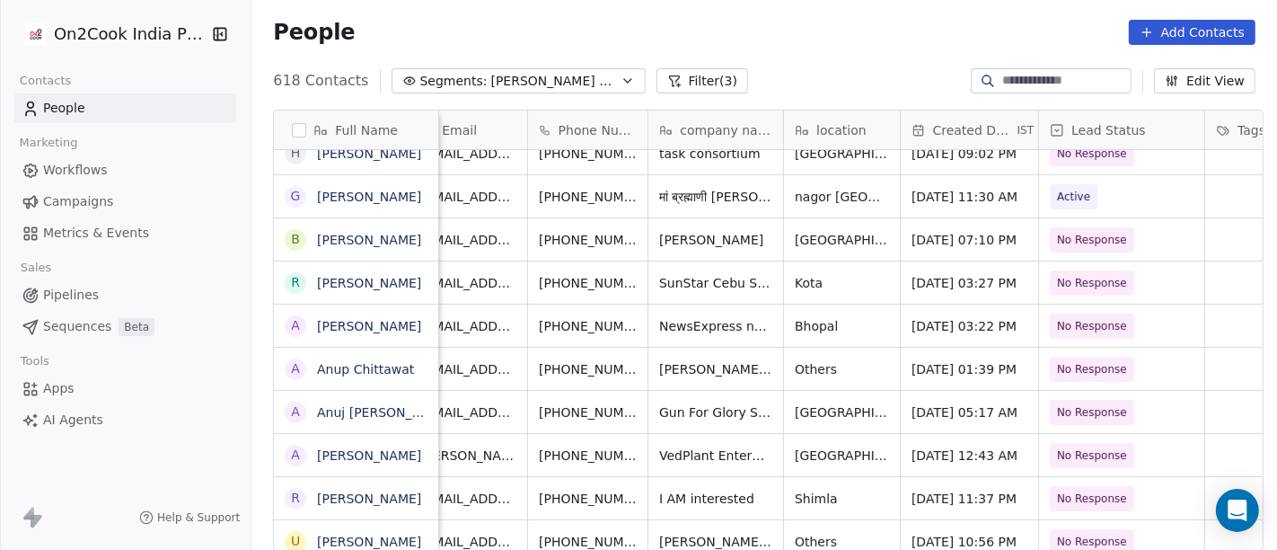
scroll to position [0, 0]
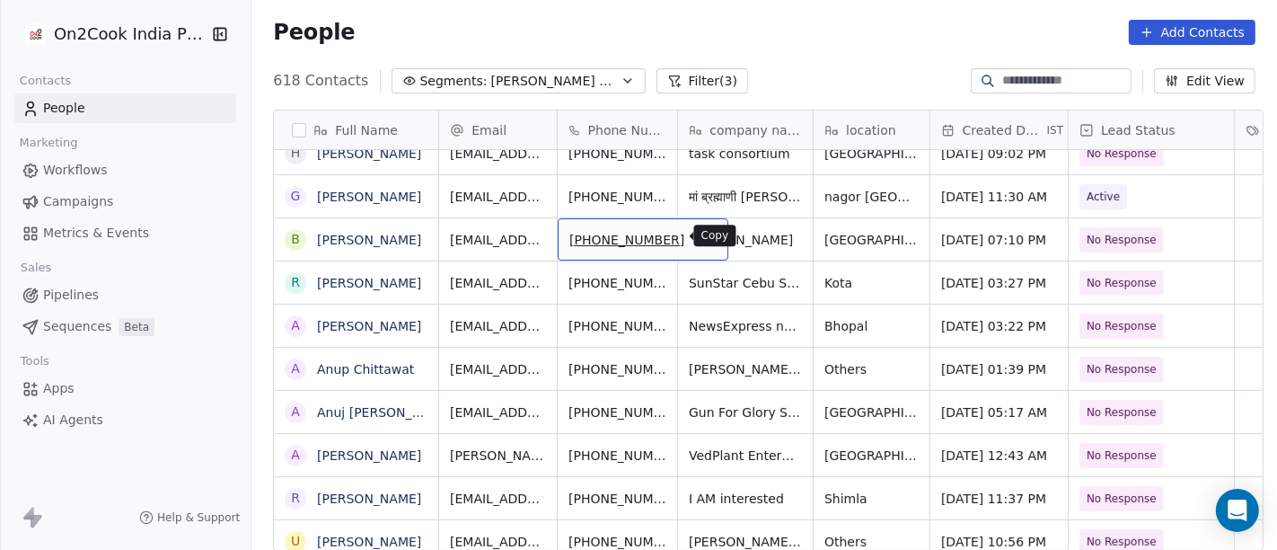
click at [703, 236] on icon "grid" at bounding box center [707, 238] width 8 height 8
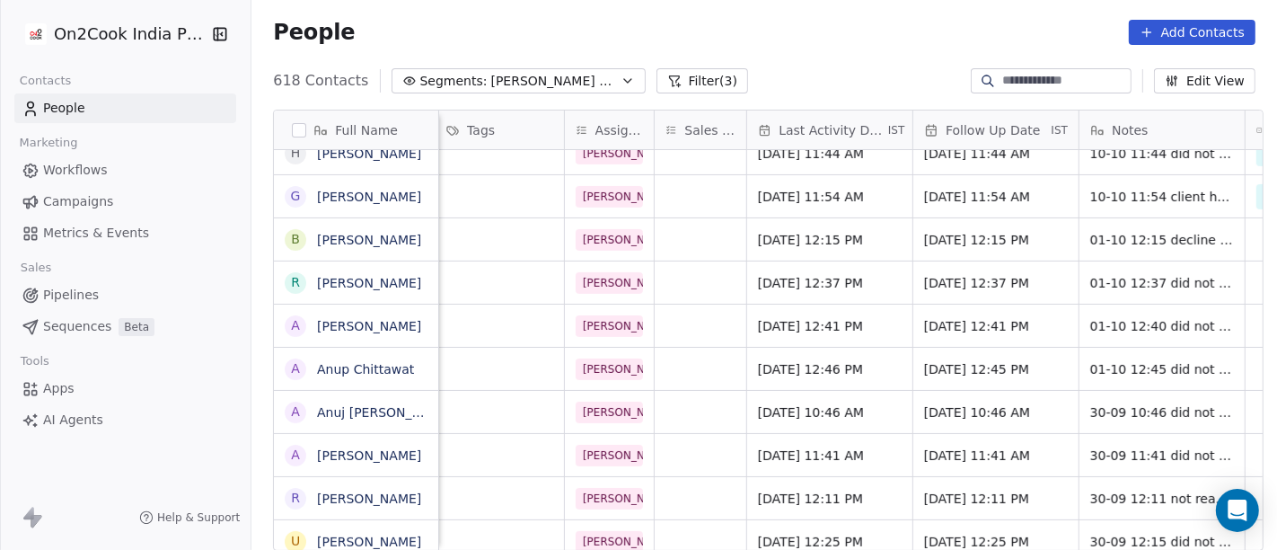
scroll to position [0, 813]
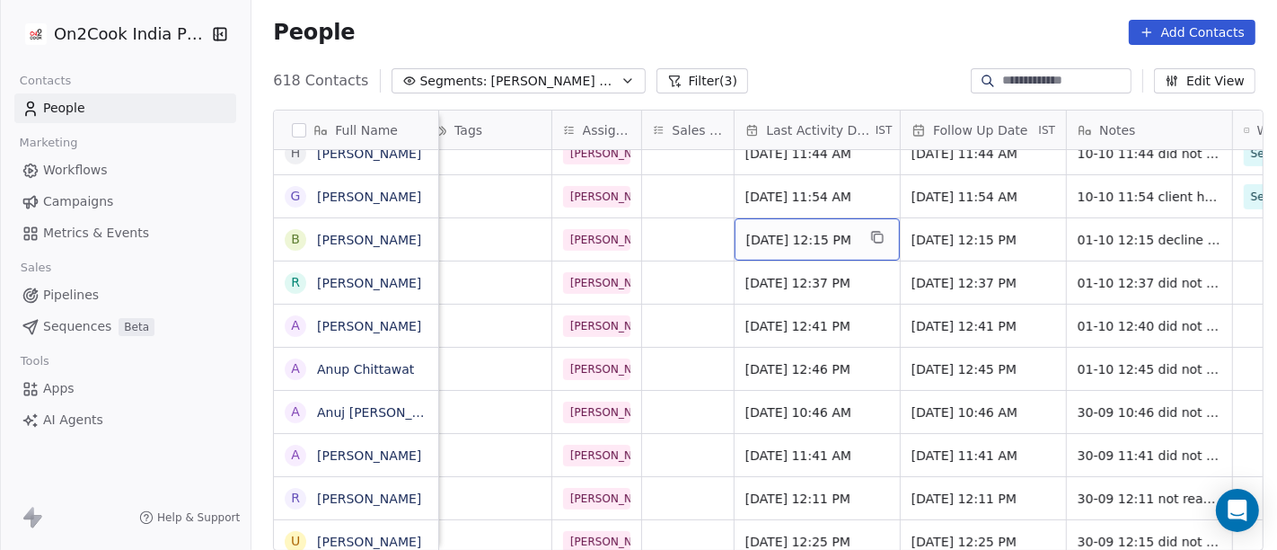
click at [826, 234] on span "[DATE] 12:15 PM" at bounding box center [801, 240] width 110 height 18
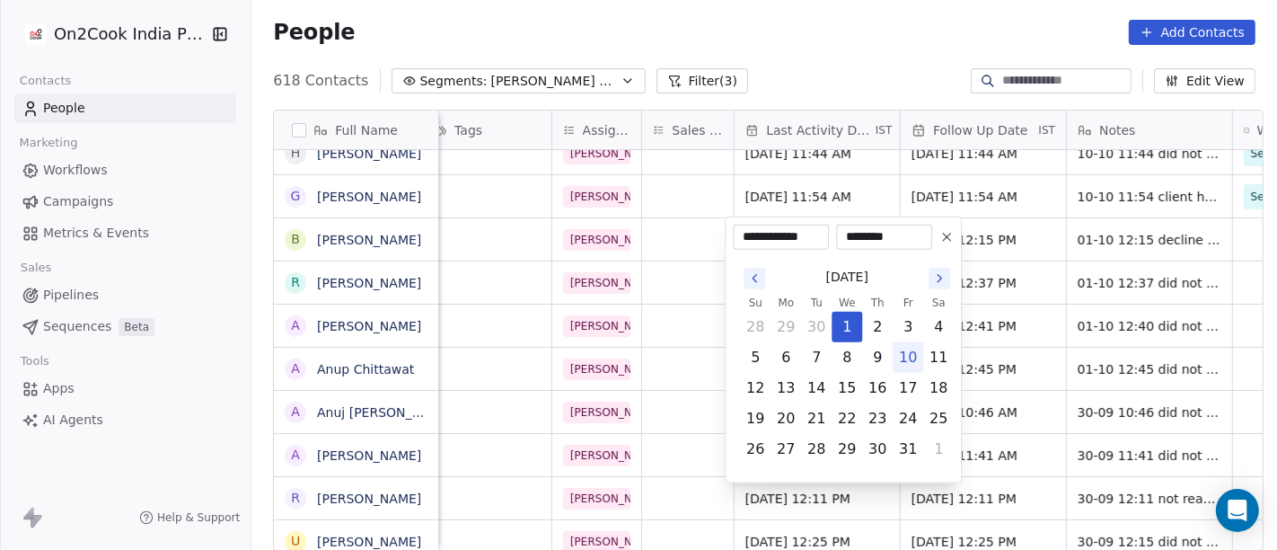
click at [910, 361] on button "10" at bounding box center [908, 357] width 29 height 29
type input "**********"
drag, startPoint x: 1009, startPoint y: 308, endPoint x: 946, endPoint y: 247, distance: 87.7
click at [1010, 307] on html "On2Cook India Pvt. Ltd. Contacts People Marketing Workflows Campaigns Metrics &…" at bounding box center [638, 275] width 1277 height 550
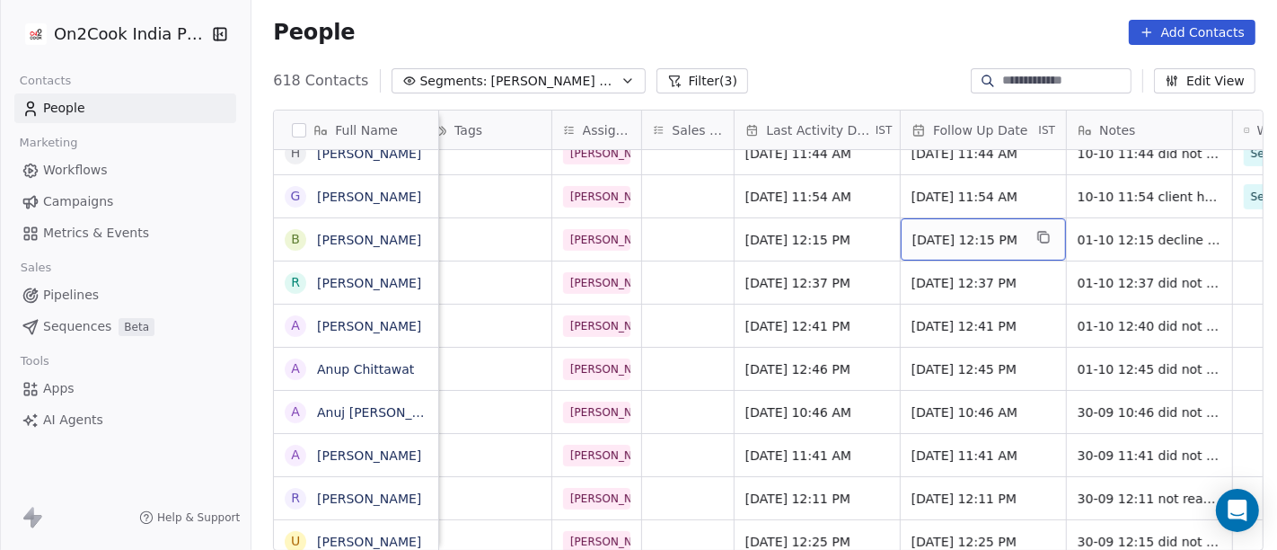
click at [943, 243] on span "[DATE] 12:15 PM" at bounding box center [968, 240] width 110 height 18
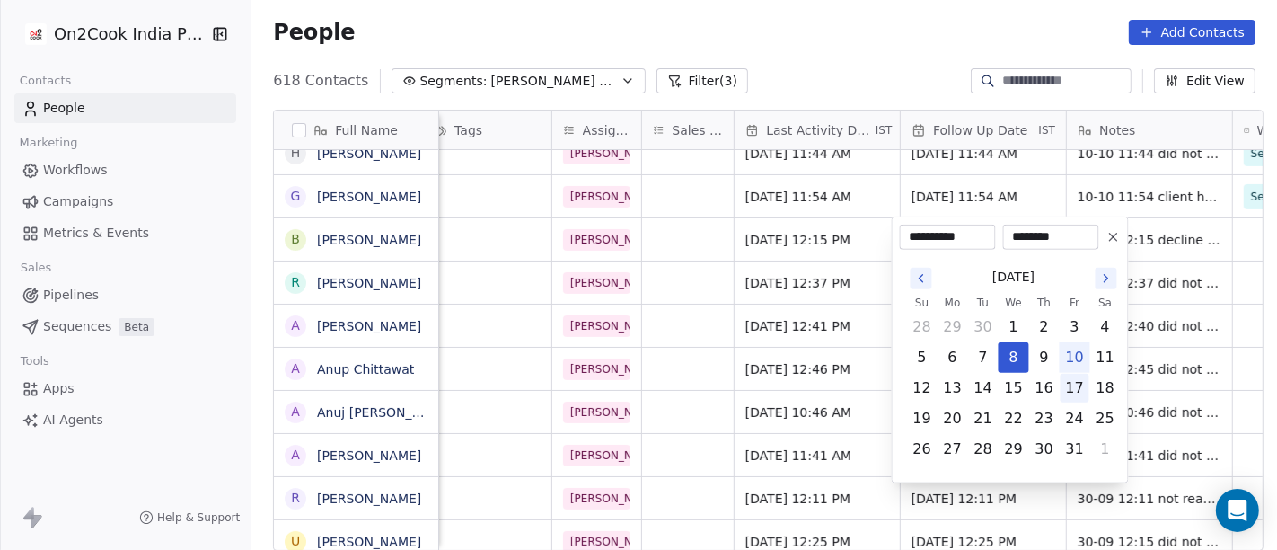
click at [1081, 386] on button "17" at bounding box center [1075, 388] width 29 height 29
type input "**********"
click at [852, 331] on html "On2Cook India Pvt. Ltd. Contacts People Marketing Workflows Campaigns Metrics &…" at bounding box center [638, 275] width 1277 height 550
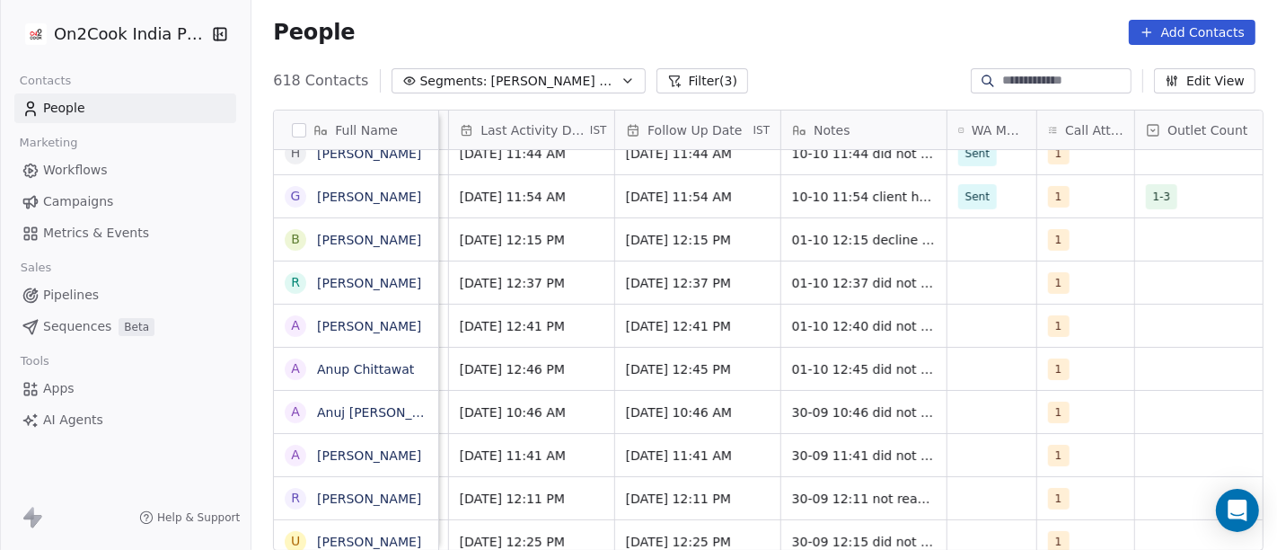
scroll to position [0, 1100]
click at [979, 239] on div "grid" at bounding box center [990, 239] width 89 height 42
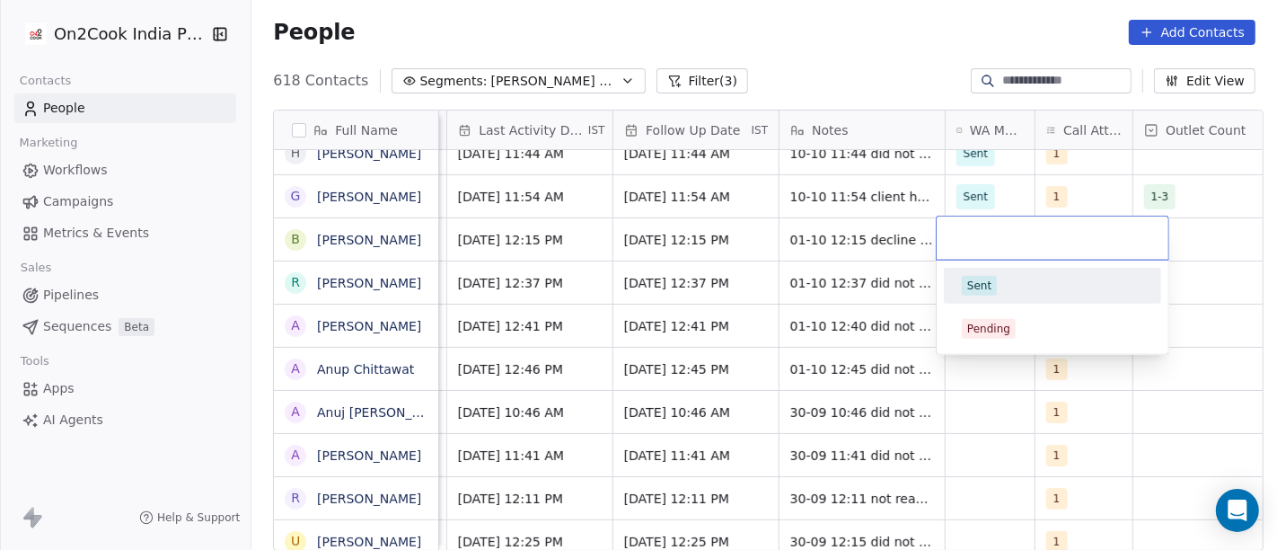
click at [997, 294] on div "Sent" at bounding box center [1052, 286] width 181 height 20
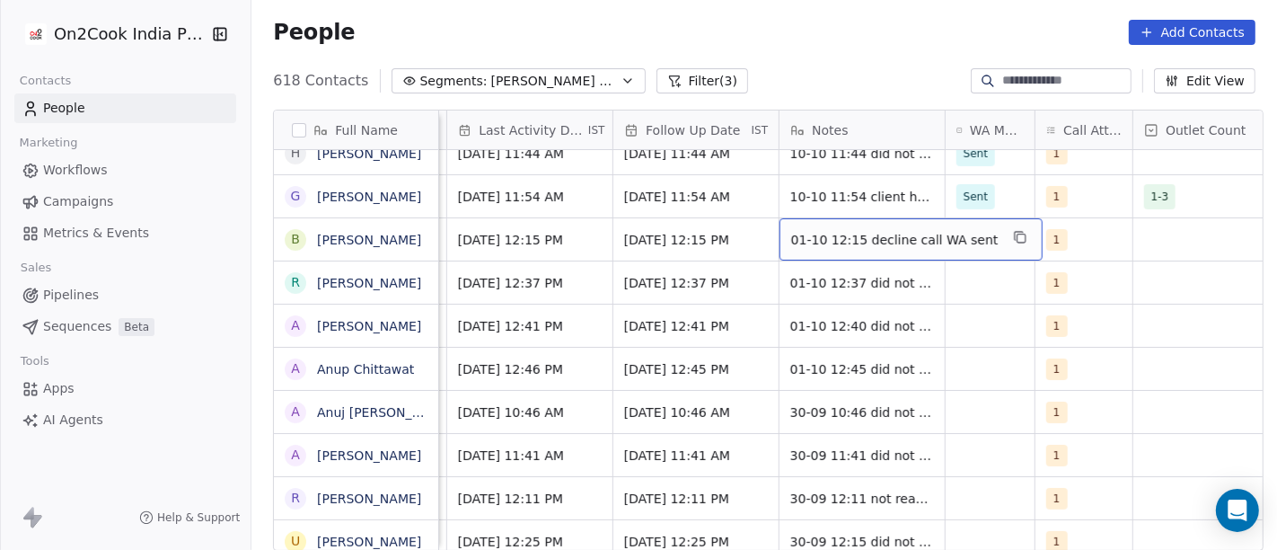
click at [856, 241] on span "01-10 12:15 decline call WA sent" at bounding box center [895, 240] width 208 height 18
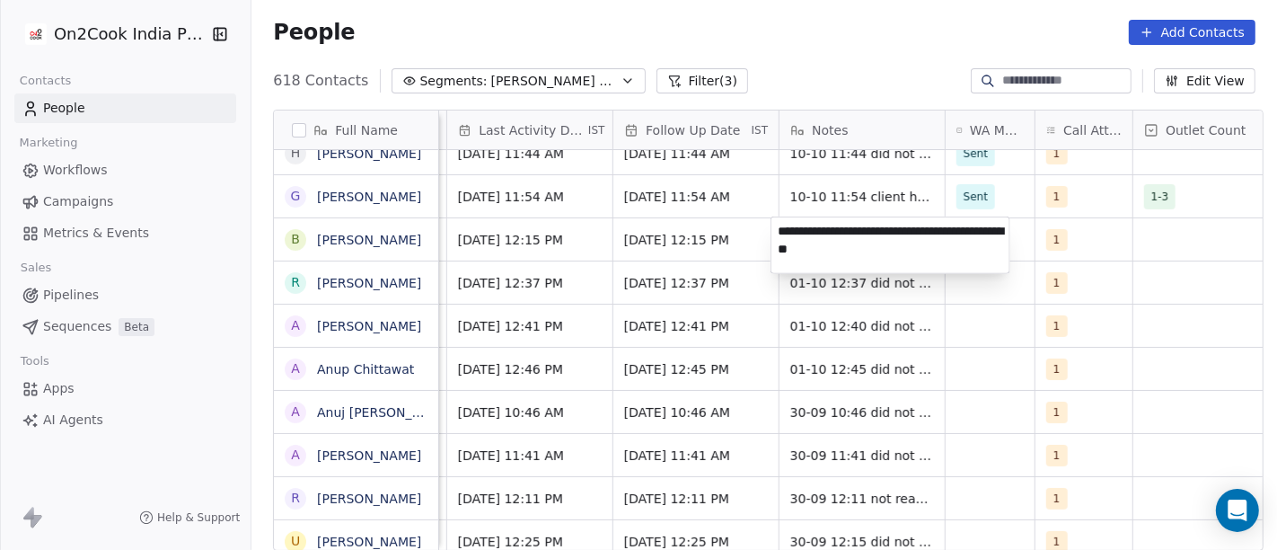
click at [812, 226] on textarea "**********" at bounding box center [891, 245] width 238 height 56
type textarea "**********"
click at [983, 349] on html "On2Cook India Pvt. Ltd. Contacts People Marketing Workflows Campaigns Metrics &…" at bounding box center [638, 275] width 1277 height 550
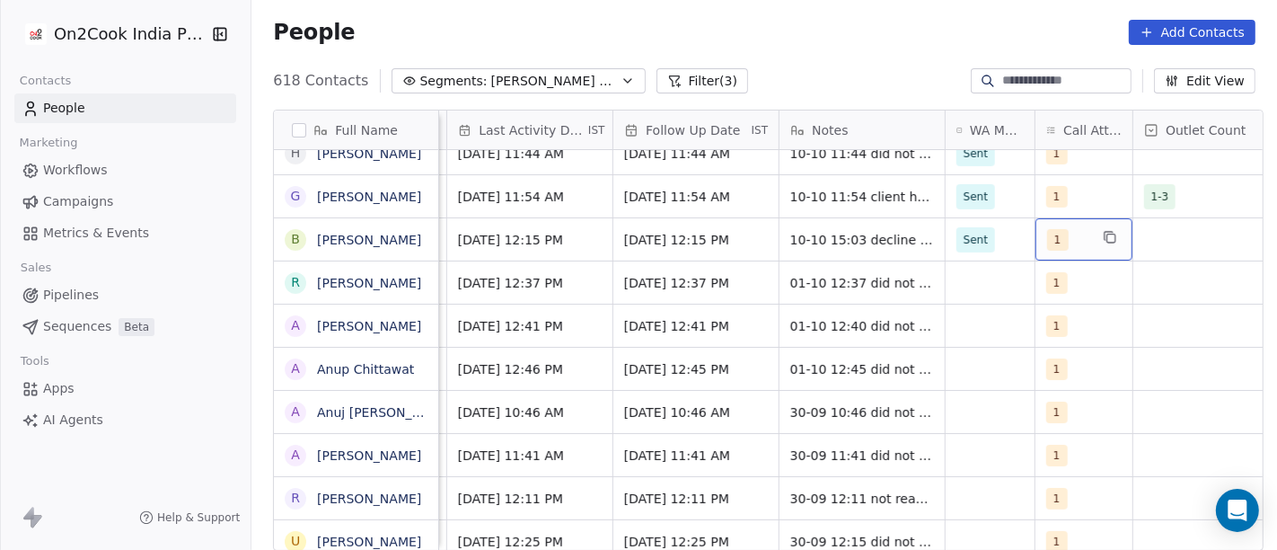
click at [1064, 225] on div "1" at bounding box center [1084, 239] width 97 height 42
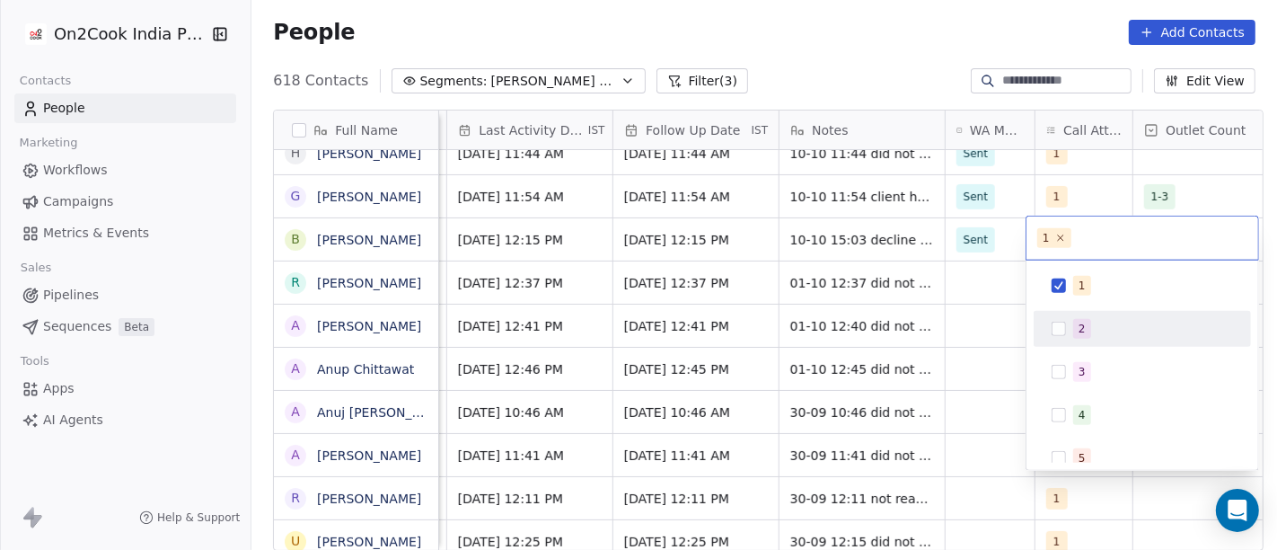
click at [1093, 331] on div "2" at bounding box center [1153, 329] width 160 height 20
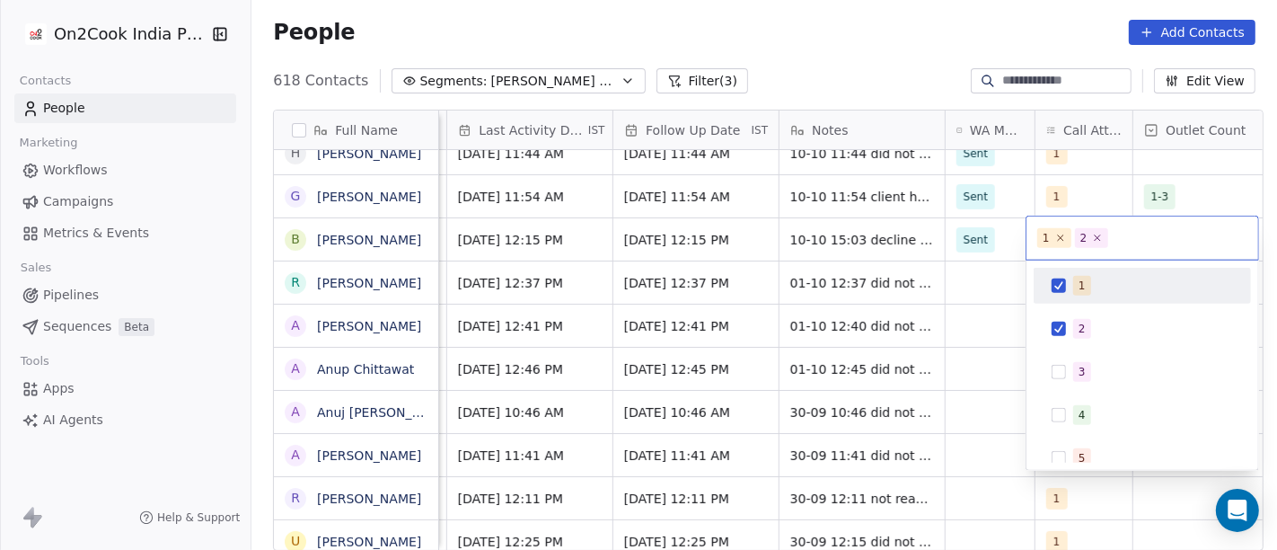
click at [1088, 278] on div "1" at bounding box center [1153, 286] width 160 height 20
click at [890, 288] on html "On2Cook India Pvt. Ltd. Contacts People Marketing Workflows Campaigns Metrics &…" at bounding box center [638, 275] width 1277 height 550
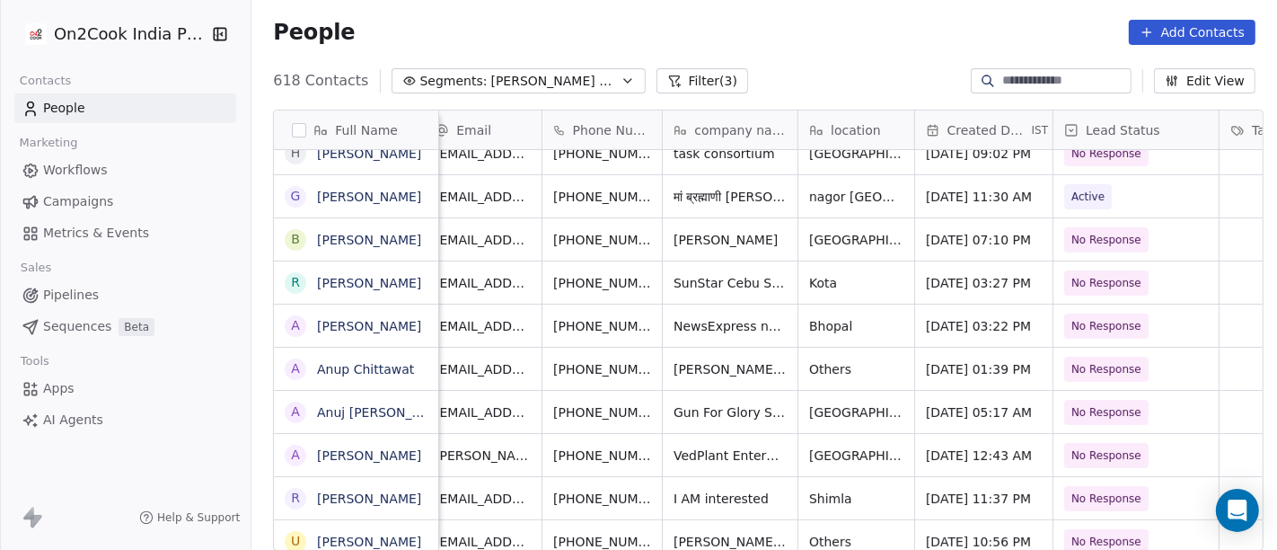
scroll to position [0, 0]
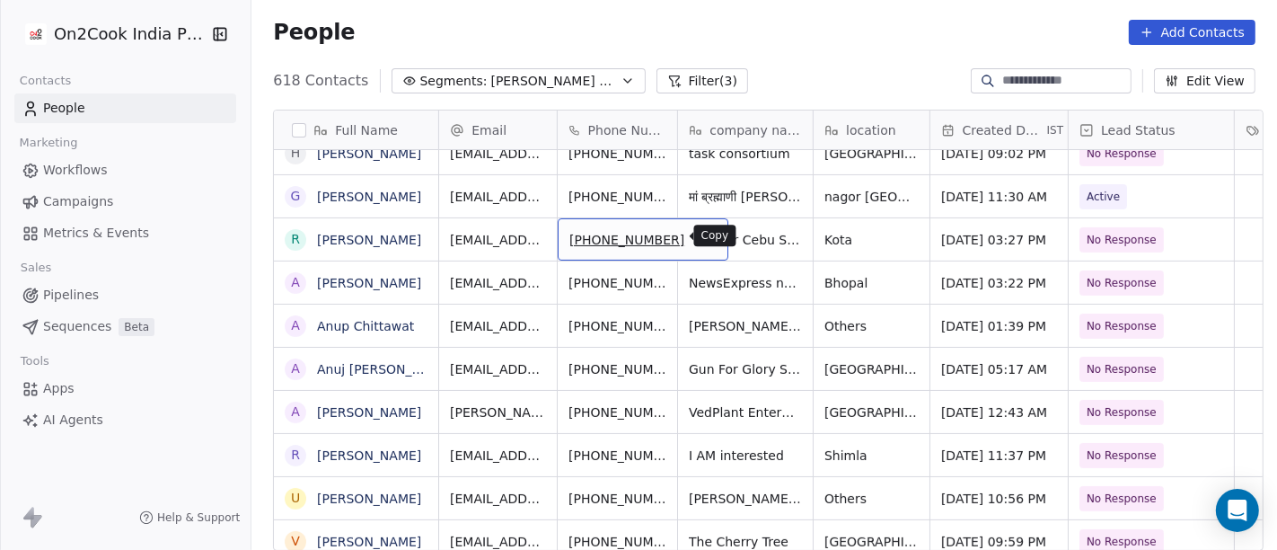
click at [699, 230] on icon "grid" at bounding box center [706, 237] width 14 height 14
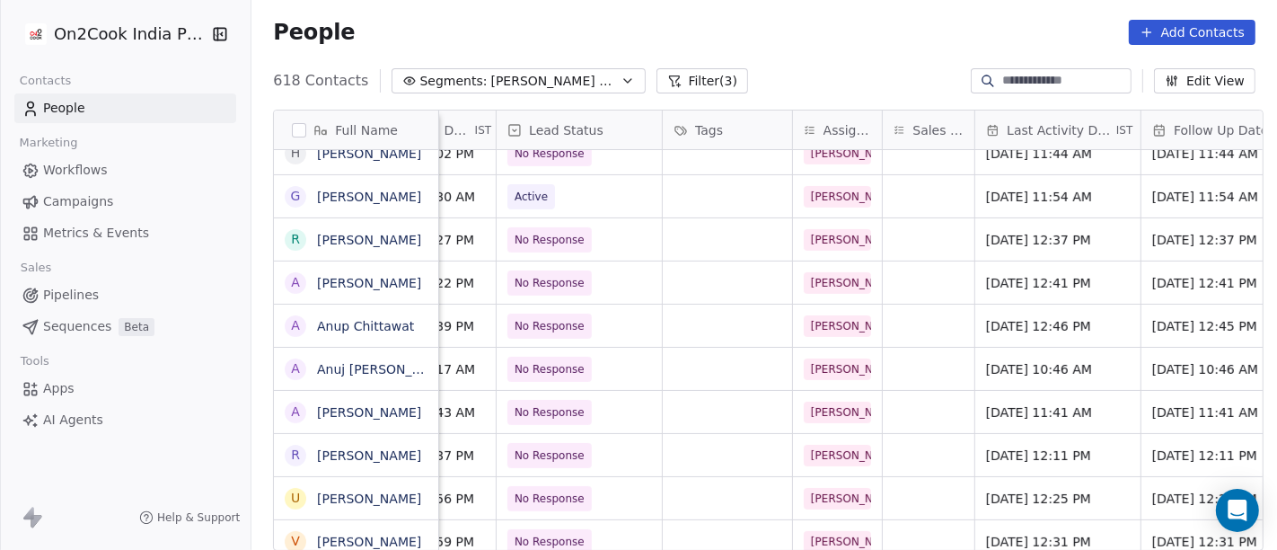
scroll to position [0, 734]
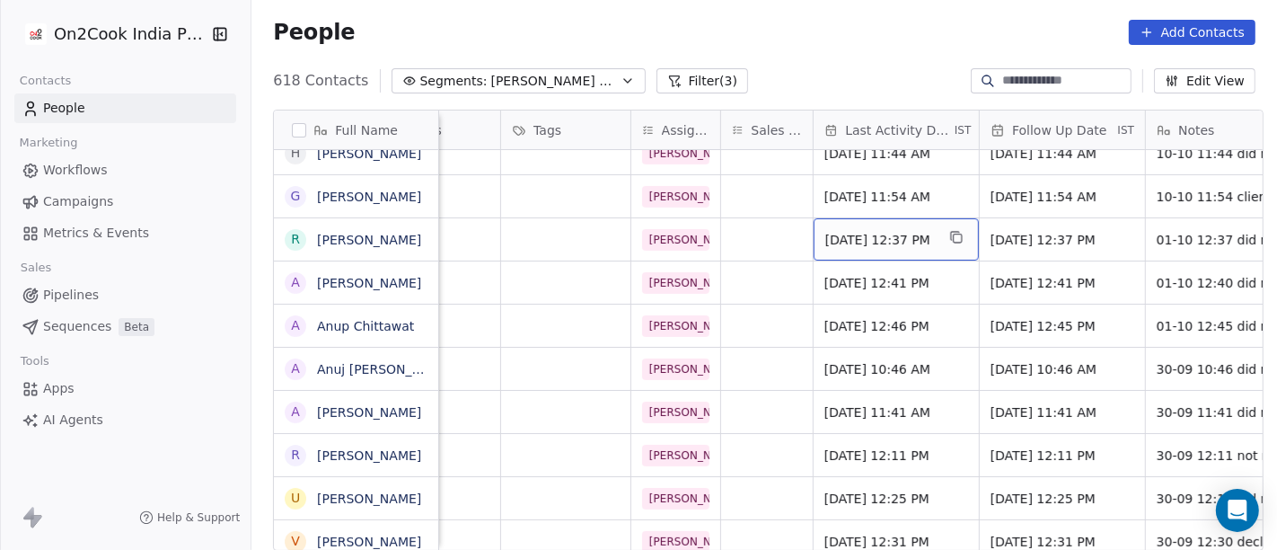
click at [829, 243] on span "[DATE] 12:37 PM" at bounding box center [881, 240] width 110 height 18
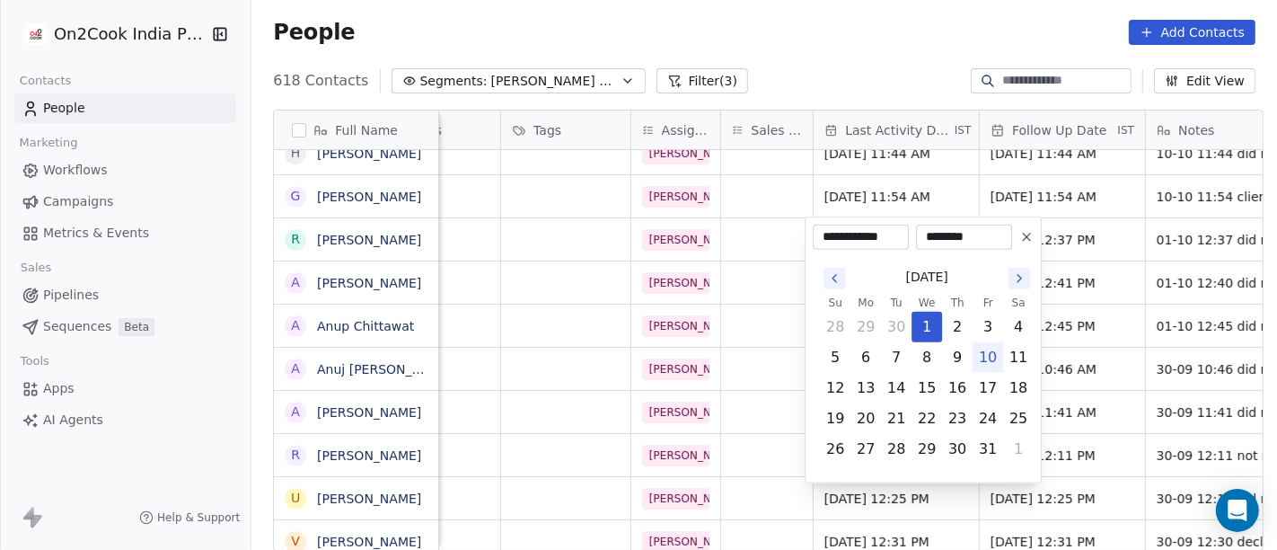
click at [985, 354] on button "10" at bounding box center [988, 357] width 29 height 29
type input "**********"
click at [1109, 281] on html "On2Cook India Pvt. Ltd. Contacts People Marketing Workflows Campaigns Metrics &…" at bounding box center [638, 275] width 1277 height 550
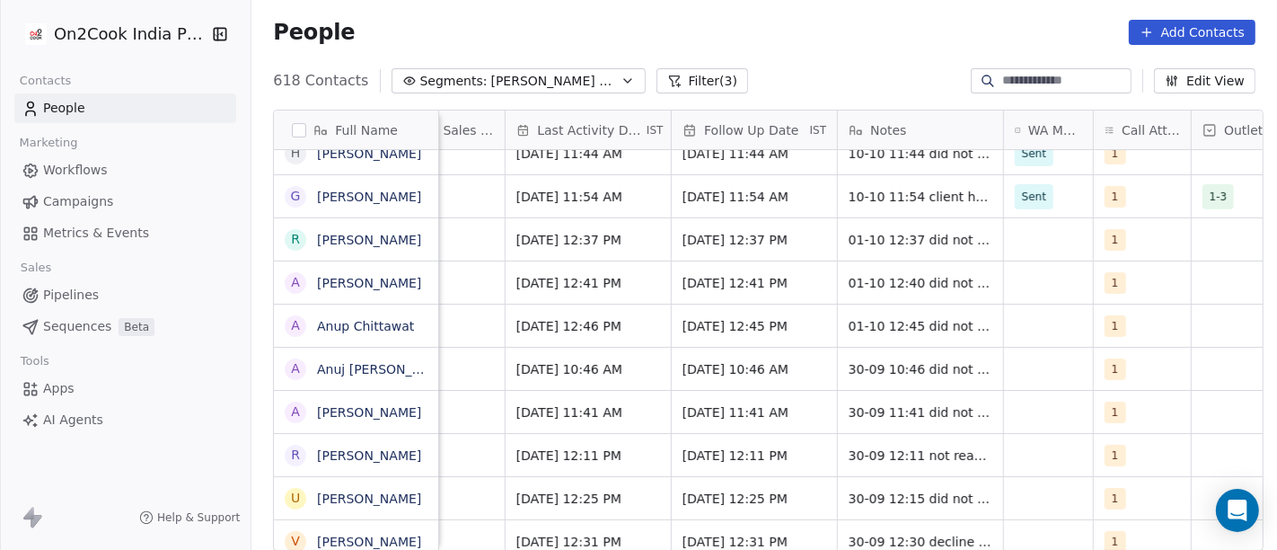
scroll to position [0, 1043]
click at [757, 235] on span "[DATE] 12:37 PM" at bounding box center [738, 240] width 110 height 18
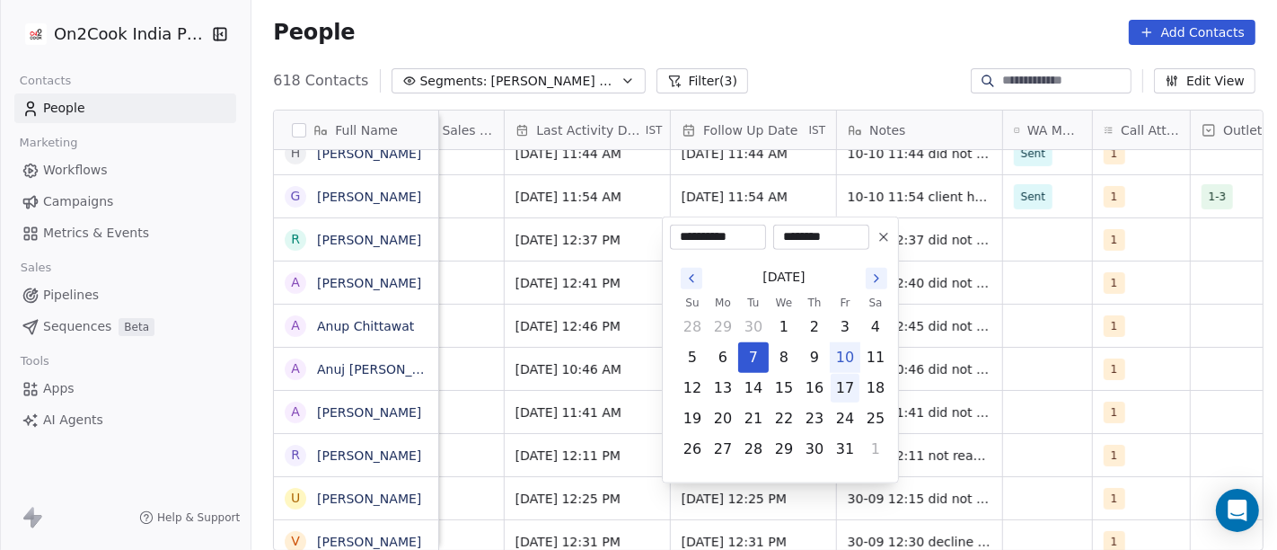
click at [844, 393] on button "17" at bounding box center [845, 388] width 29 height 29
type input "**********"
click at [981, 347] on html "On2Cook India Pvt. Ltd. Contacts People Marketing Workflows Campaigns Metrics &…" at bounding box center [638, 275] width 1277 height 550
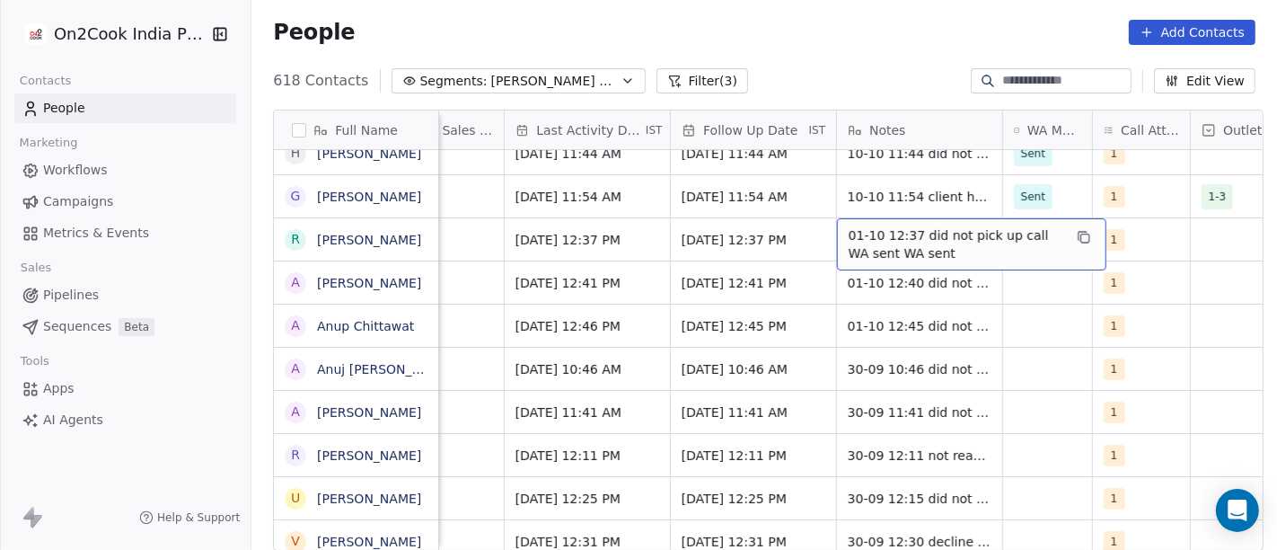
click at [900, 244] on span "01-10 12:37 did not pick up call WA sent WA sent" at bounding box center [956, 244] width 214 height 36
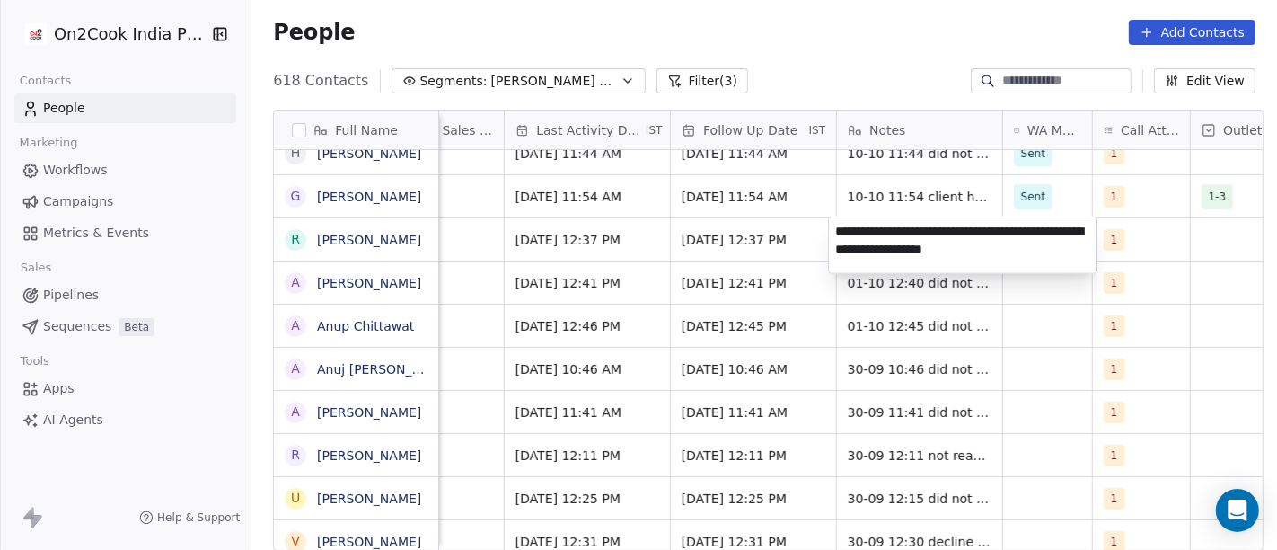
type textarea "**********"
click at [944, 418] on html "On2Cook India Pvt. Ltd. Contacts People Marketing Workflows Campaigns Metrics &…" at bounding box center [638, 275] width 1277 height 550
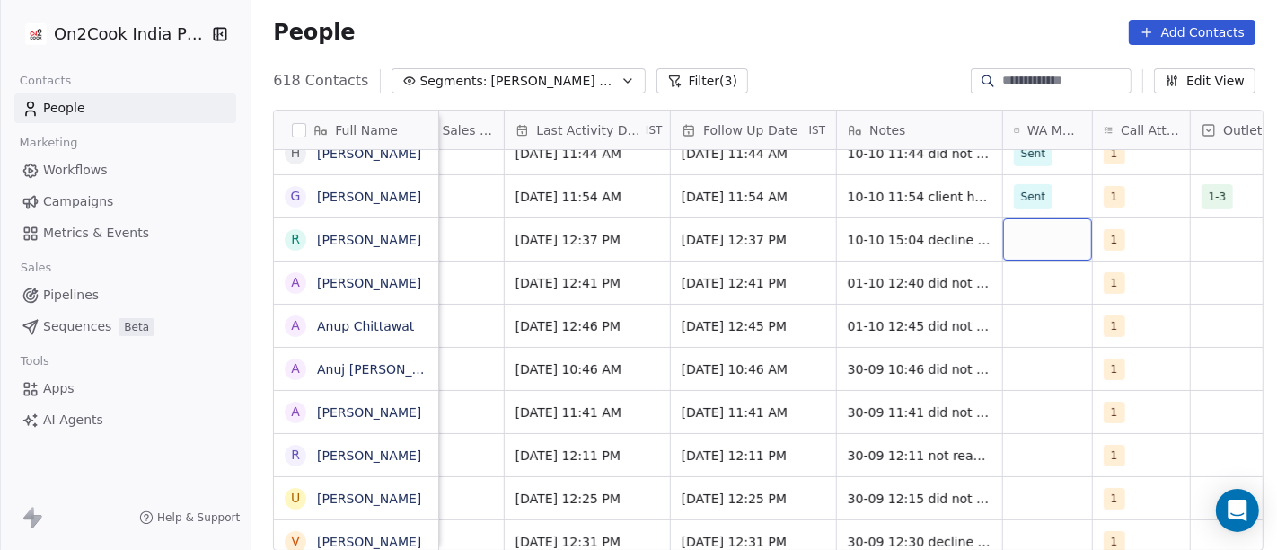
click at [1038, 240] on div "grid" at bounding box center [1047, 239] width 89 height 42
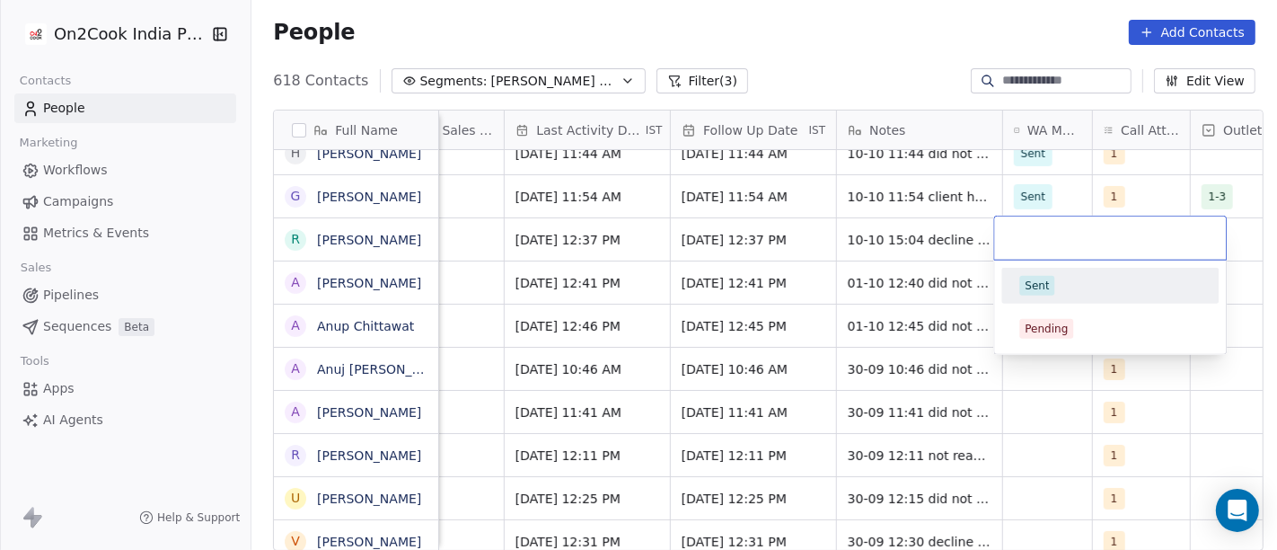
click at [1053, 288] on div "Sent" at bounding box center [1110, 286] width 181 height 20
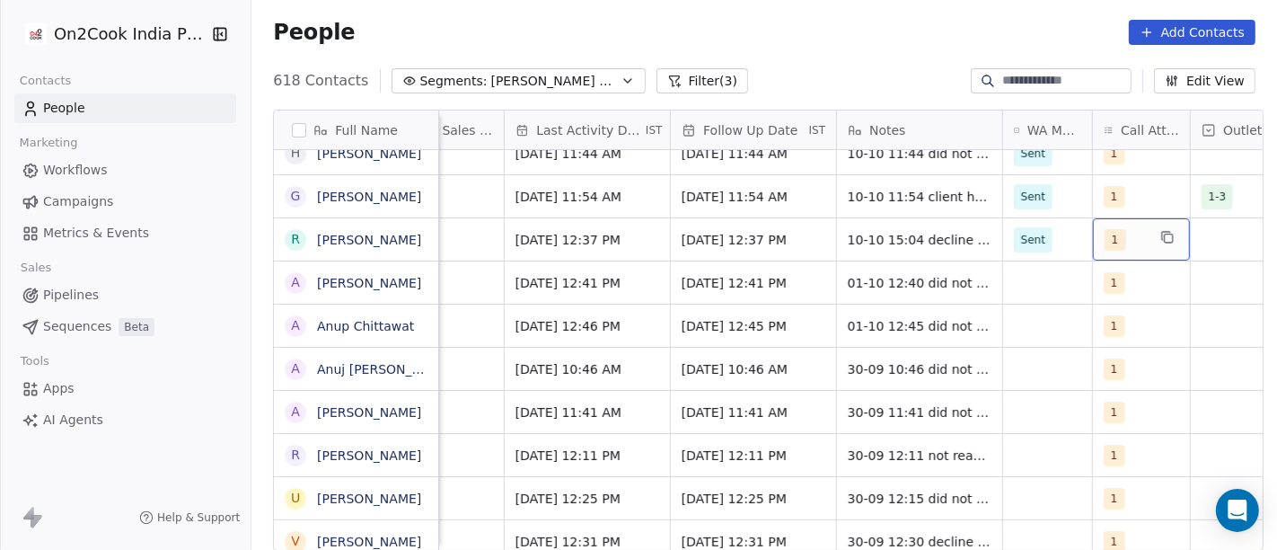
click at [1105, 237] on span "1" at bounding box center [1116, 240] width 22 height 22
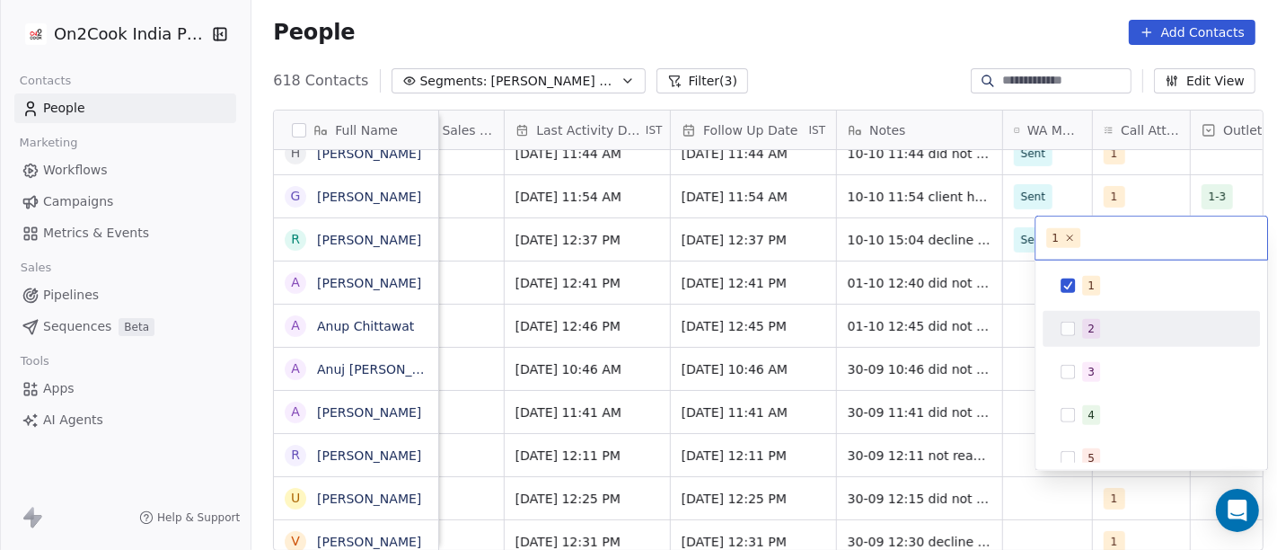
click at [1118, 325] on div "2" at bounding box center [1162, 329] width 160 height 20
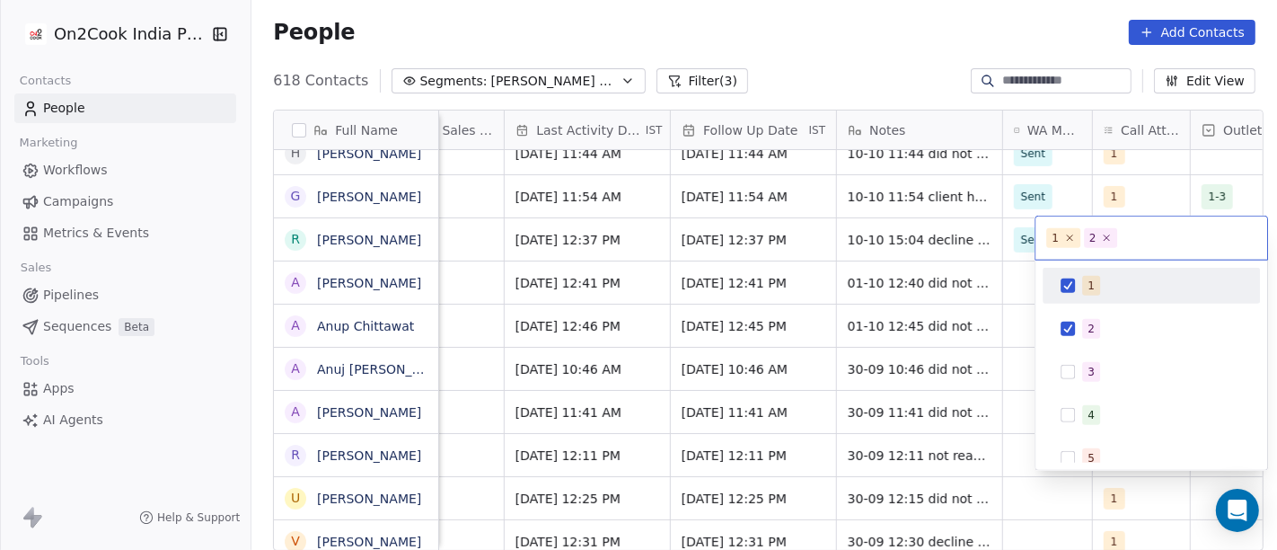
click at [1093, 287] on span "1" at bounding box center [1091, 286] width 18 height 20
click at [902, 250] on html "On2Cook India Pvt. Ltd. Contacts People Marketing Workflows Campaigns Metrics &…" at bounding box center [638, 275] width 1277 height 550
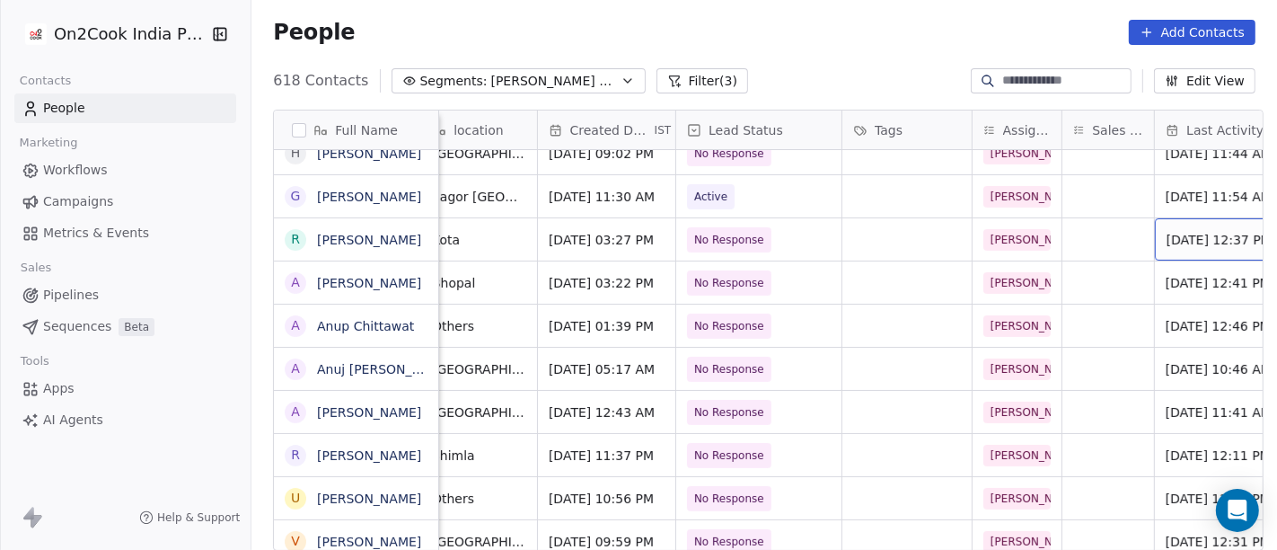
scroll to position [0, 393]
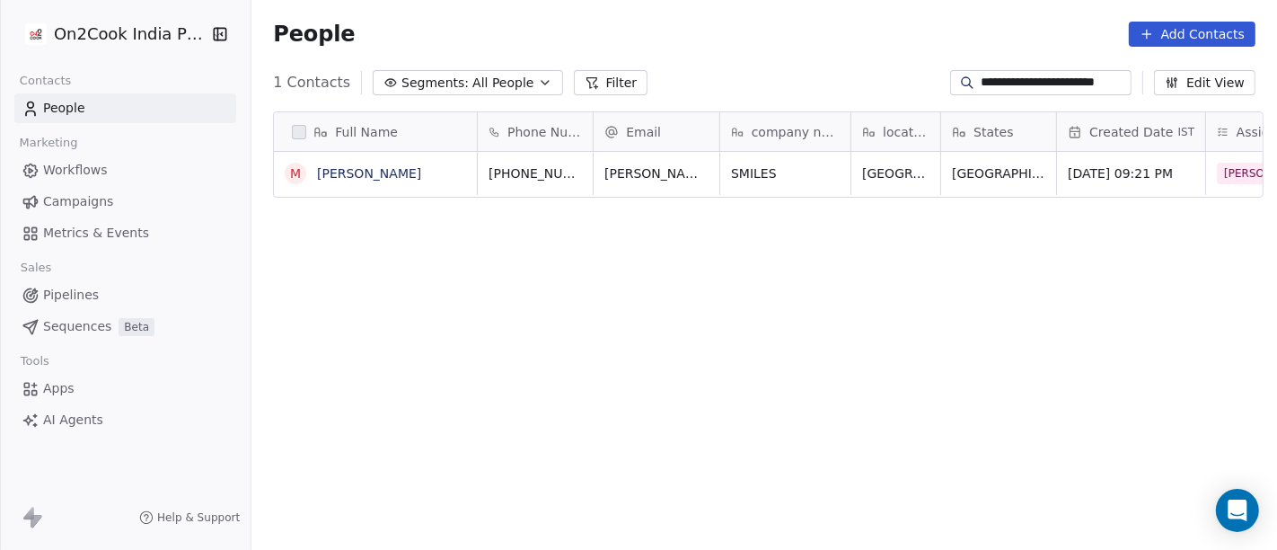
scroll to position [469, 1019]
type input "**********"
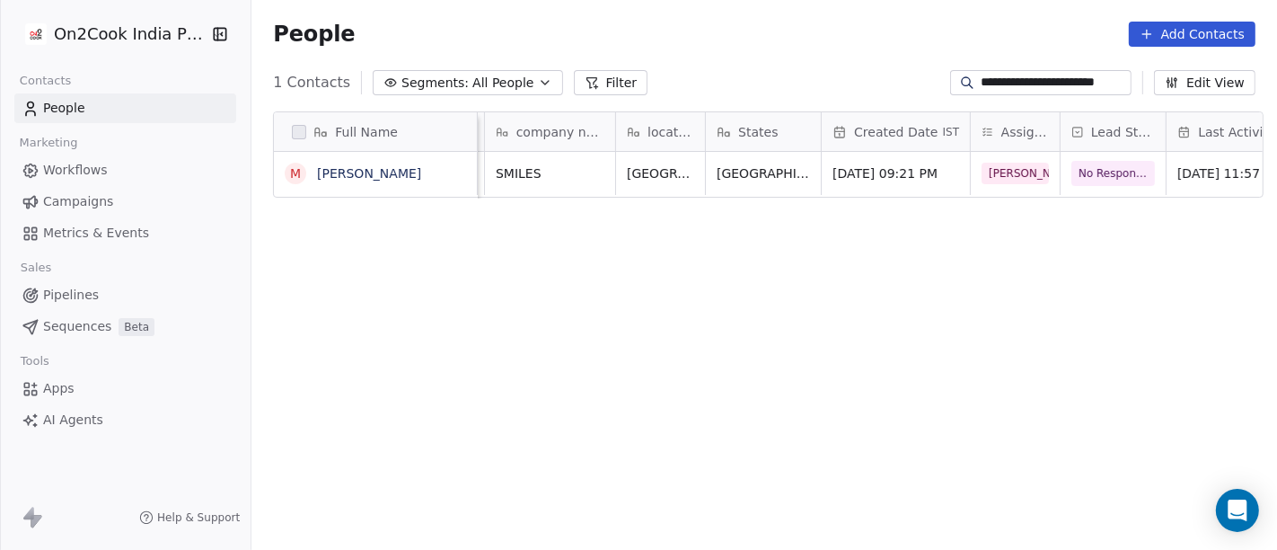
scroll to position [0, 236]
click at [1060, 180] on div "No Response" at bounding box center [1130, 173] width 140 height 43
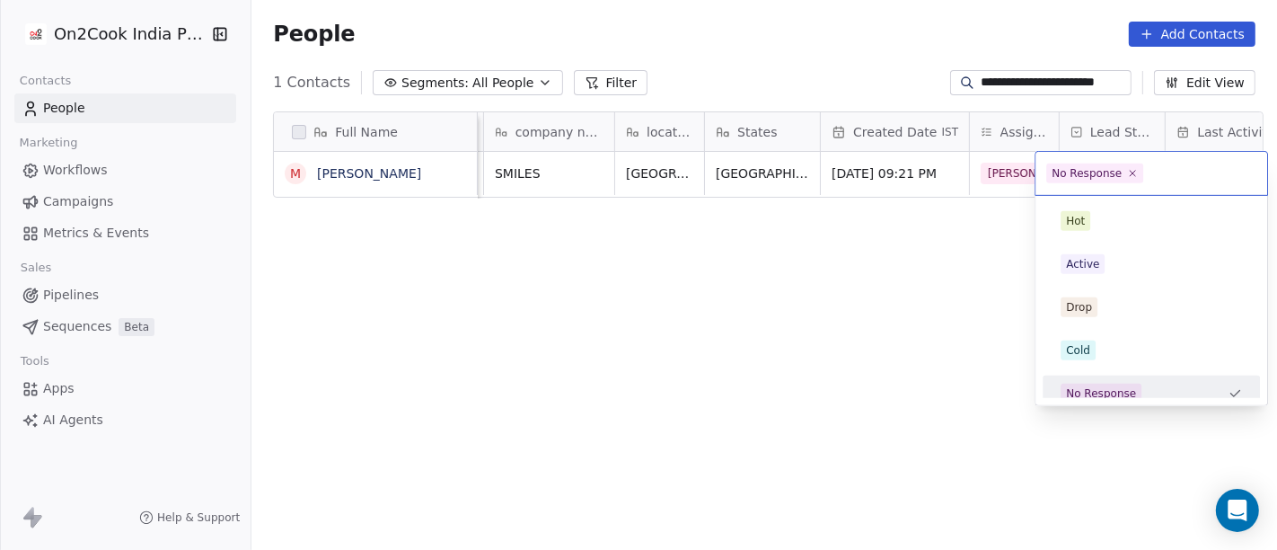
scroll to position [13, 0]
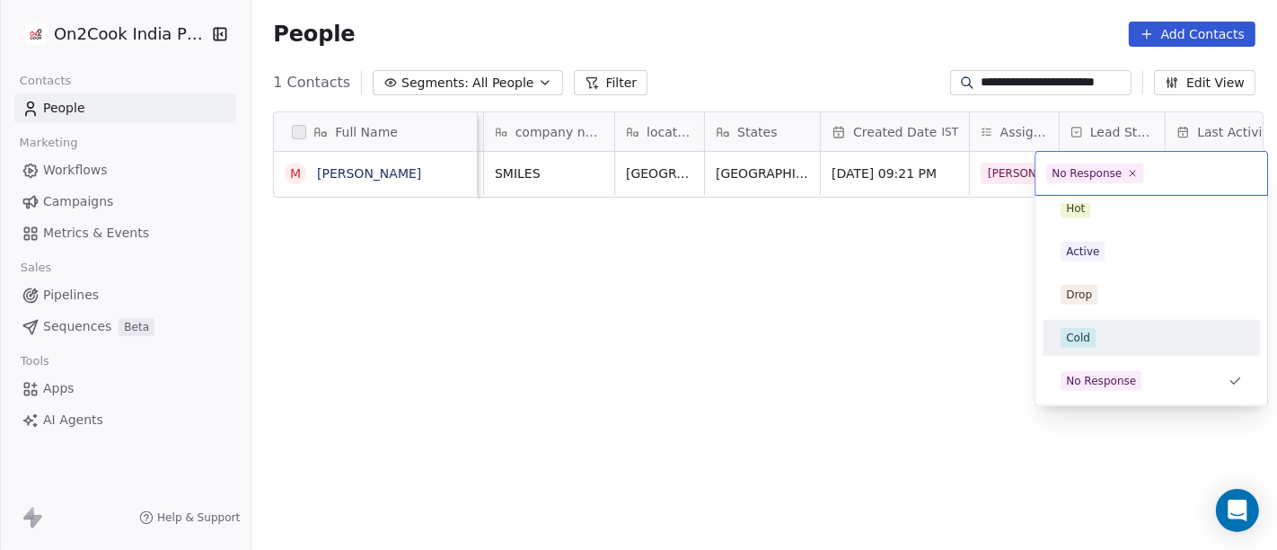
click at [1109, 348] on div "Cold" at bounding box center [1151, 337] width 203 height 29
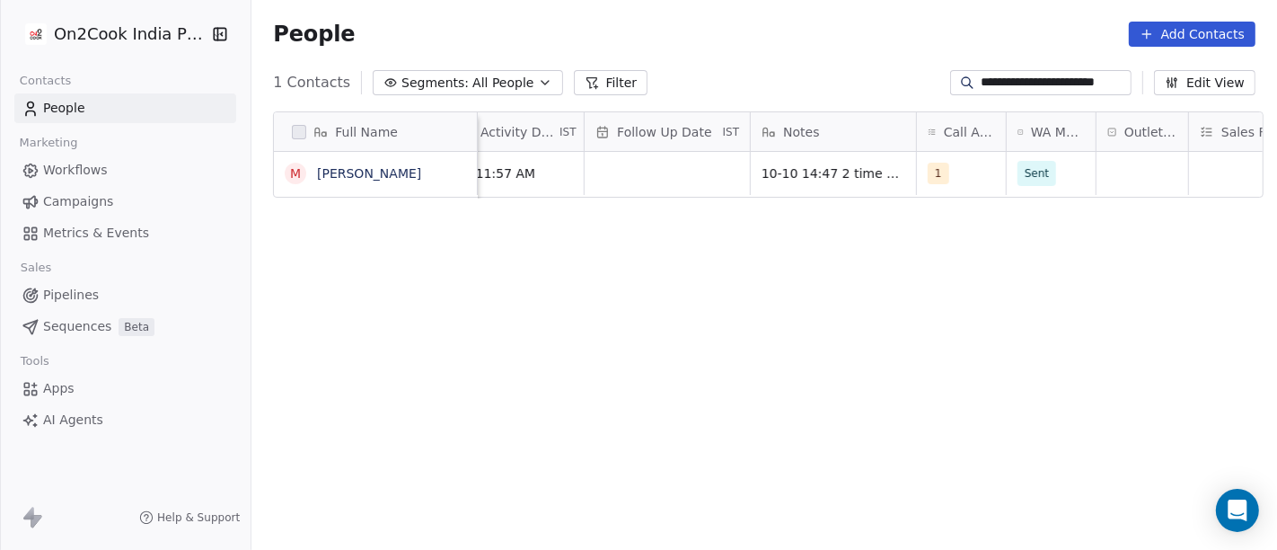
scroll to position [0, 1035]
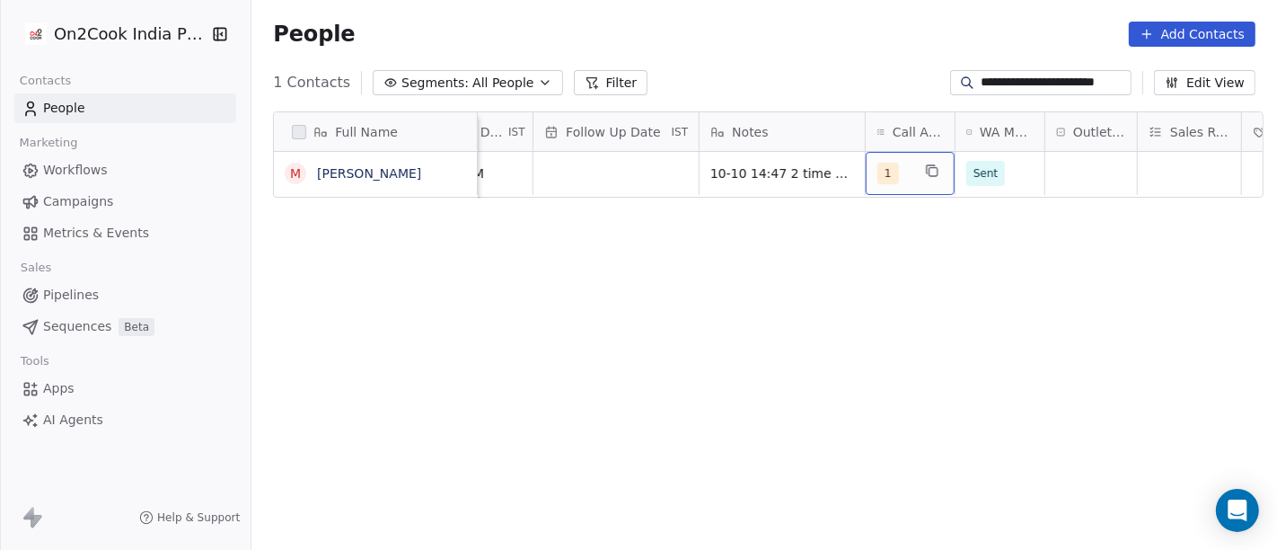
click at [889, 170] on div "1" at bounding box center [894, 174] width 33 height 22
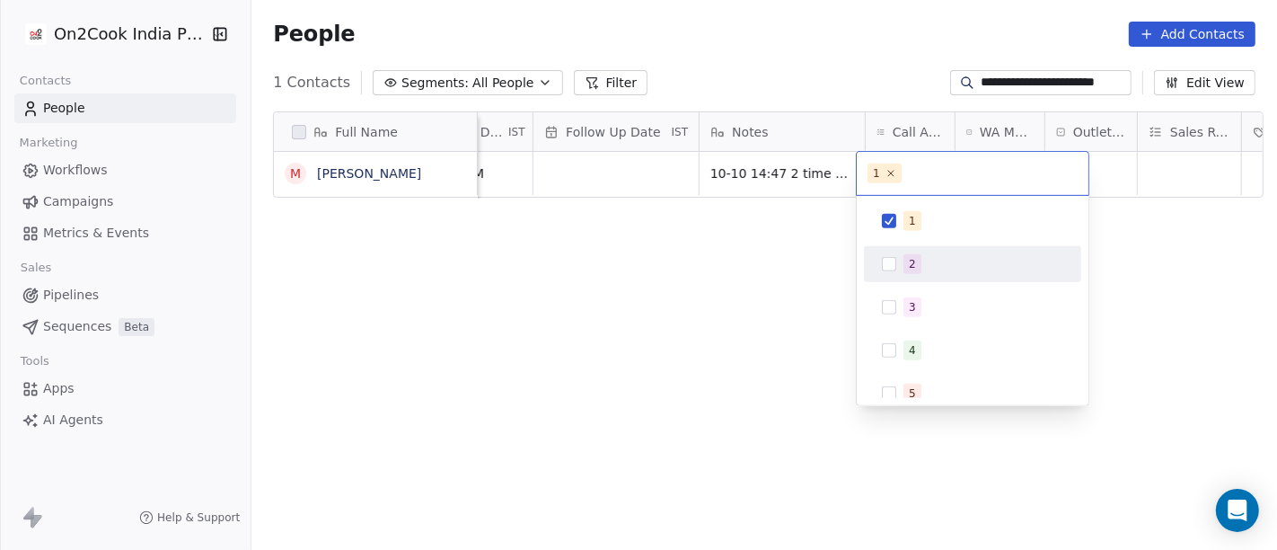
click at [914, 275] on div "2" at bounding box center [972, 264] width 203 height 29
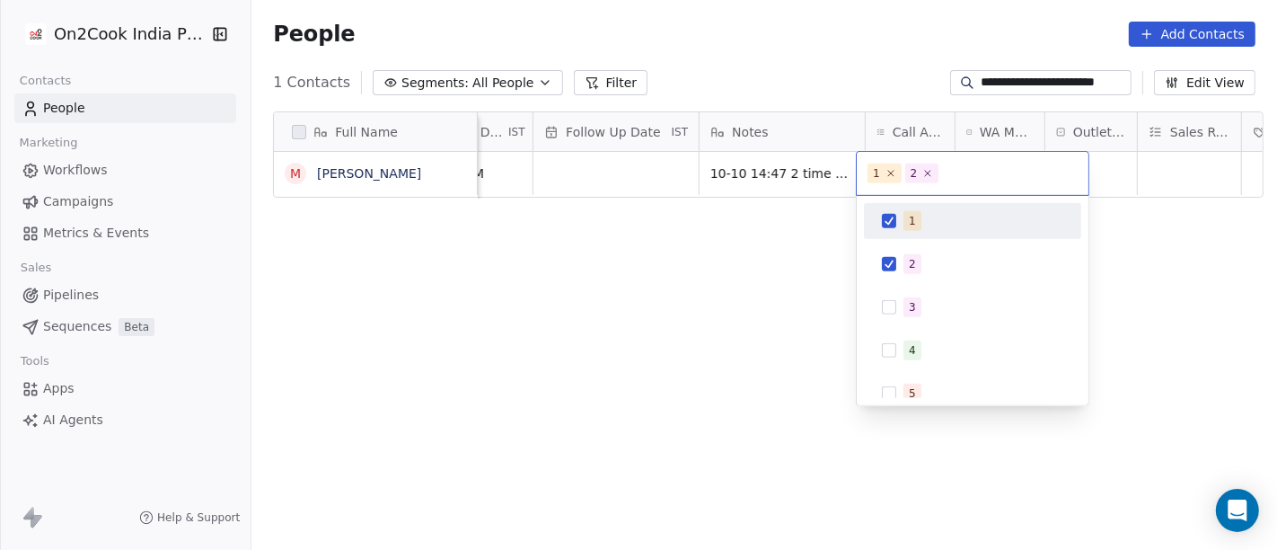
click at [902, 232] on div "1" at bounding box center [972, 221] width 203 height 29
click at [713, 241] on html "**********" at bounding box center [638, 275] width 1277 height 550
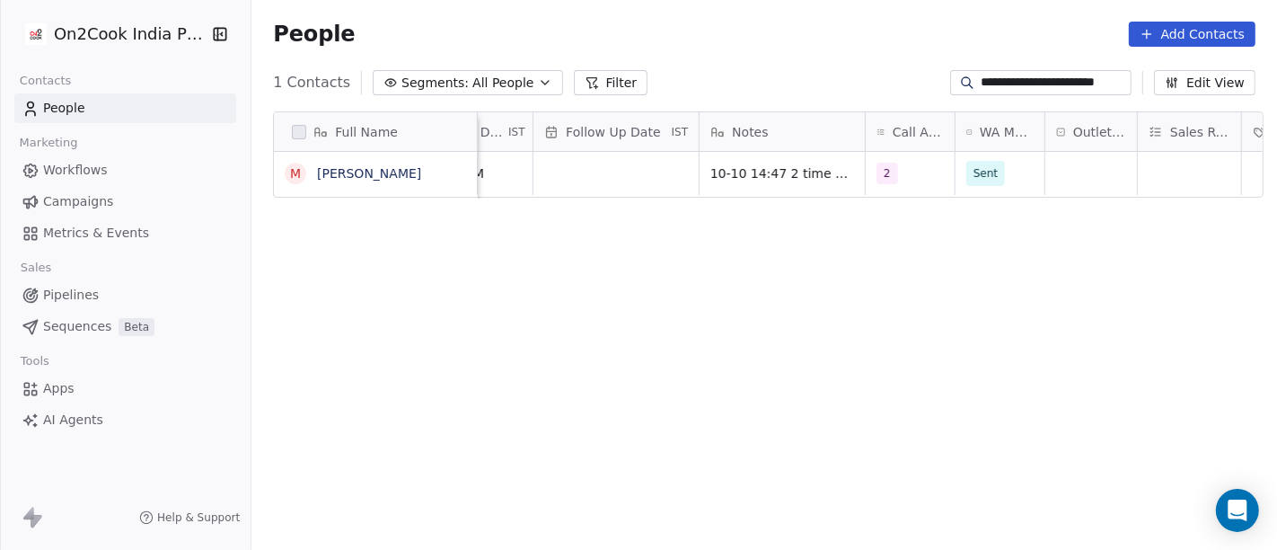
click at [826, 44] on div "People Add Contacts" at bounding box center [764, 34] width 983 height 25
